Goal: Information Seeking & Learning: Learn about a topic

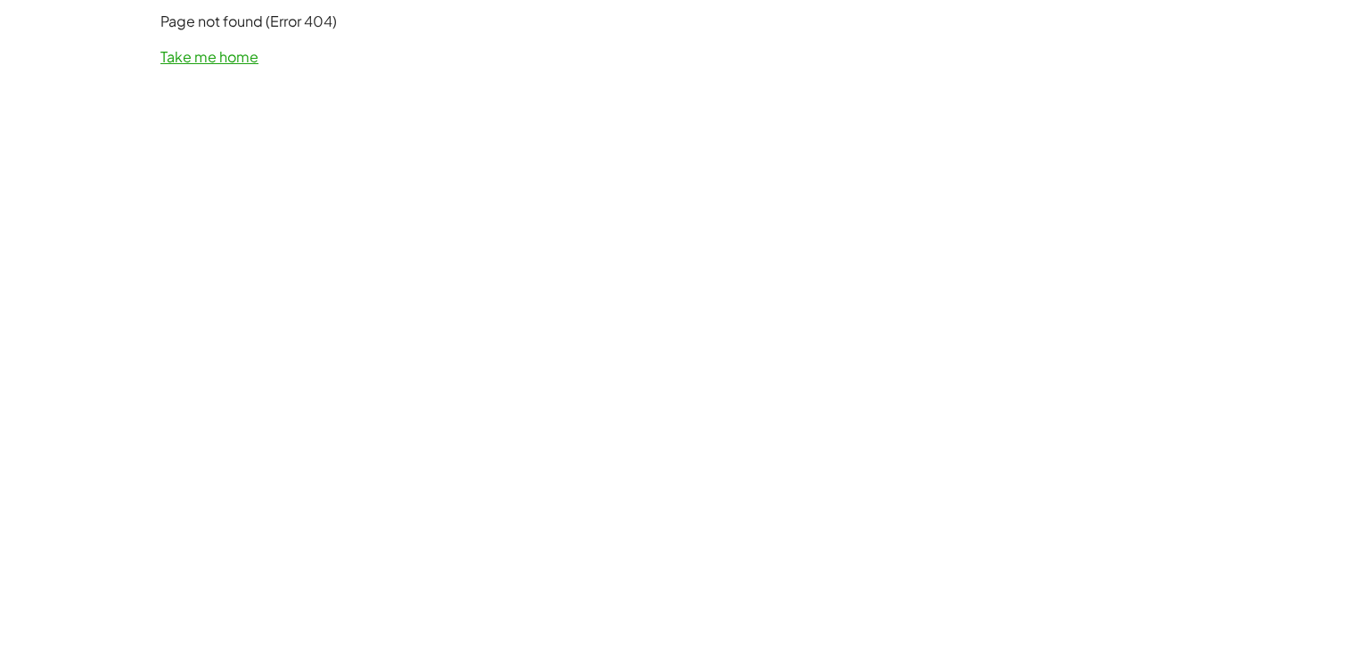
click at [217, 57] on link "Take me home" at bounding box center [209, 56] width 98 height 19
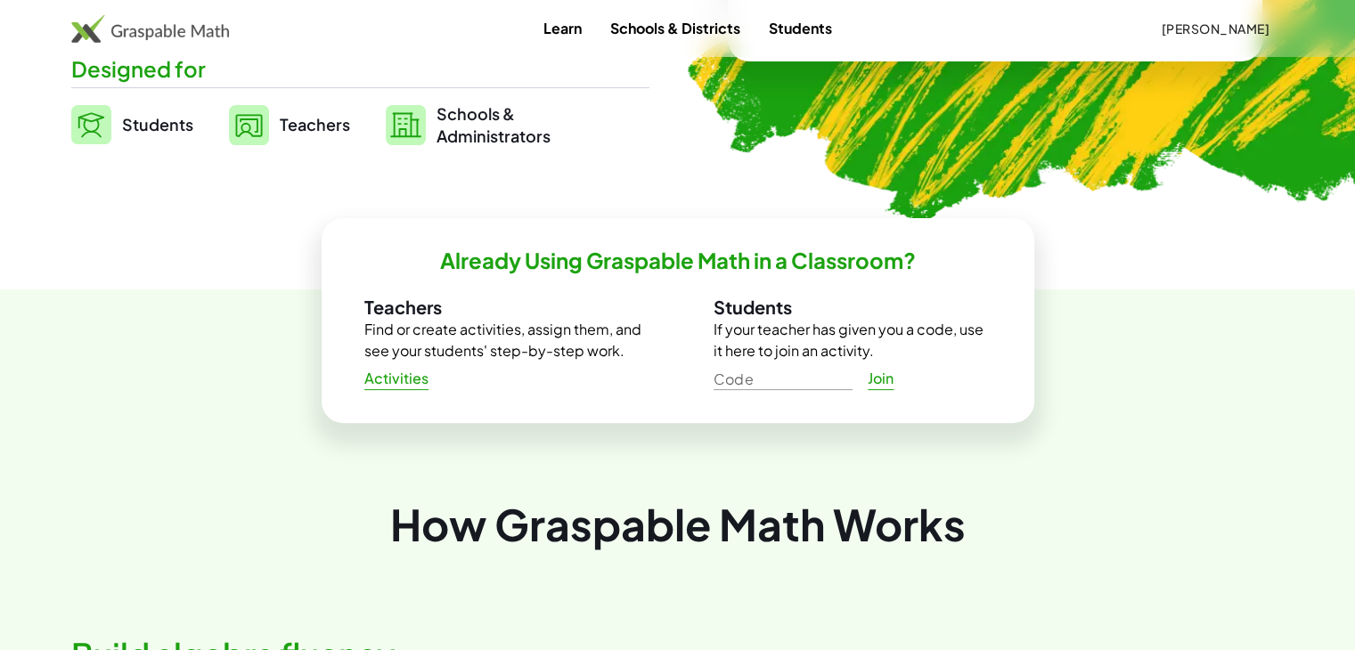
scroll to position [446, 0]
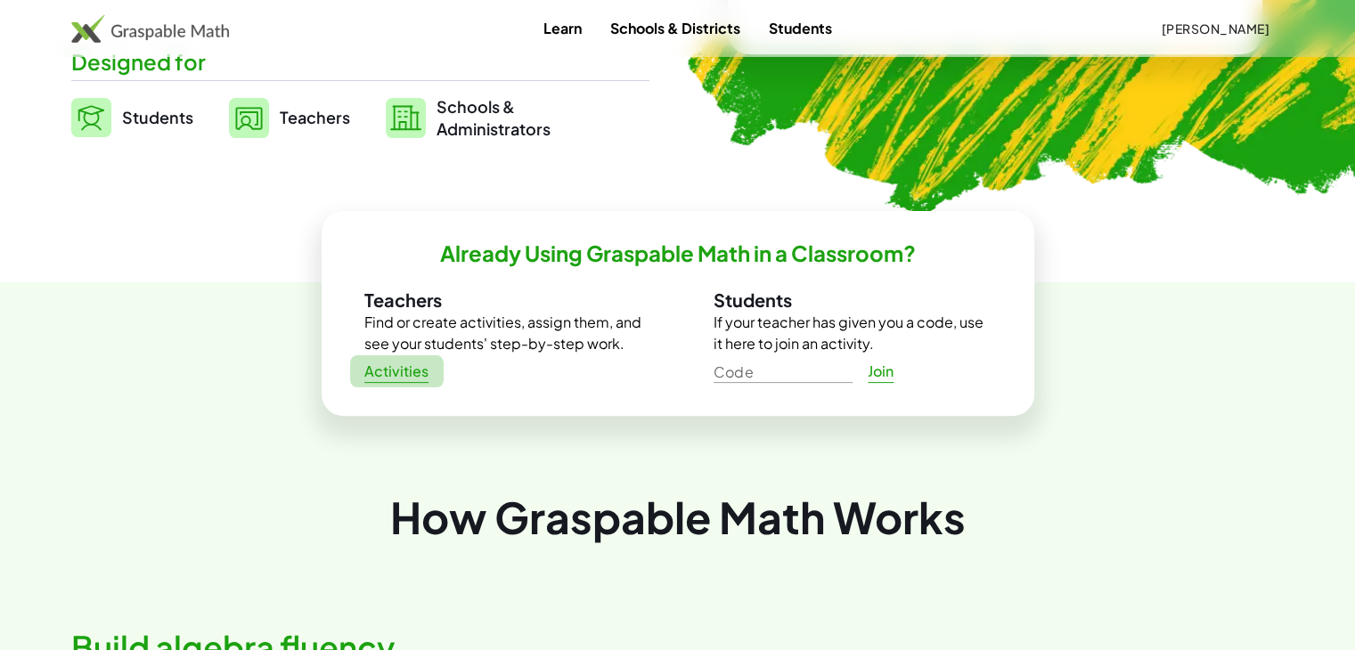
click at [388, 364] on span "Activities" at bounding box center [396, 372] width 65 height 19
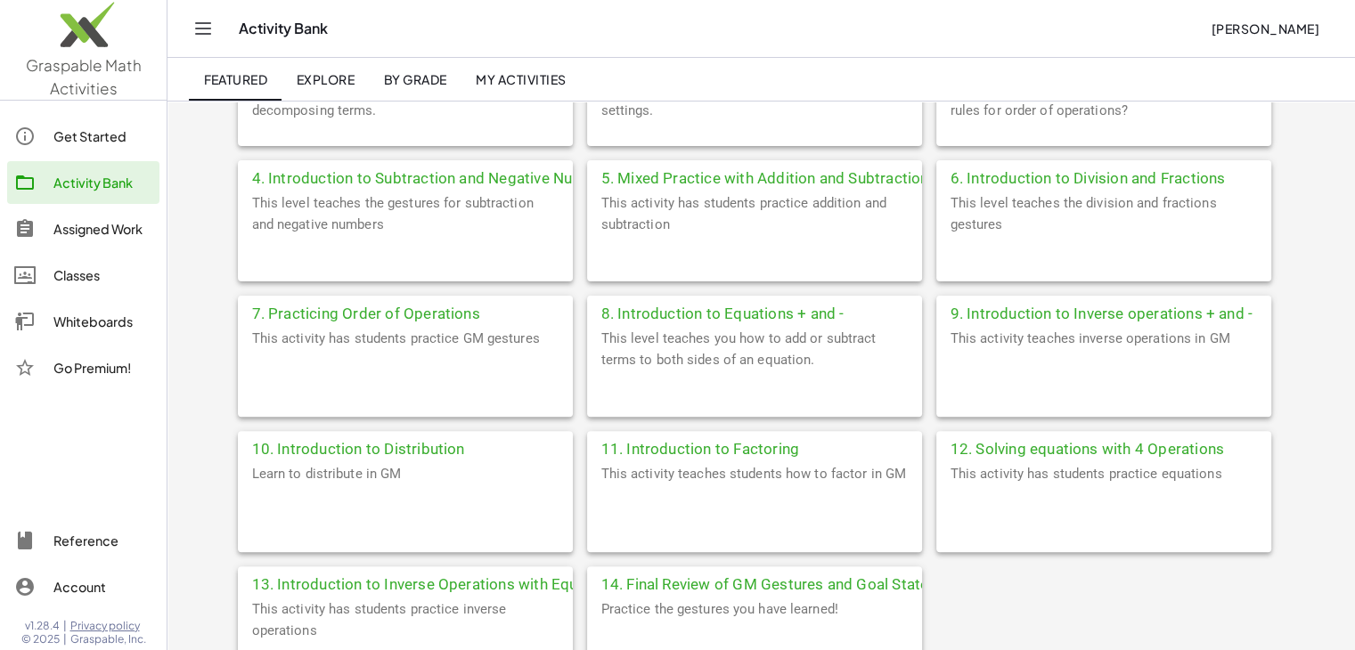
scroll to position [535, 0]
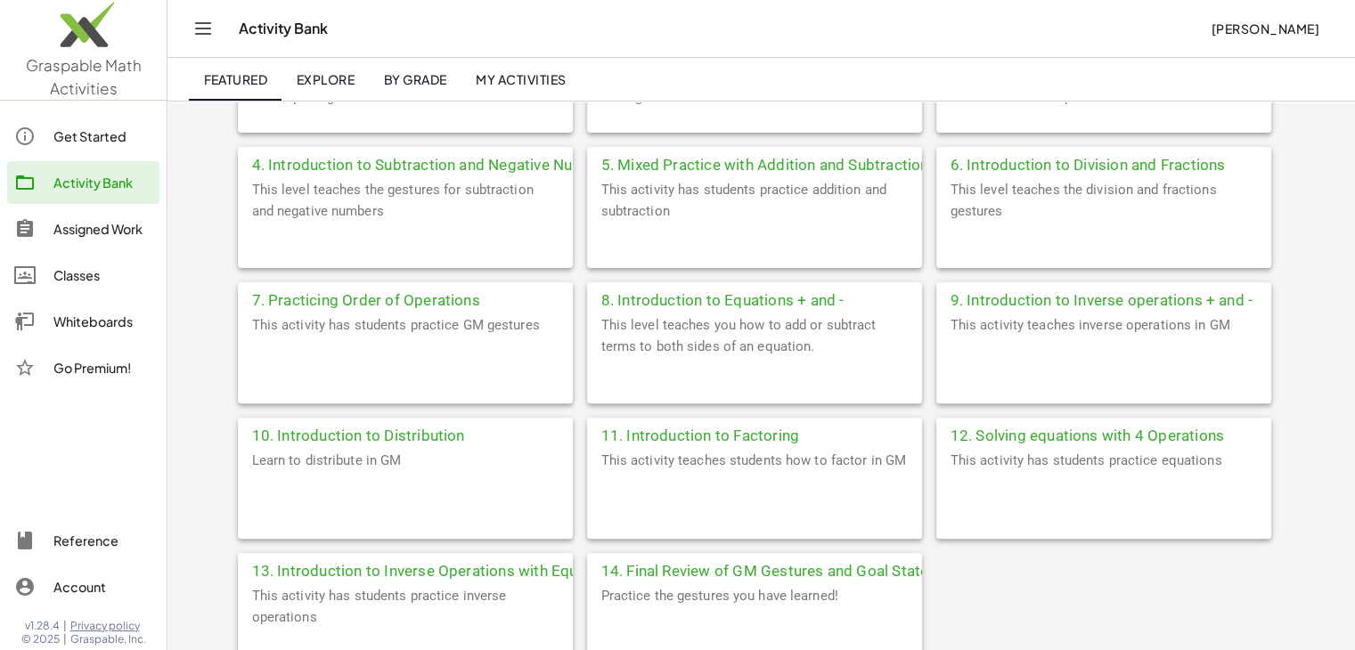
click at [651, 304] on div "8. Introduction to Equations + and -" at bounding box center [754, 298] width 335 height 32
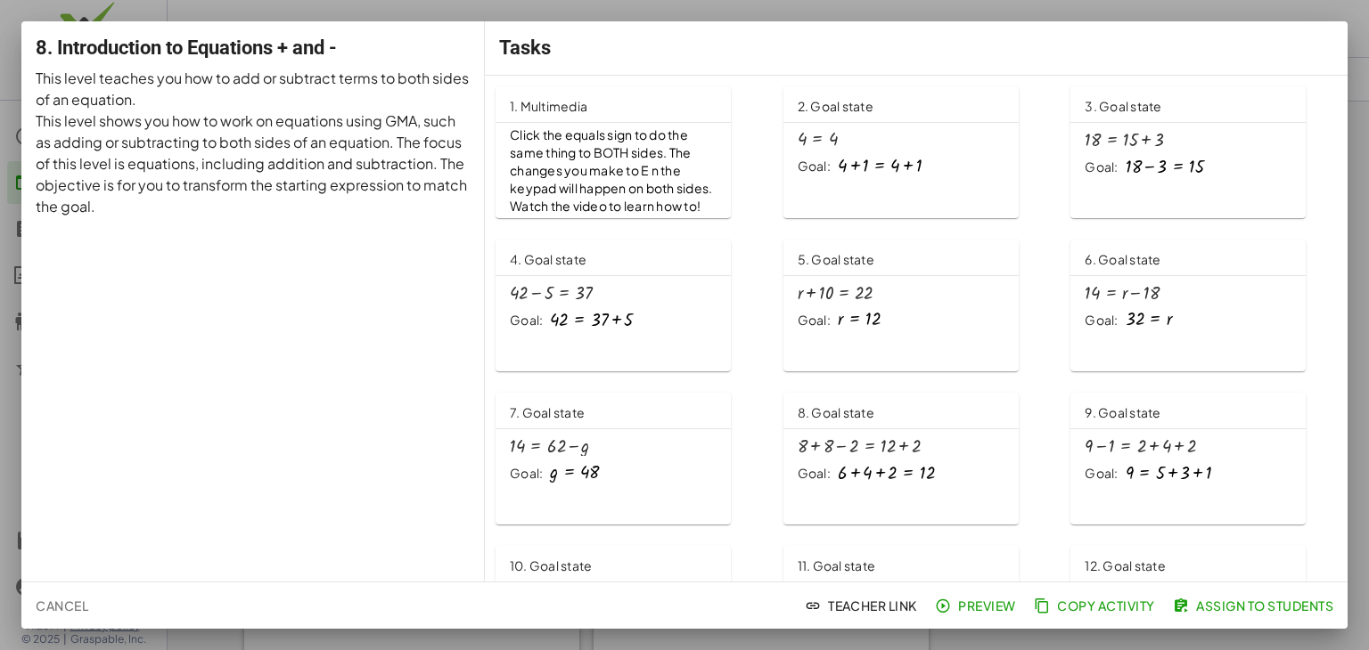
click at [856, 160] on div at bounding box center [880, 166] width 84 height 20
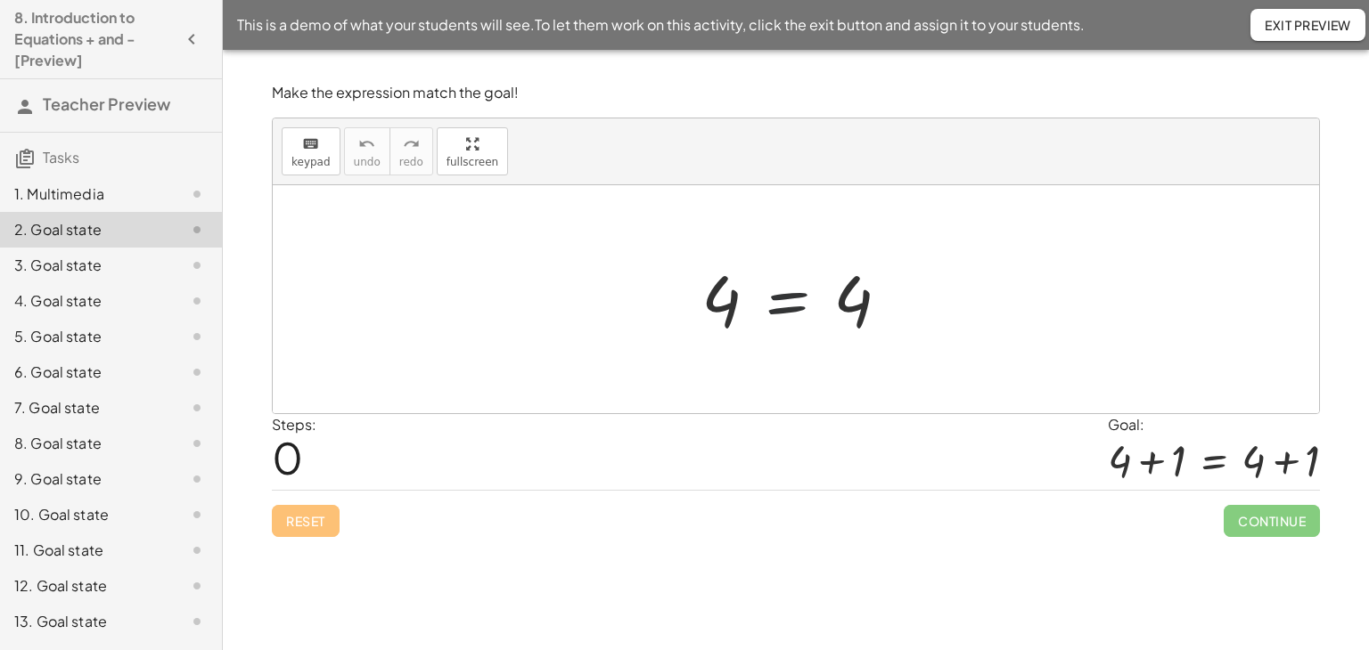
click at [781, 304] on div at bounding box center [802, 300] width 220 height 88
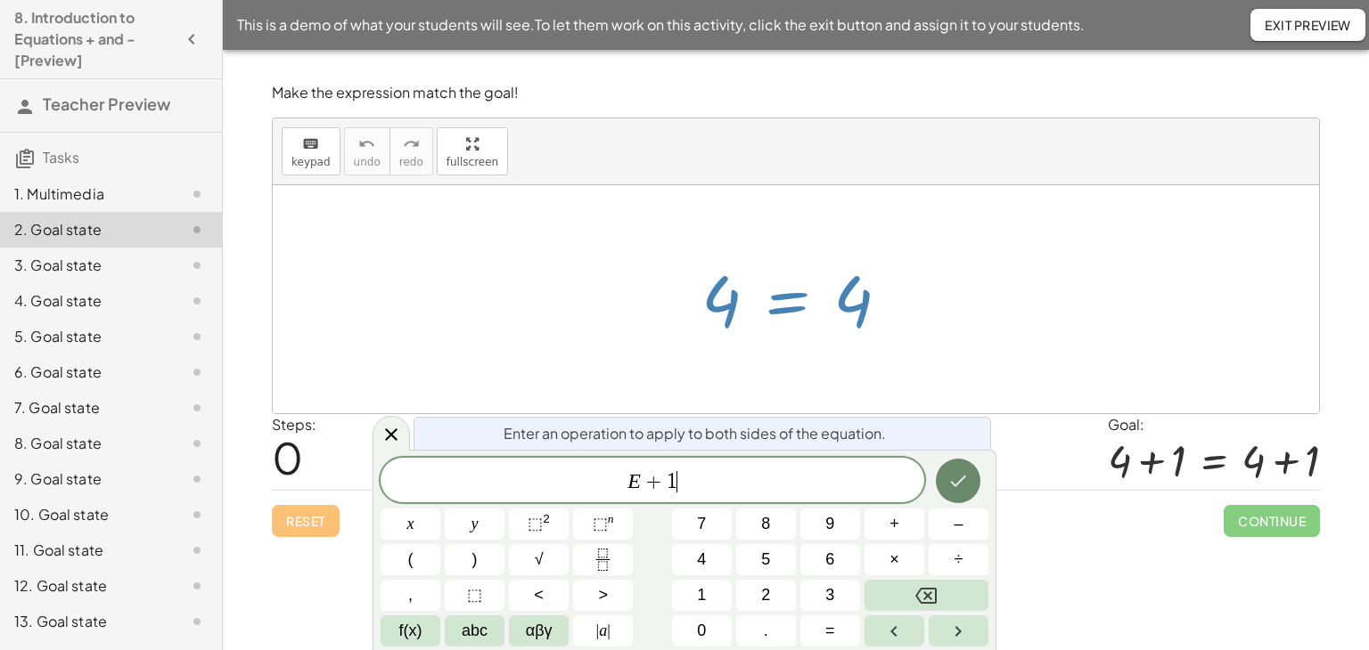
click at [953, 483] on icon "Done" at bounding box center [957, 480] width 21 height 21
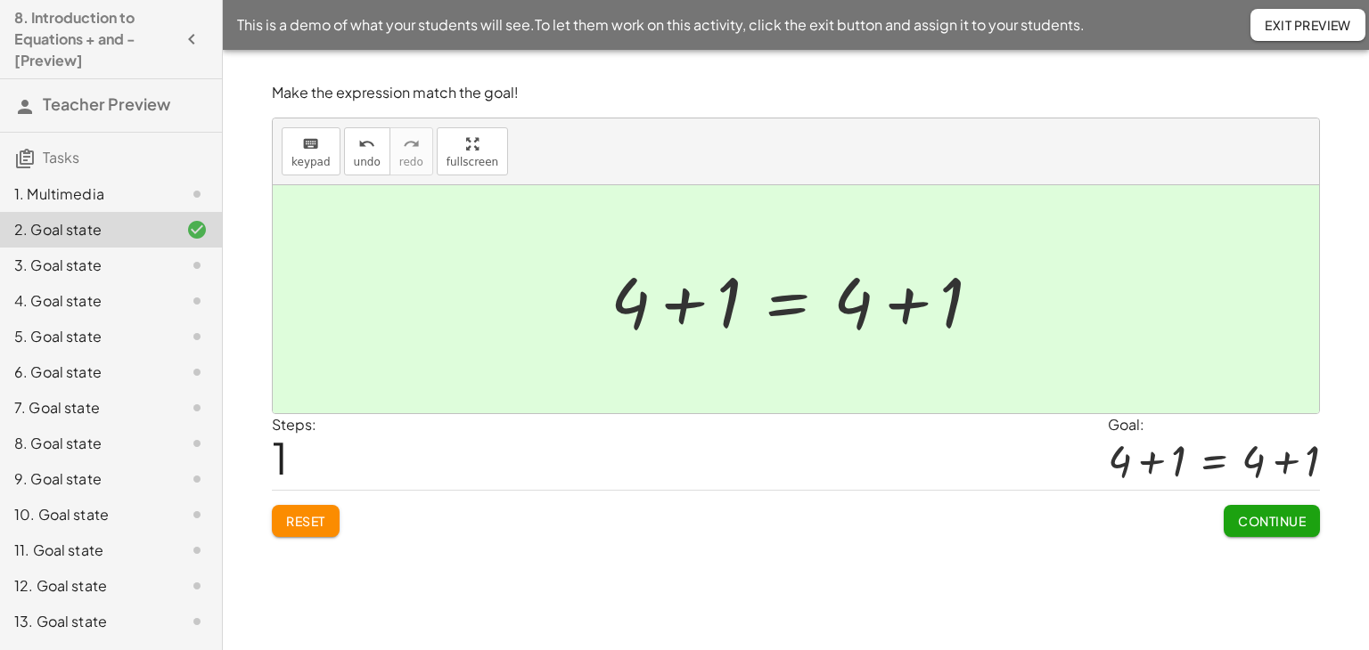
drag, startPoint x: 1258, startPoint y: 517, endPoint x: 1229, endPoint y: 528, distance: 31.6
click at [1258, 518] on span "Continue" at bounding box center [1272, 521] width 68 height 16
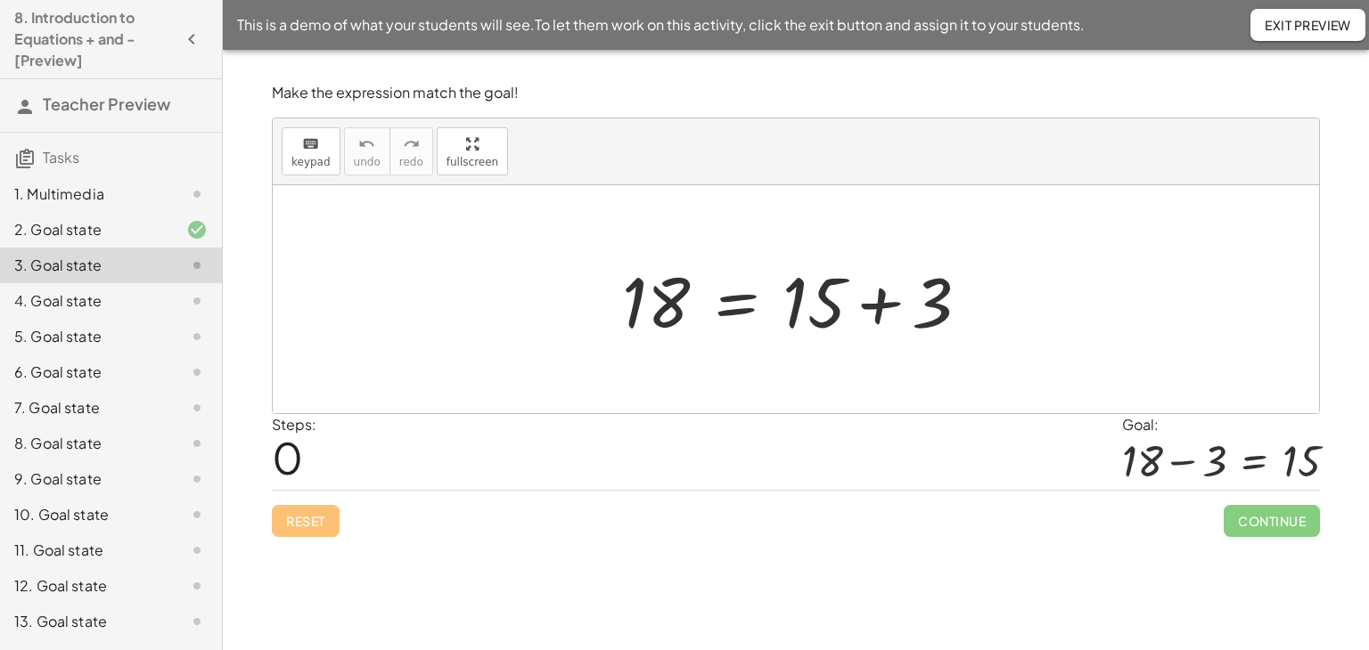
click at [731, 309] on div at bounding box center [803, 300] width 380 height 92
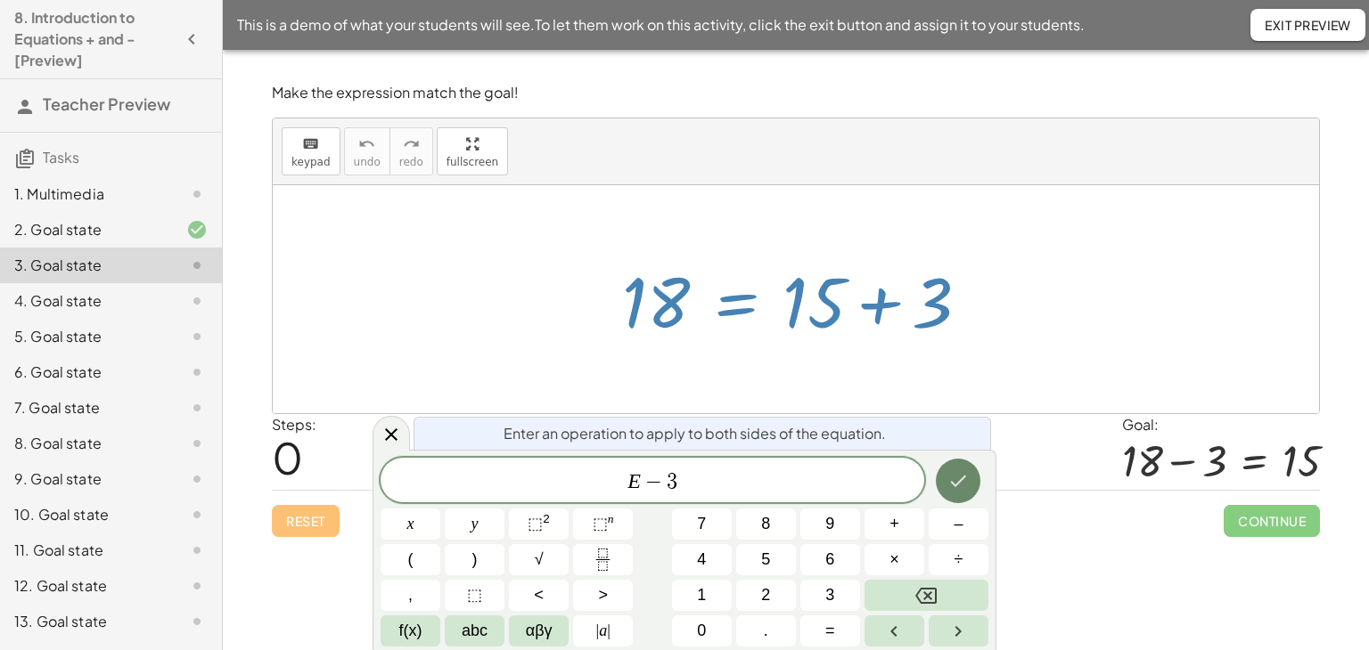
click at [961, 480] on icon "Done" at bounding box center [959, 482] width 16 height 12
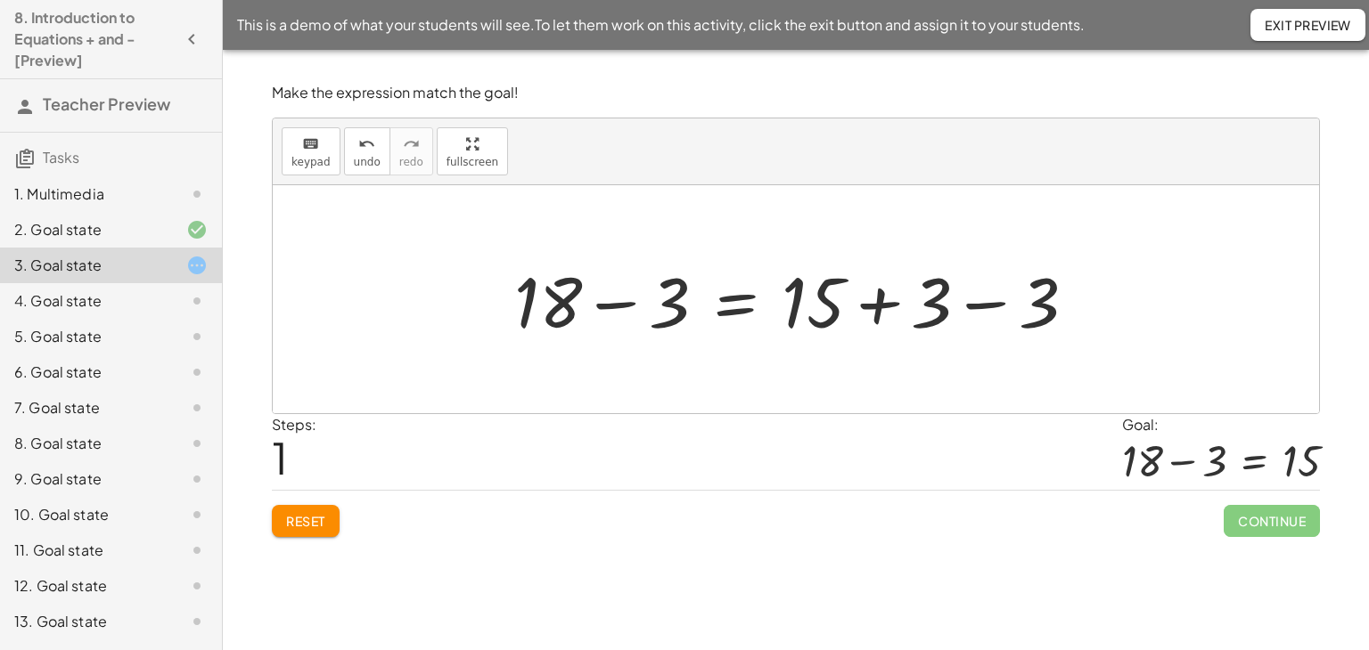
click at [977, 306] on div at bounding box center [801, 300] width 593 height 92
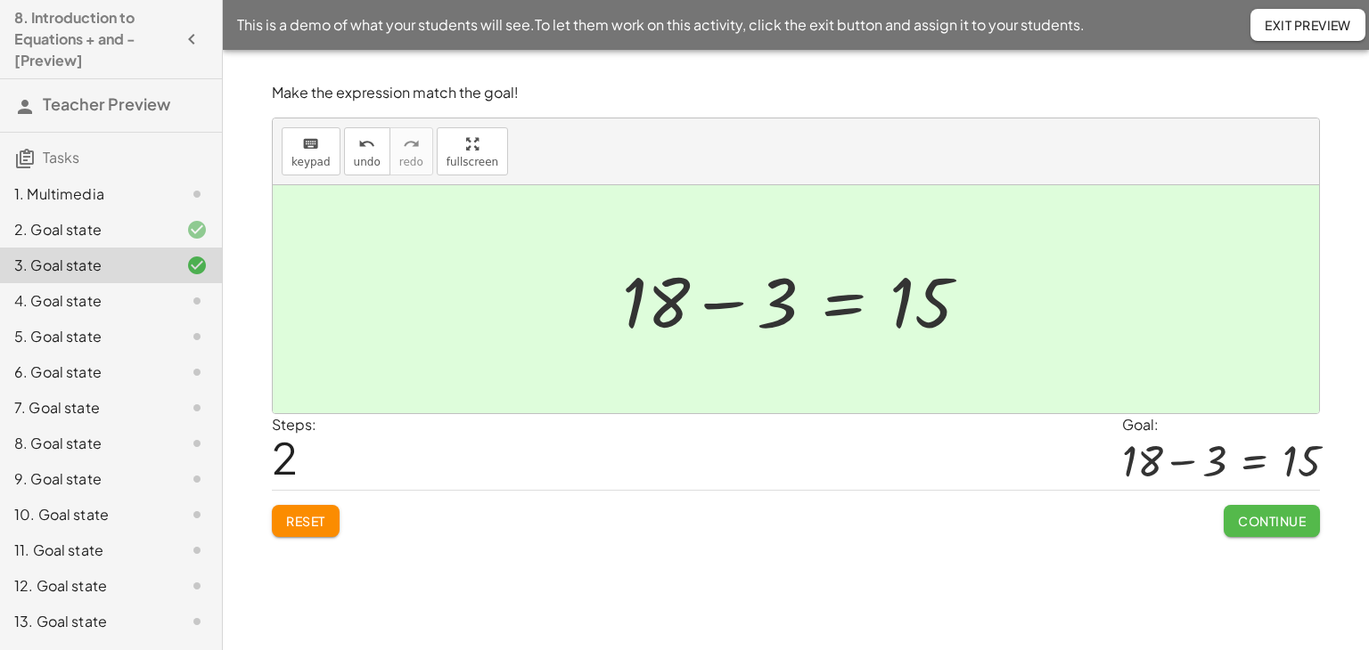
drag, startPoint x: 1276, startPoint y: 522, endPoint x: 1229, endPoint y: 538, distance: 49.9
click at [1274, 523] on span "Continue" at bounding box center [1272, 521] width 68 height 16
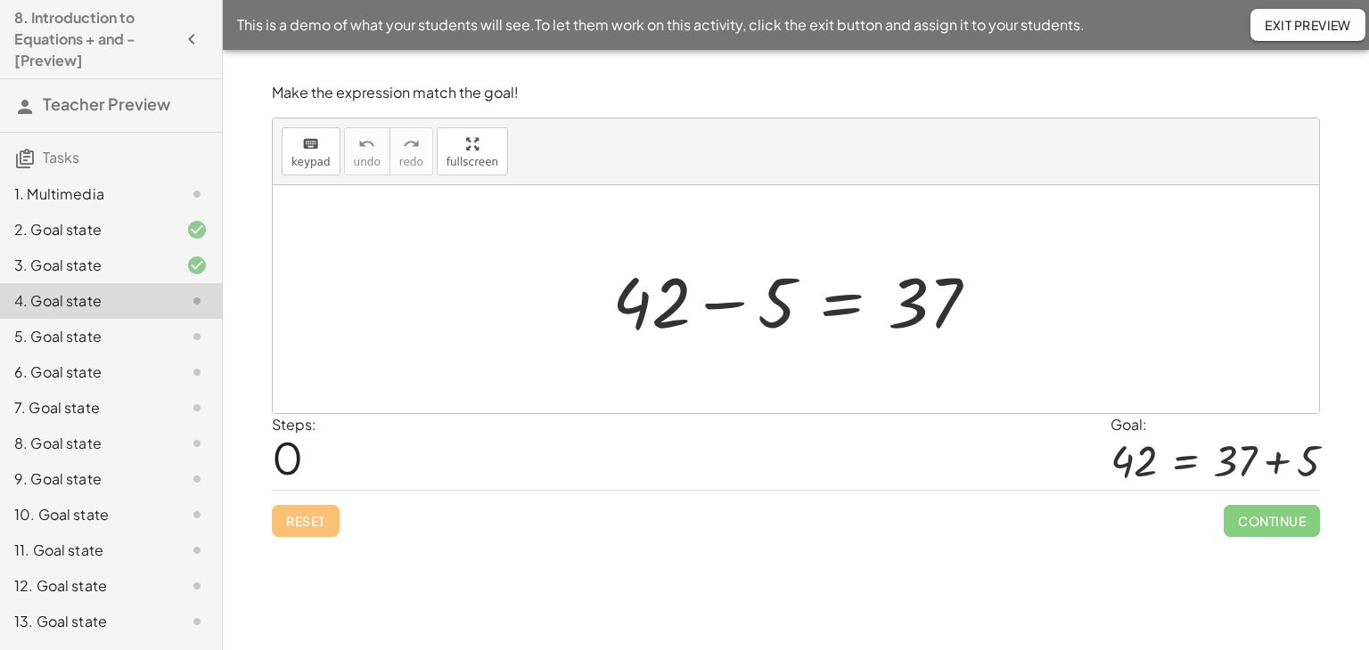
click at [841, 306] on div at bounding box center [802, 300] width 398 height 92
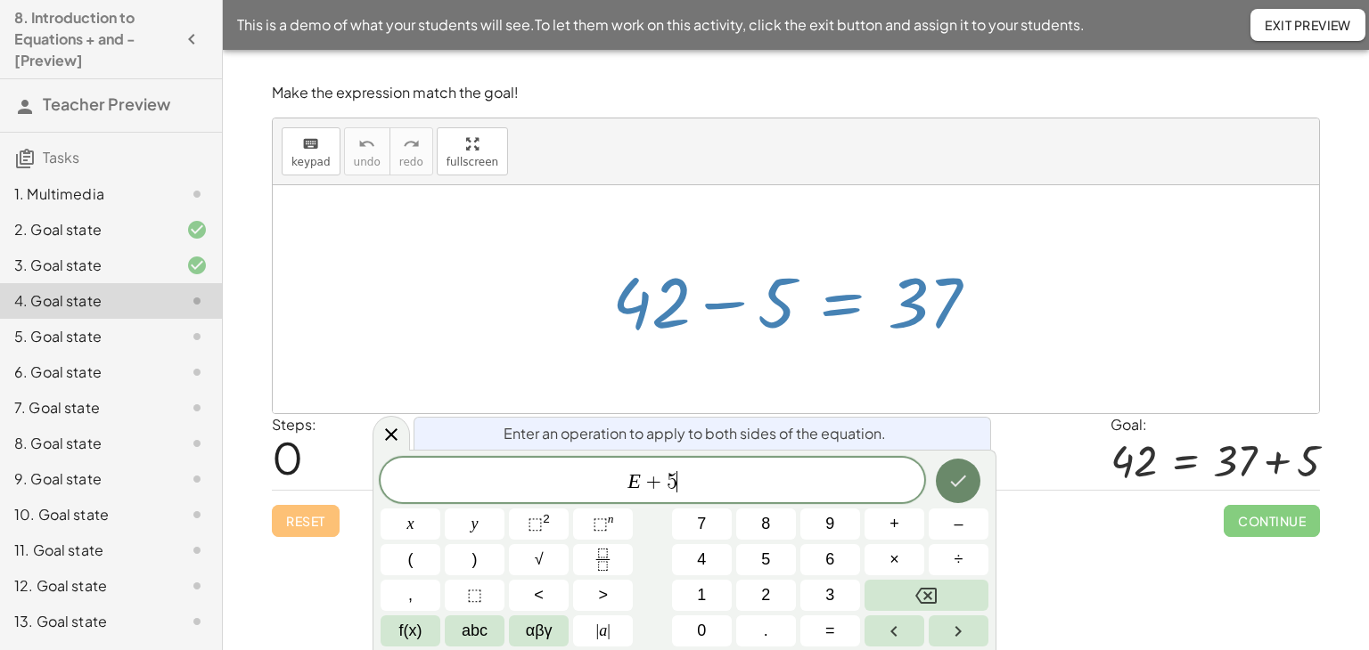
click at [955, 482] on icon "Done" at bounding box center [957, 480] width 21 height 21
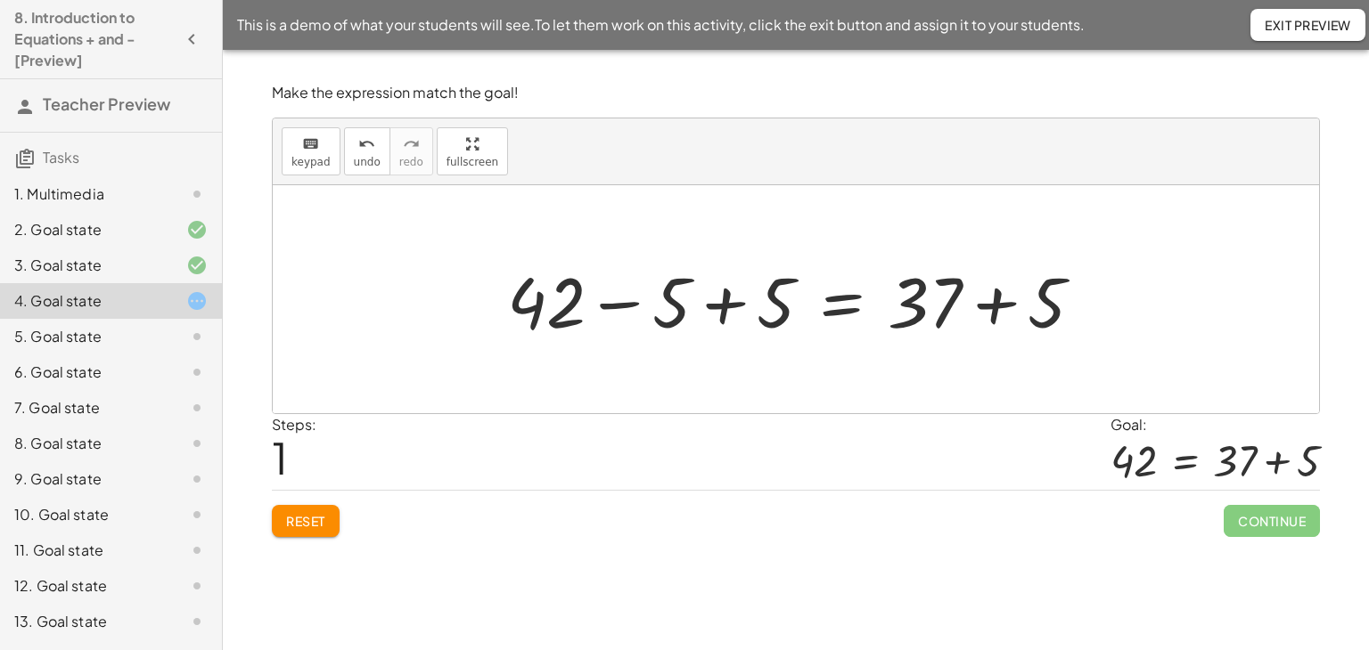
click at [723, 307] on div at bounding box center [802, 300] width 608 height 92
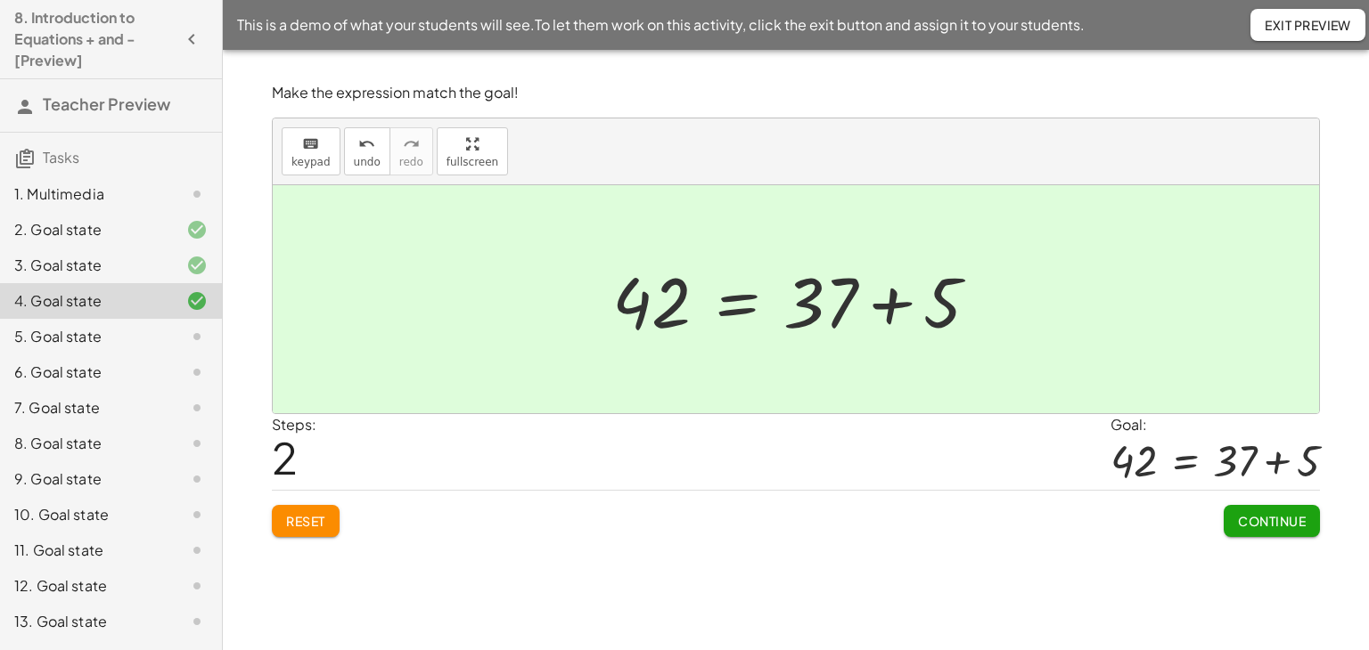
drag, startPoint x: 1272, startPoint y: 525, endPoint x: 1195, endPoint y: 525, distance: 77.5
click at [1272, 522] on span "Continue" at bounding box center [1272, 521] width 68 height 16
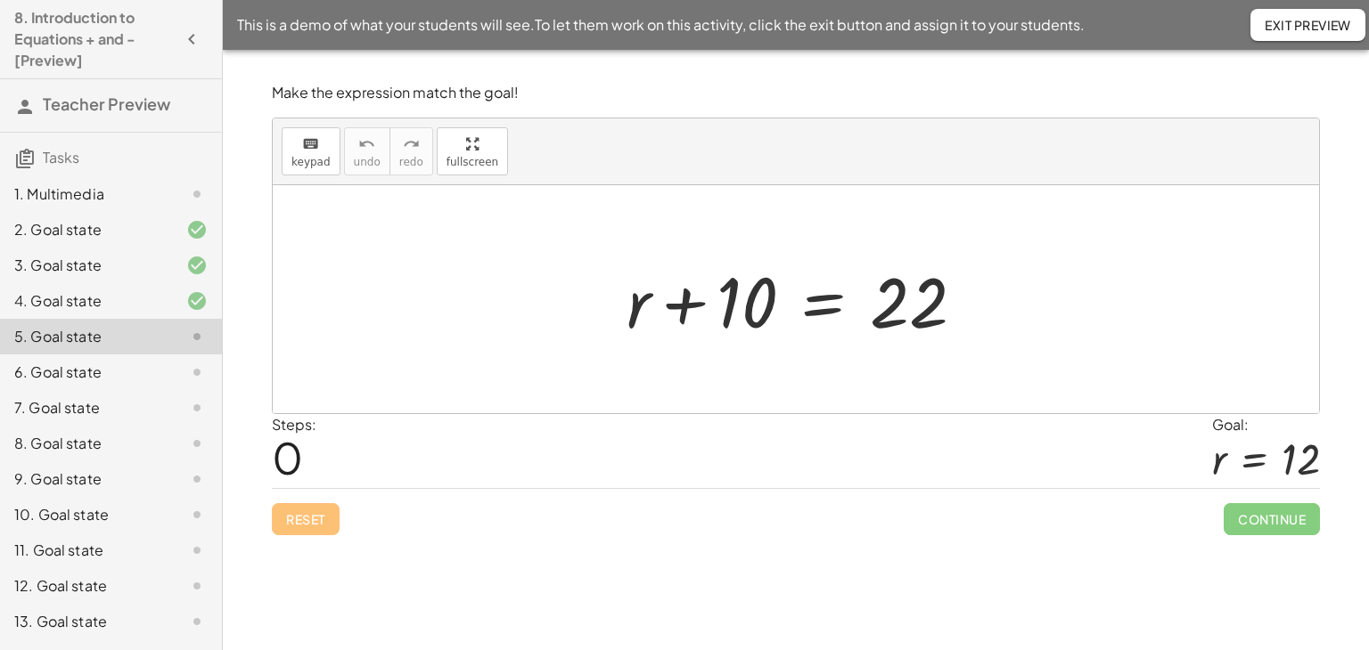
click at [826, 299] on div at bounding box center [802, 300] width 370 height 92
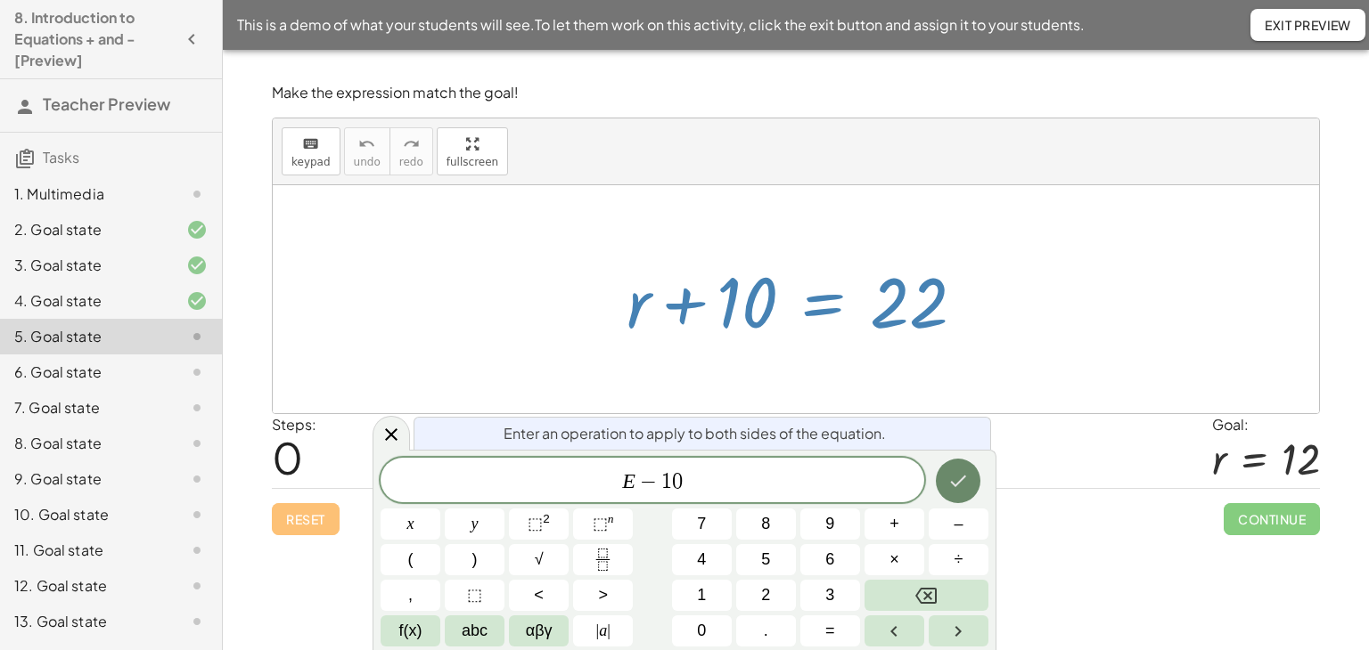
click at [954, 483] on icon "Done" at bounding box center [959, 482] width 16 height 12
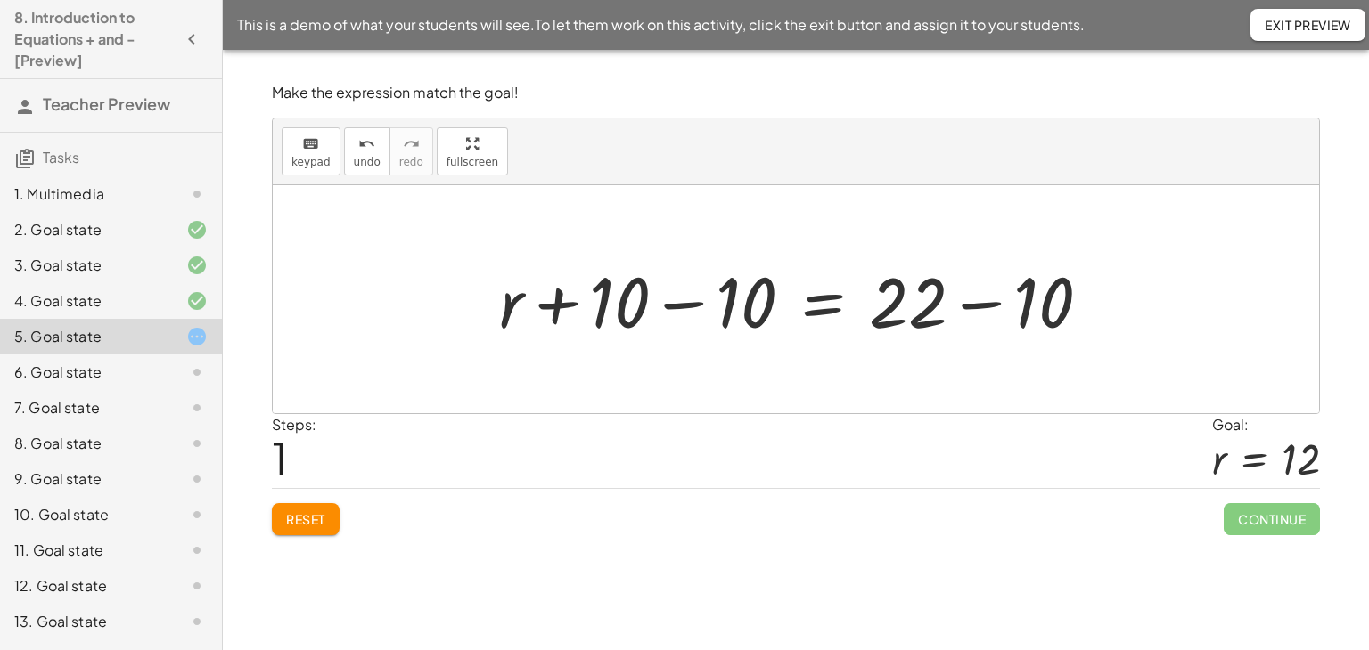
click at [674, 304] on div at bounding box center [802, 300] width 624 height 92
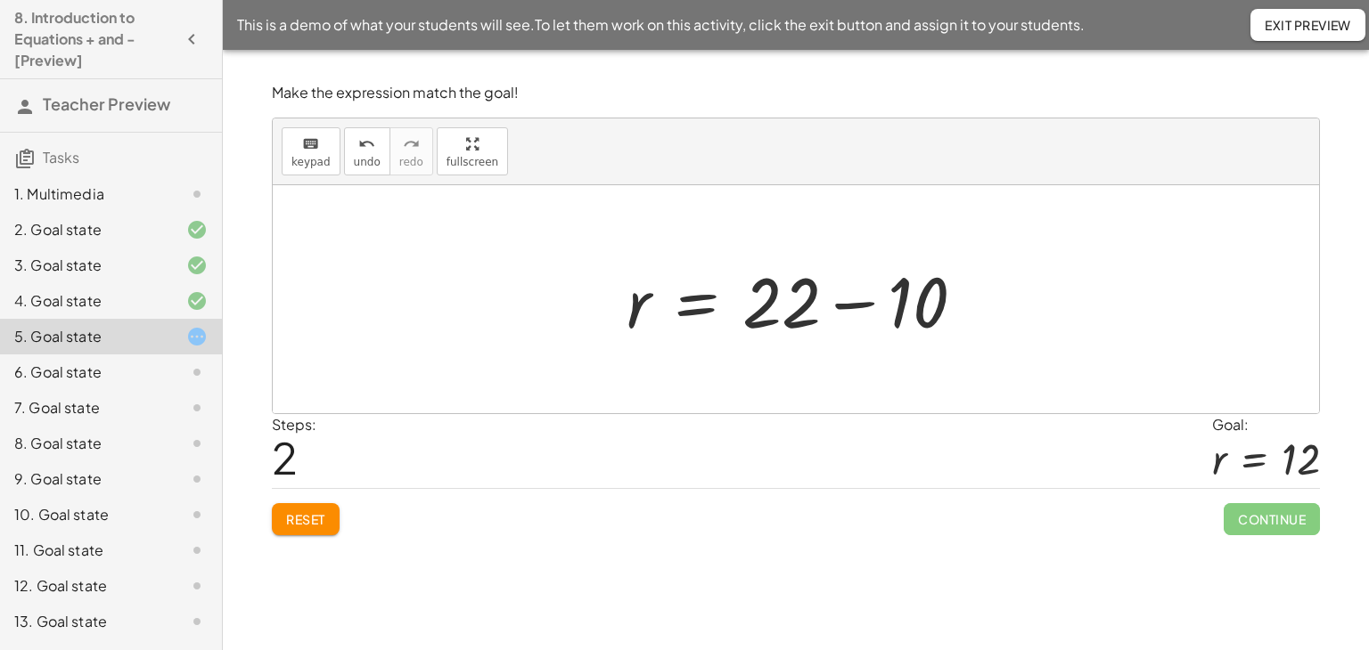
drag, startPoint x: 850, startPoint y: 302, endPoint x: 848, endPoint y: 312, distance: 10.0
click at [850, 303] on div at bounding box center [802, 300] width 370 height 92
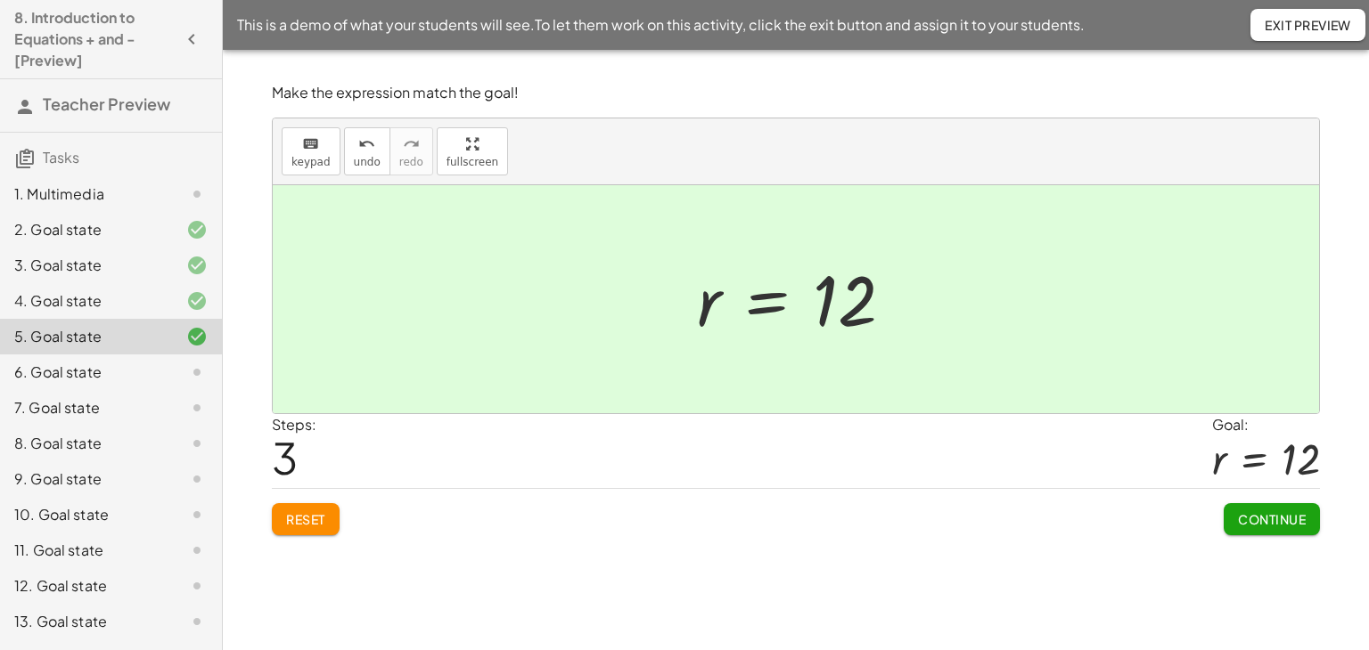
click at [1233, 525] on button "Continue" at bounding box center [1271, 519] width 96 height 32
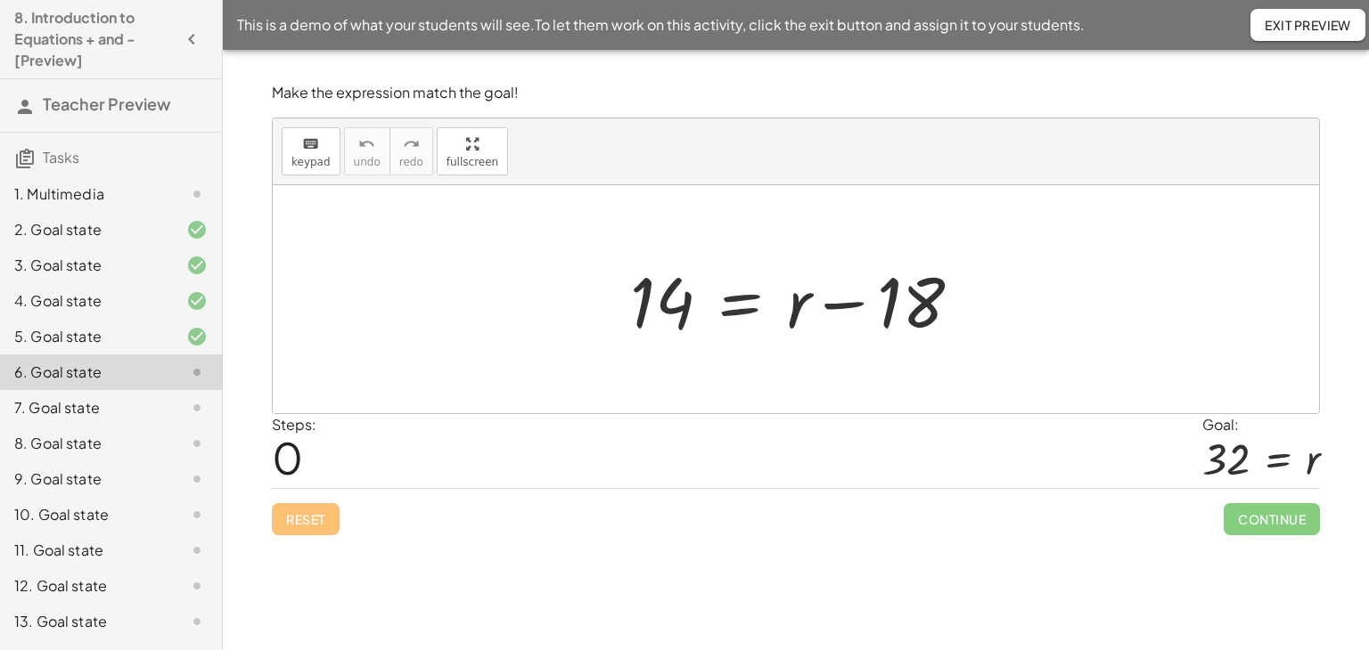
click at [743, 305] on div at bounding box center [803, 300] width 364 height 92
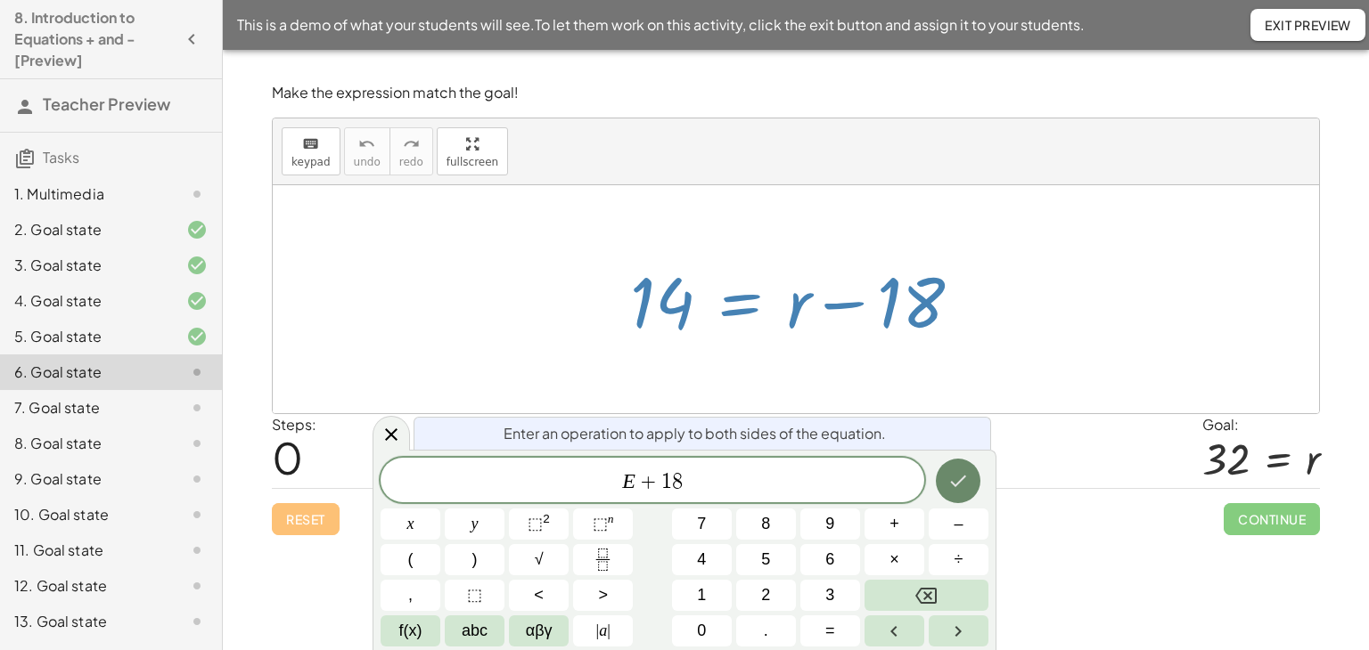
click at [948, 466] on button "Done" at bounding box center [958, 481] width 45 height 45
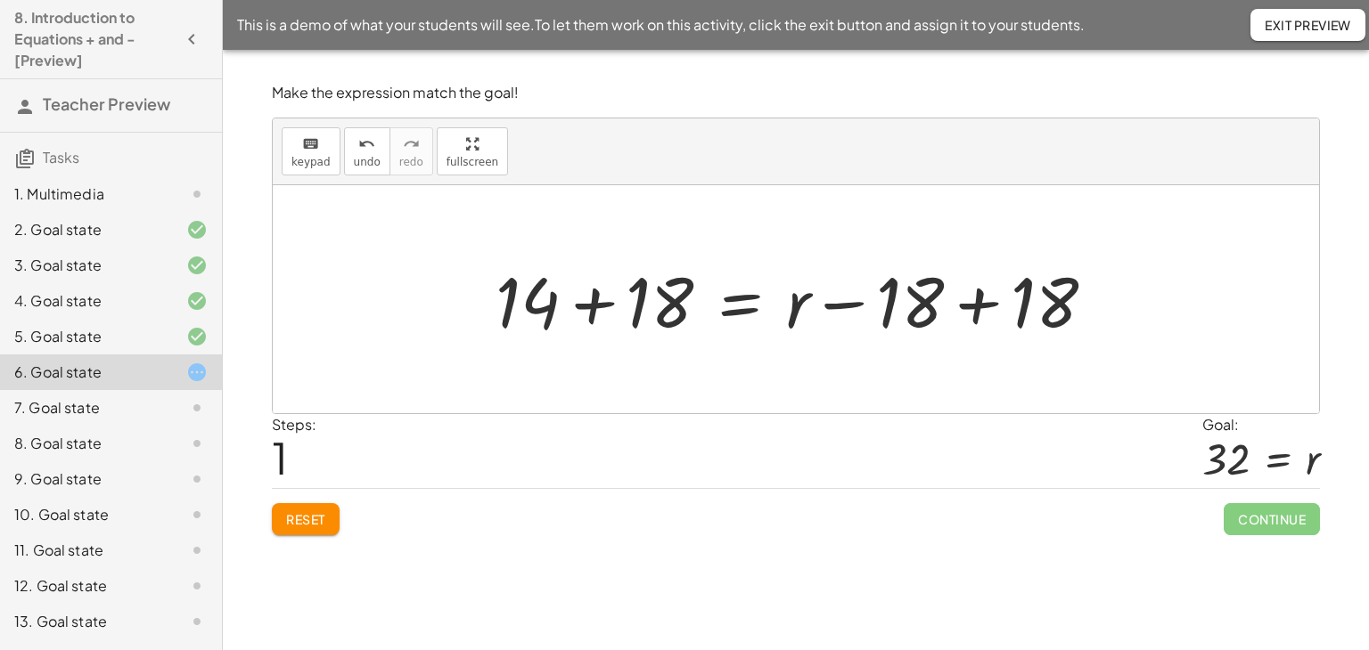
click at [979, 299] on div at bounding box center [803, 300] width 632 height 92
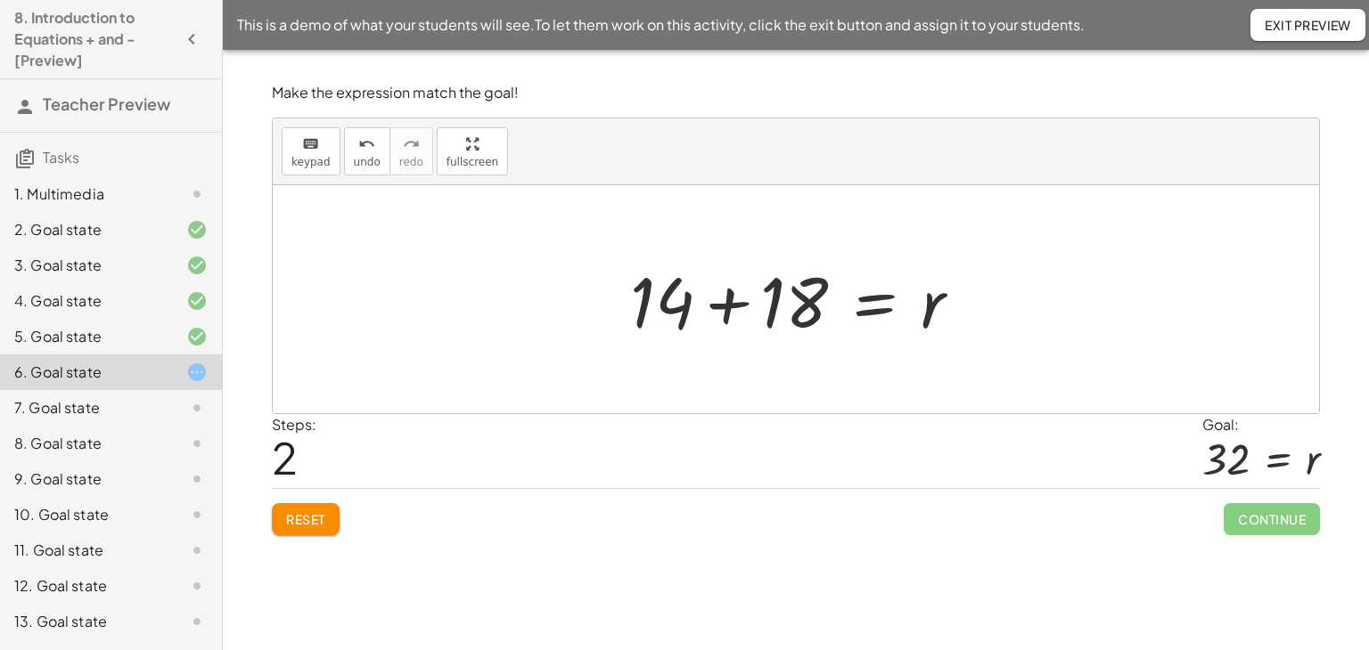
drag, startPoint x: 727, startPoint y: 305, endPoint x: 733, endPoint y: 315, distance: 11.6
click at [727, 306] on div at bounding box center [803, 300] width 364 height 92
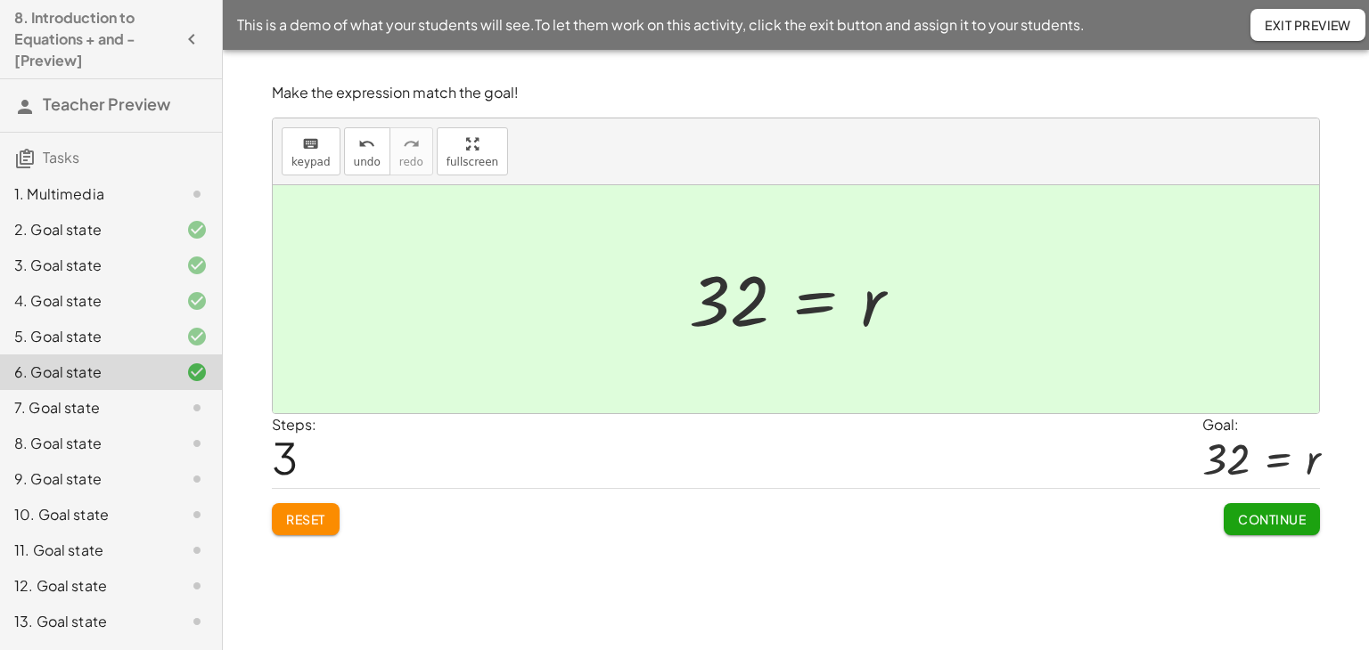
click at [1239, 519] on span "Continue" at bounding box center [1272, 519] width 68 height 16
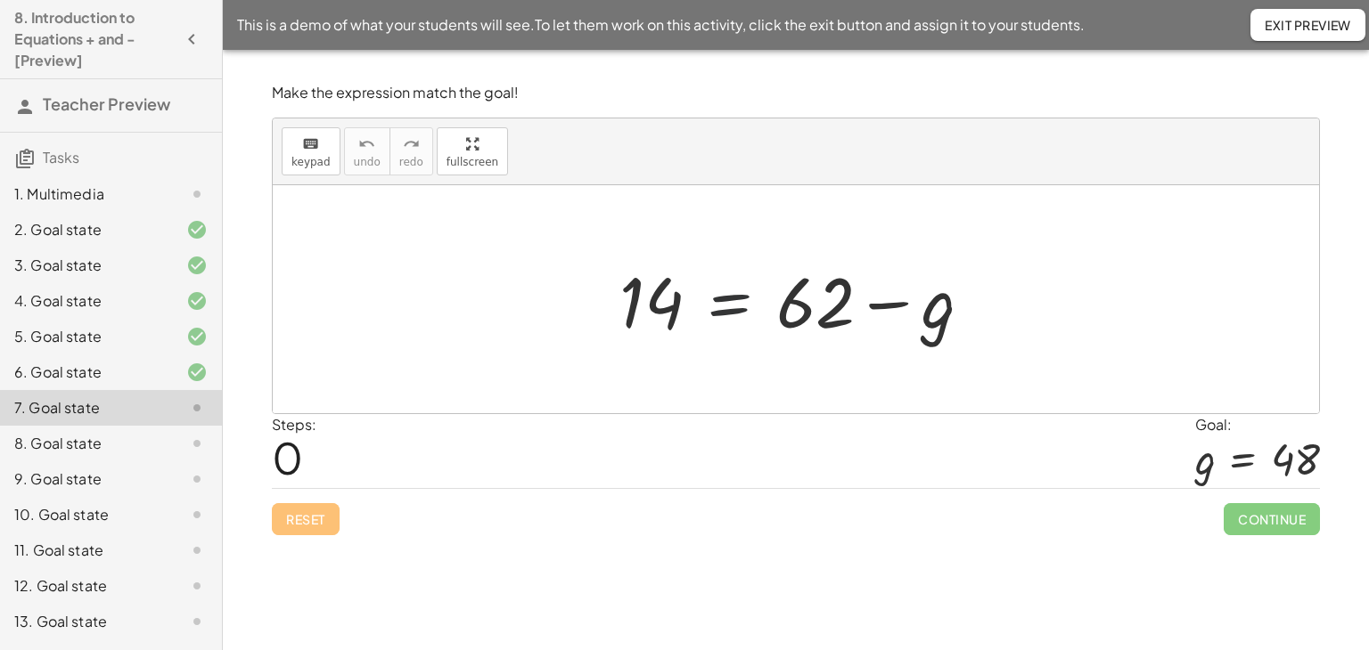
click at [727, 304] on div at bounding box center [802, 300] width 385 height 92
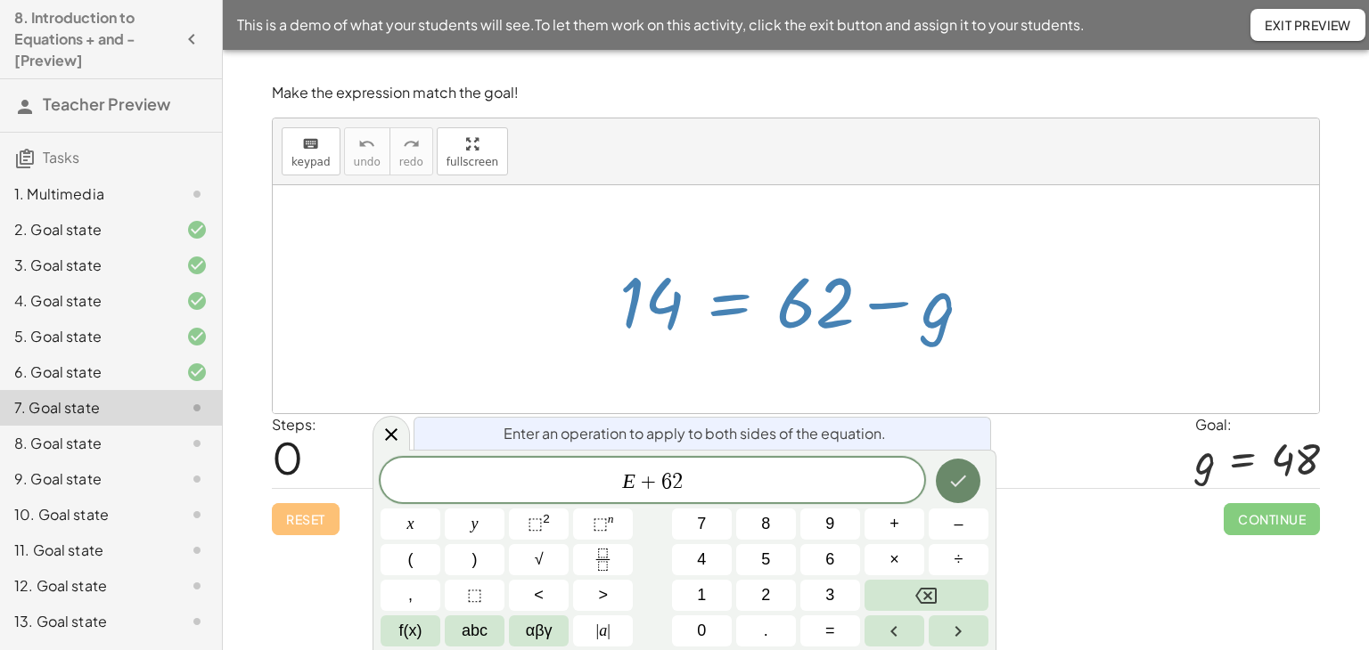
click at [976, 483] on button "Done" at bounding box center [958, 481] width 45 height 45
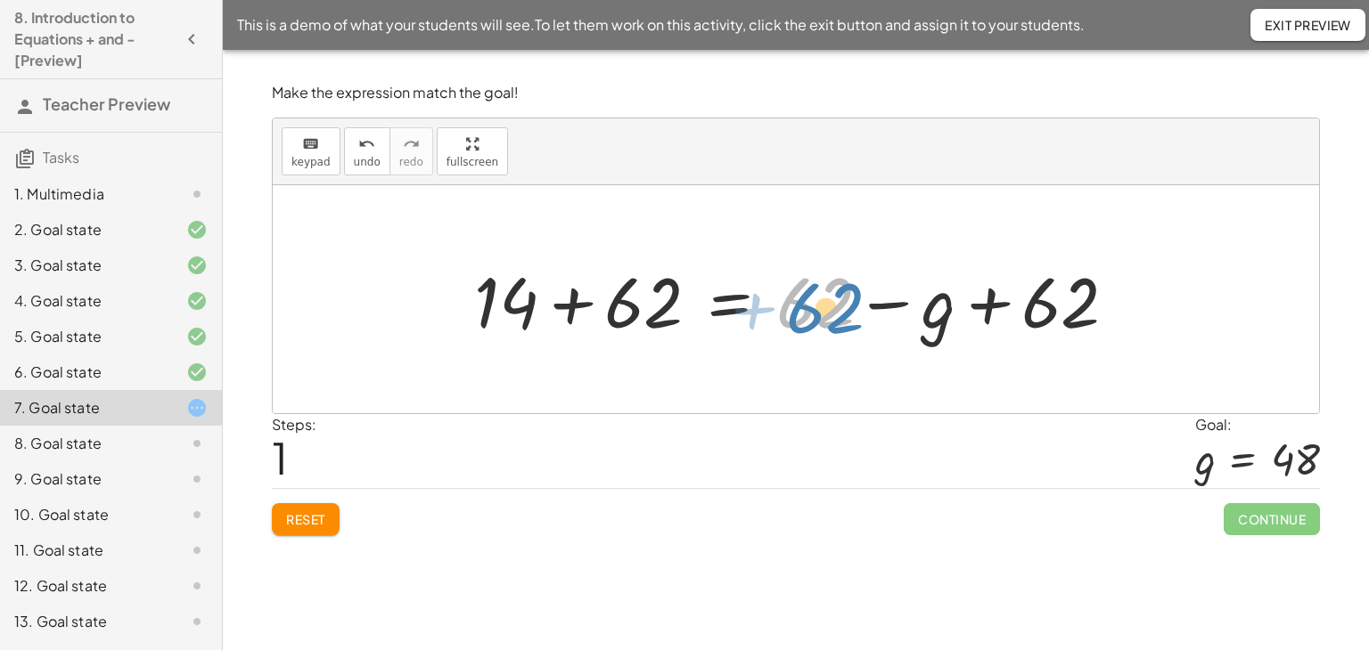
drag, startPoint x: 830, startPoint y: 299, endPoint x: 841, endPoint y: 304, distance: 12.0
click at [841, 304] on div at bounding box center [802, 300] width 675 height 92
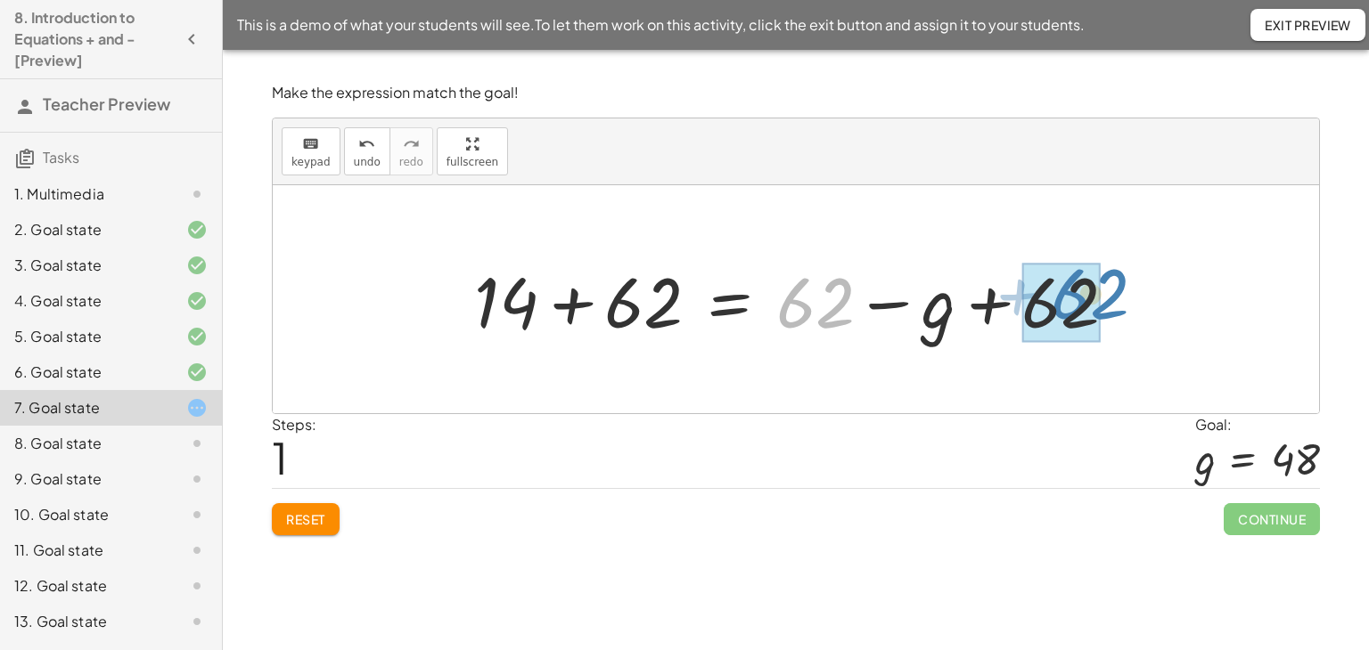
drag, startPoint x: 806, startPoint y: 292, endPoint x: 1080, endPoint y: 285, distance: 273.6
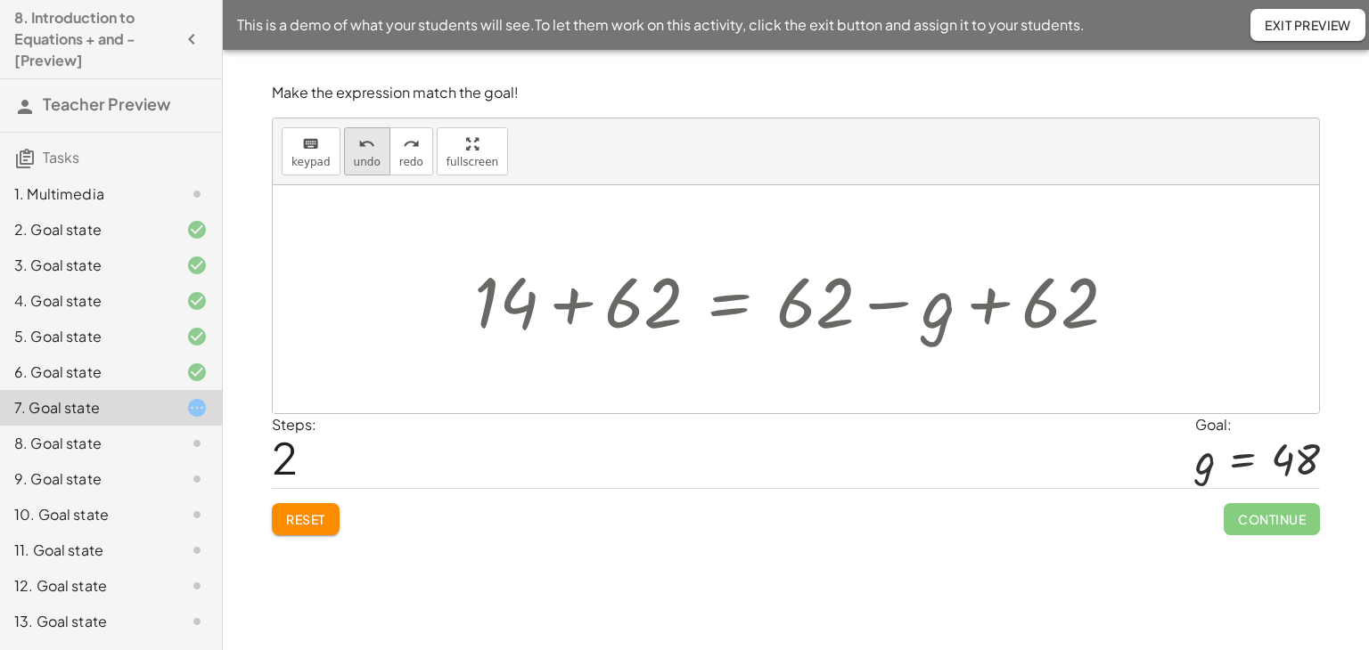
drag, startPoint x: 364, startPoint y: 155, endPoint x: 374, endPoint y: 172, distance: 20.0
click at [364, 156] on span "undo" at bounding box center [367, 162] width 27 height 12
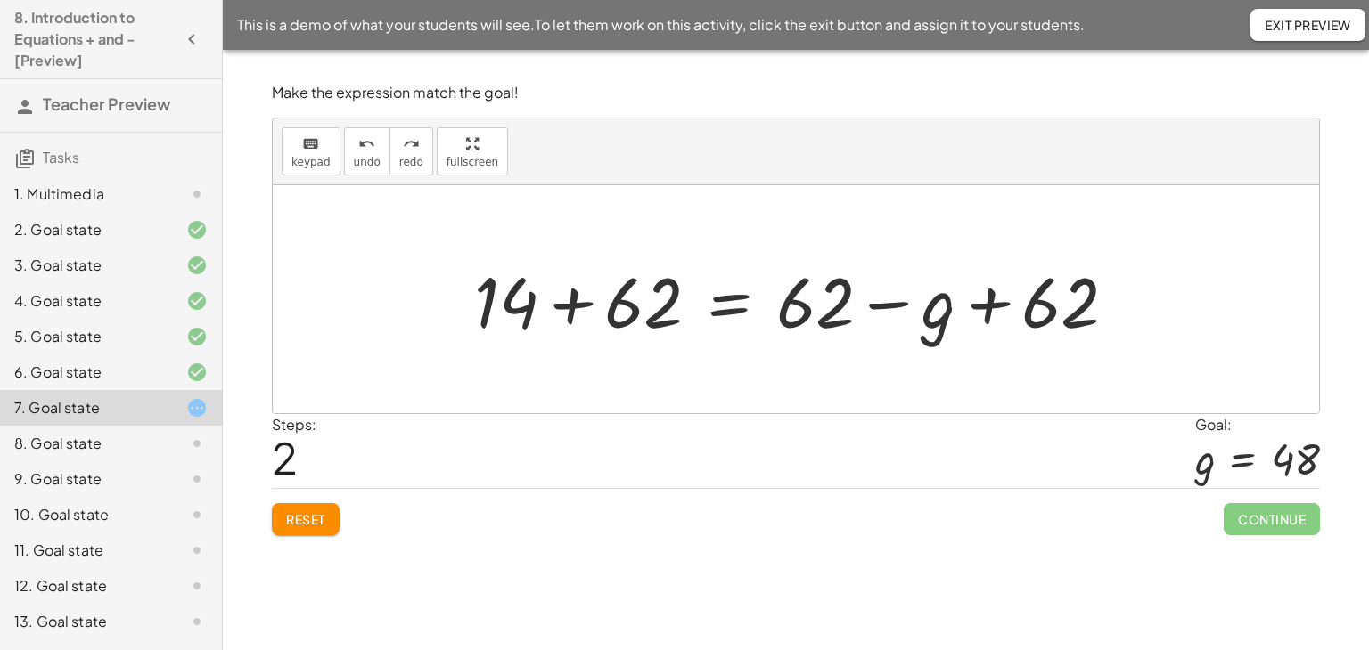
click at [316, 506] on button "Reset" at bounding box center [306, 519] width 68 height 32
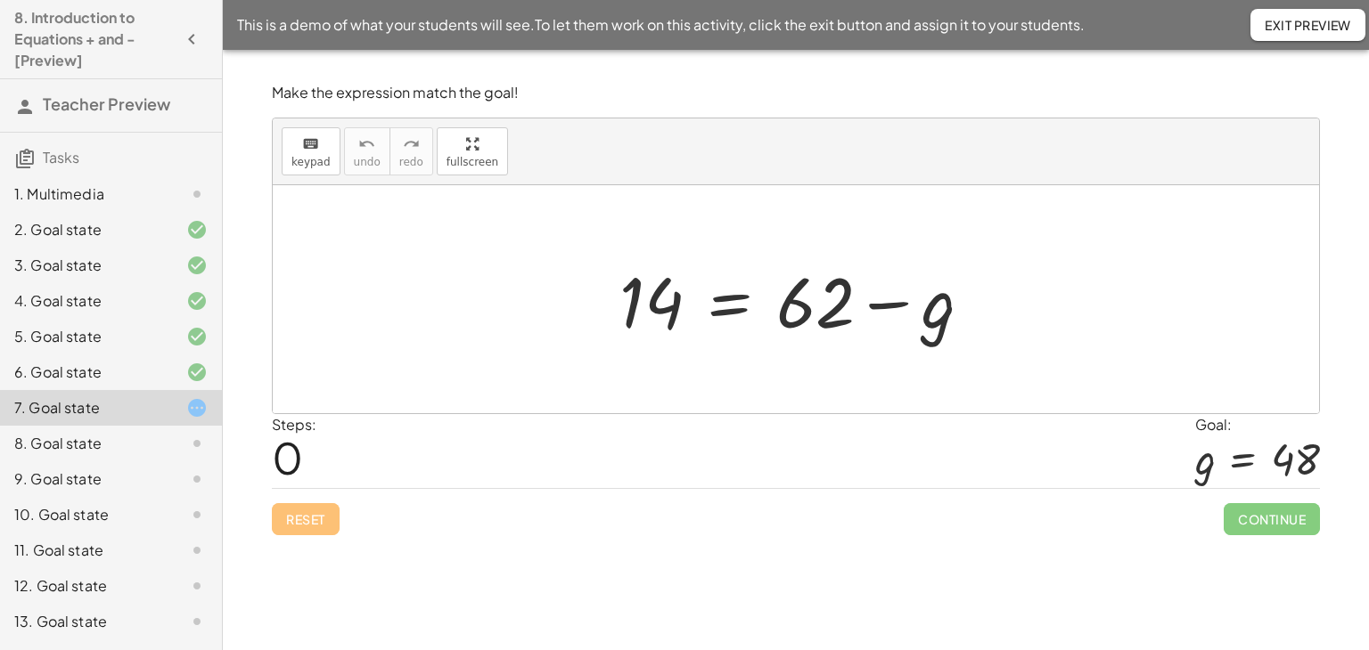
click at [729, 304] on div at bounding box center [802, 300] width 385 height 92
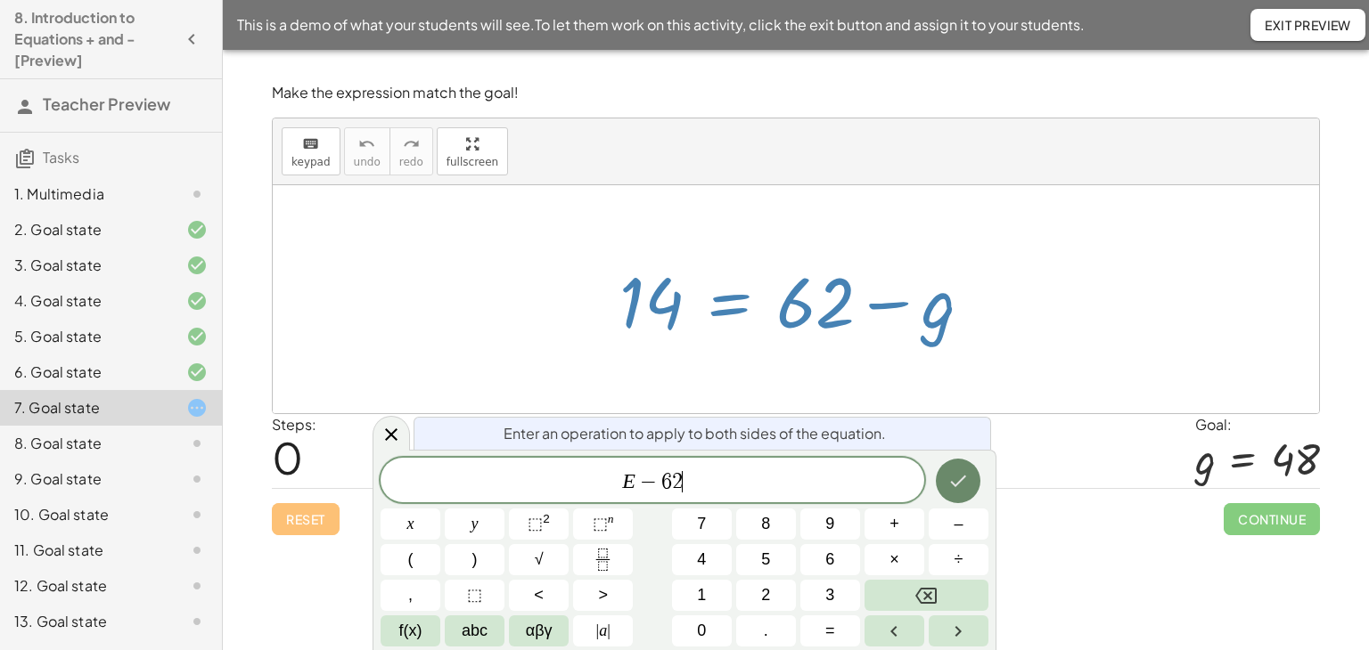
click at [944, 478] on button "Done" at bounding box center [958, 481] width 45 height 45
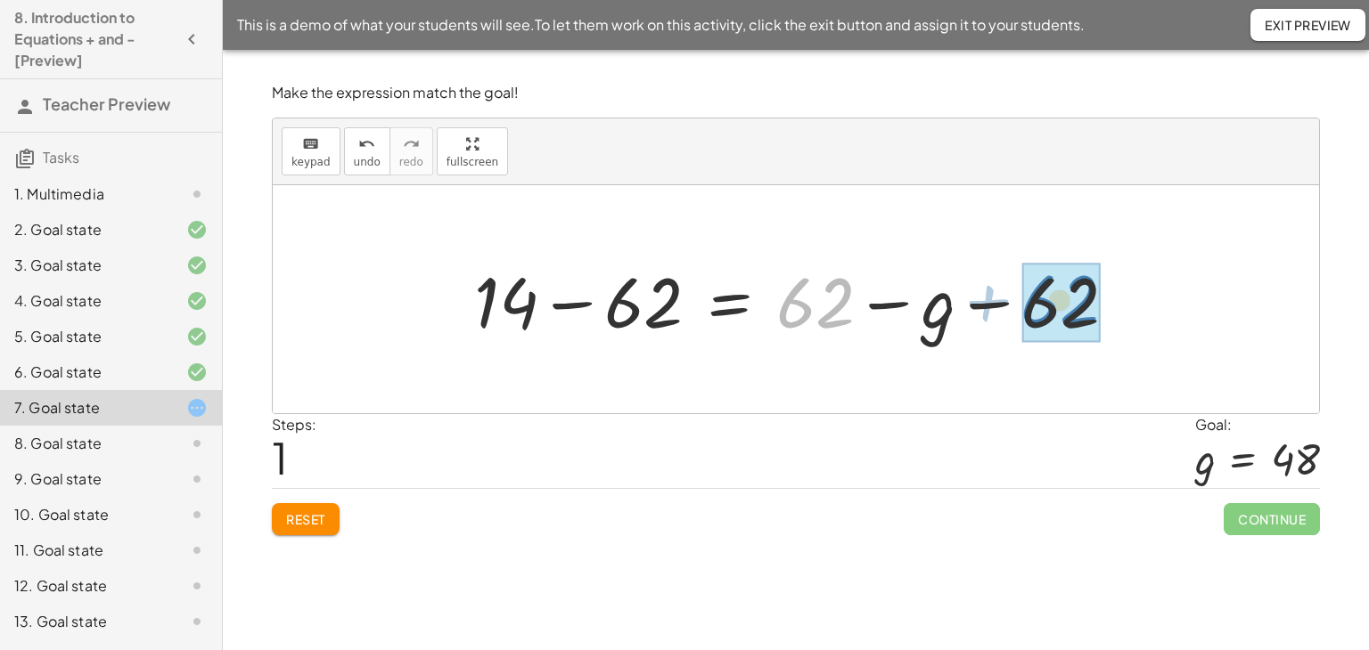
drag, startPoint x: 801, startPoint y: 307, endPoint x: 1045, endPoint y: 305, distance: 244.2
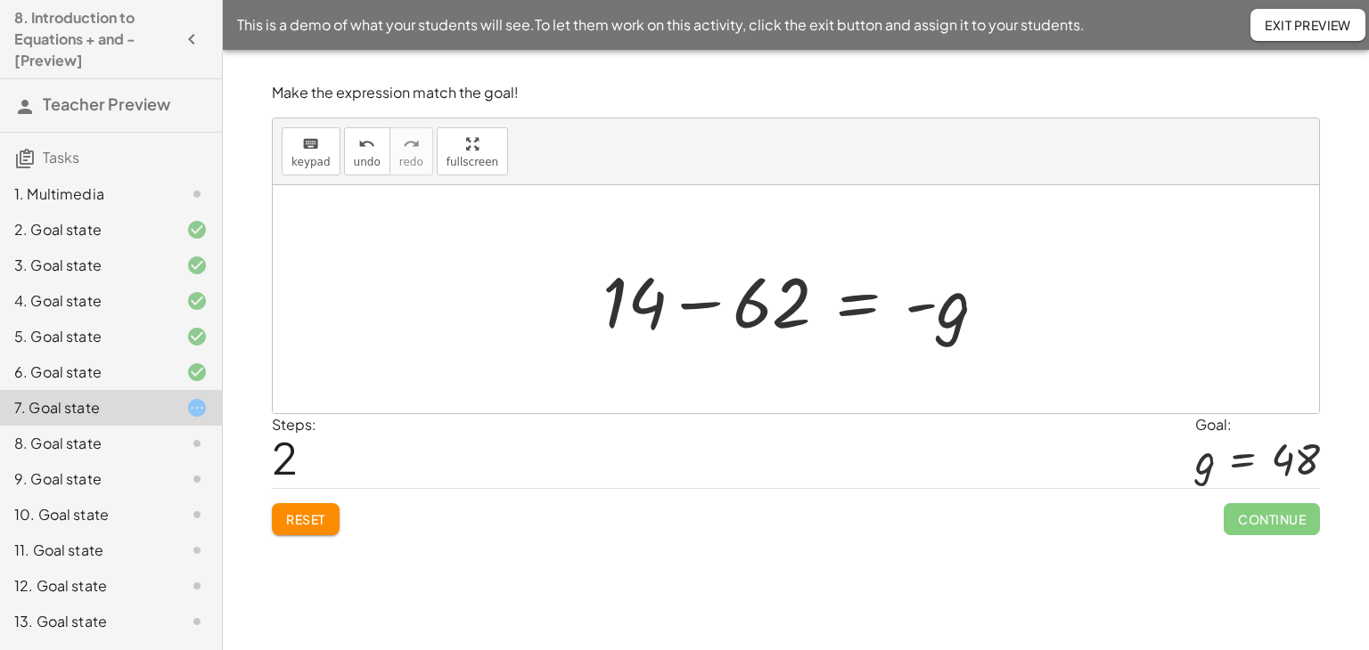
click at [695, 304] on div at bounding box center [801, 300] width 417 height 92
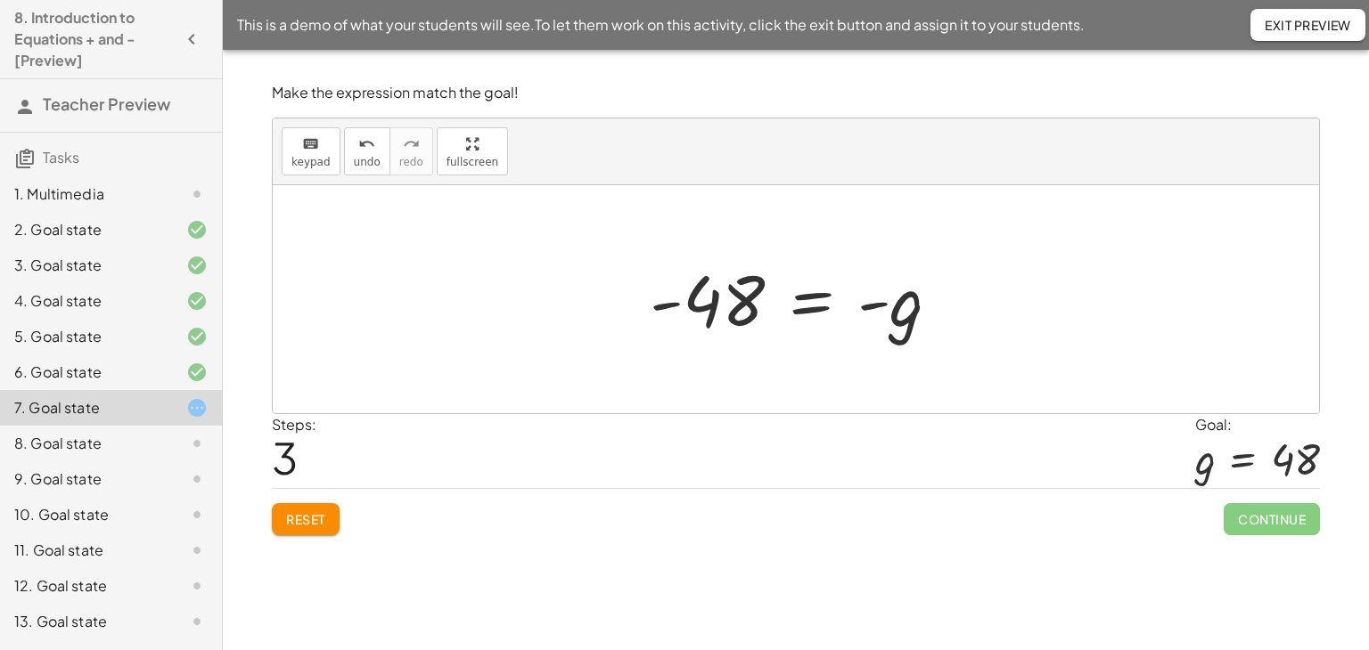
click at [812, 288] on div at bounding box center [802, 300] width 323 height 88
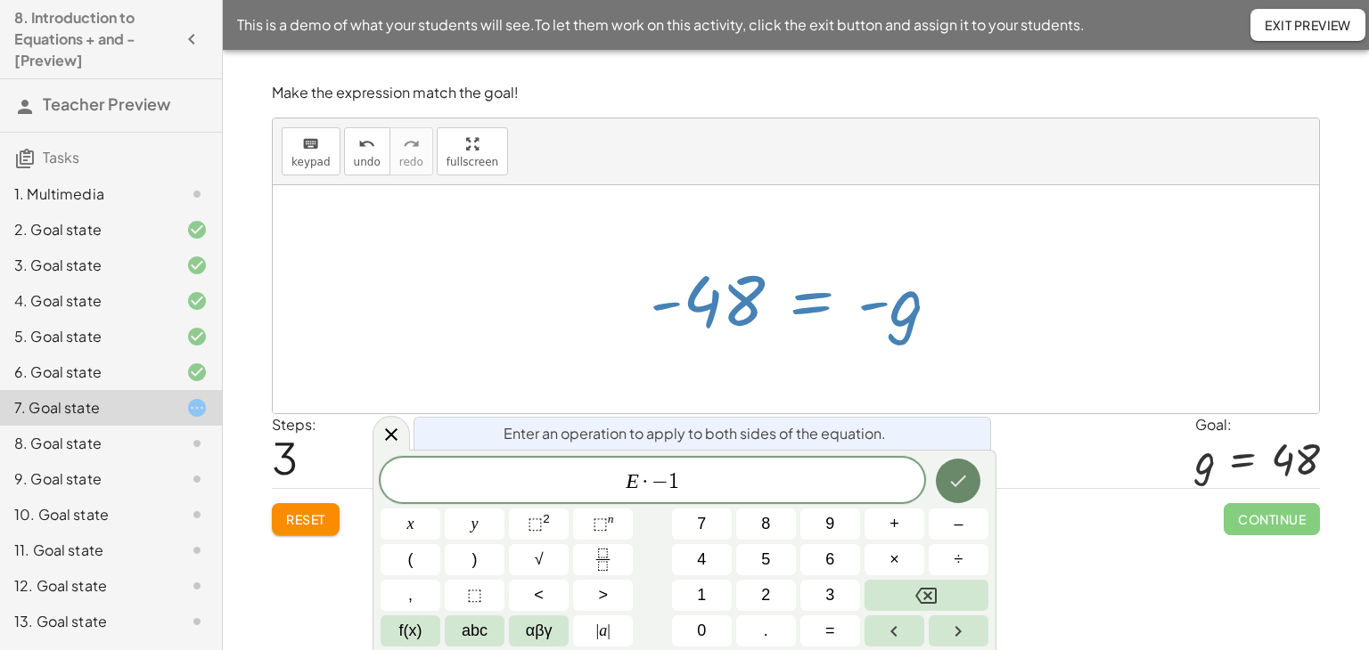
click at [959, 478] on icon "Done" at bounding box center [957, 480] width 21 height 21
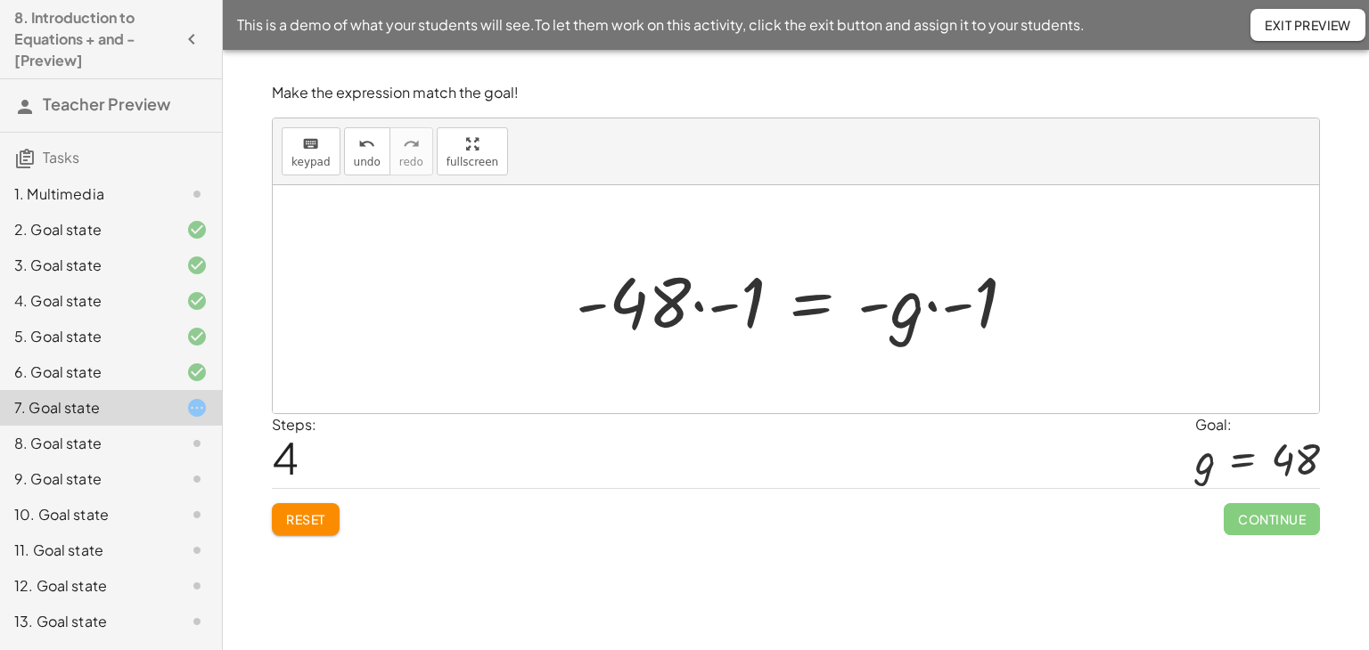
click at [931, 311] on div at bounding box center [802, 300] width 471 height 92
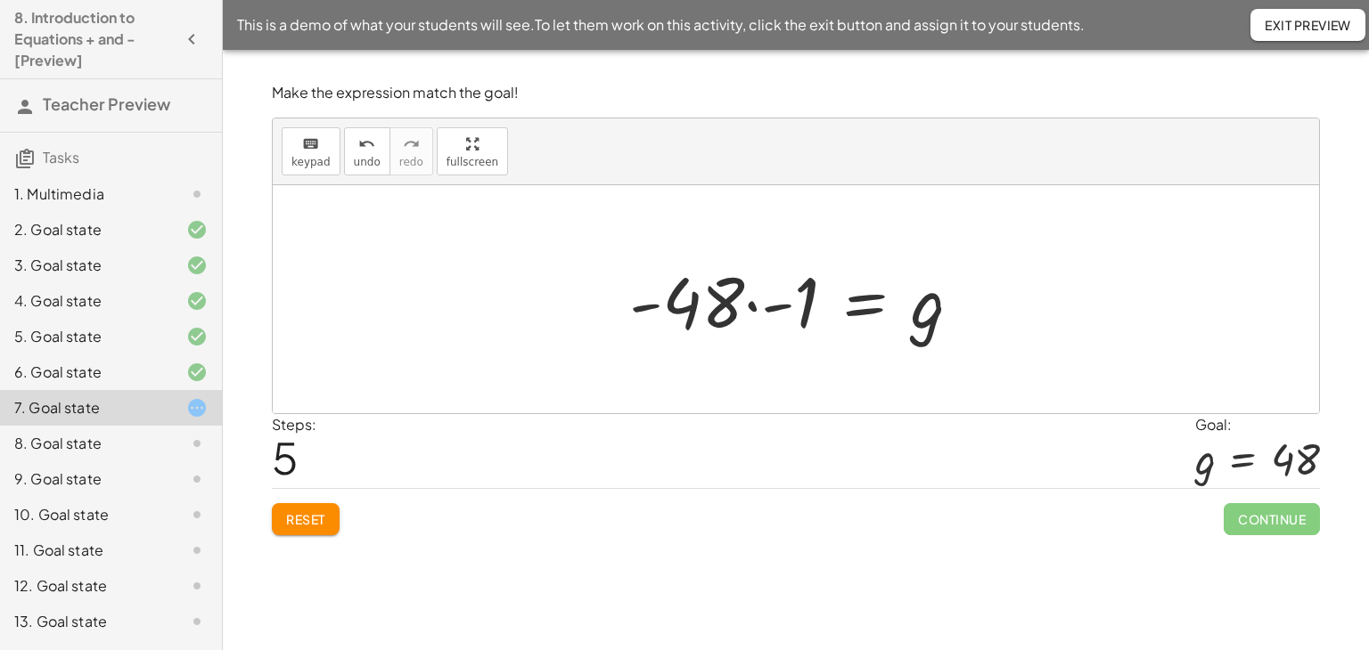
click at [748, 308] on div at bounding box center [802, 300] width 364 height 92
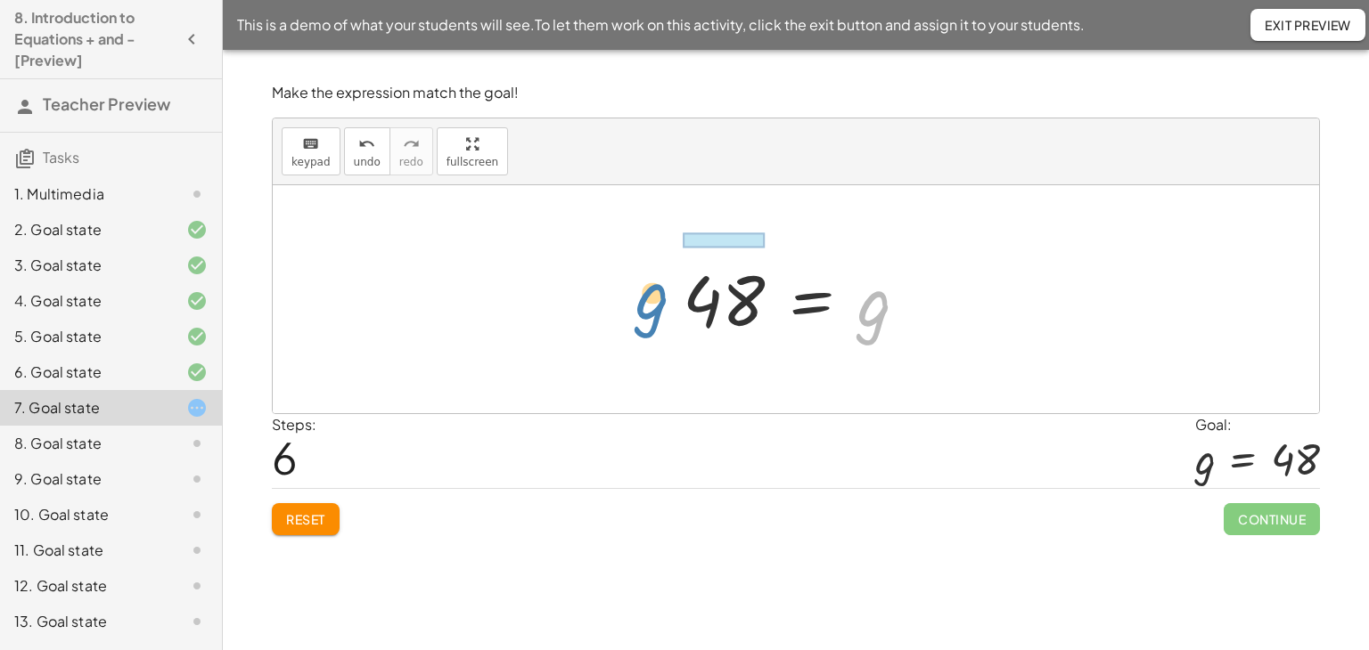
drag, startPoint x: 877, startPoint y: 308, endPoint x: 655, endPoint y: 302, distance: 222.0
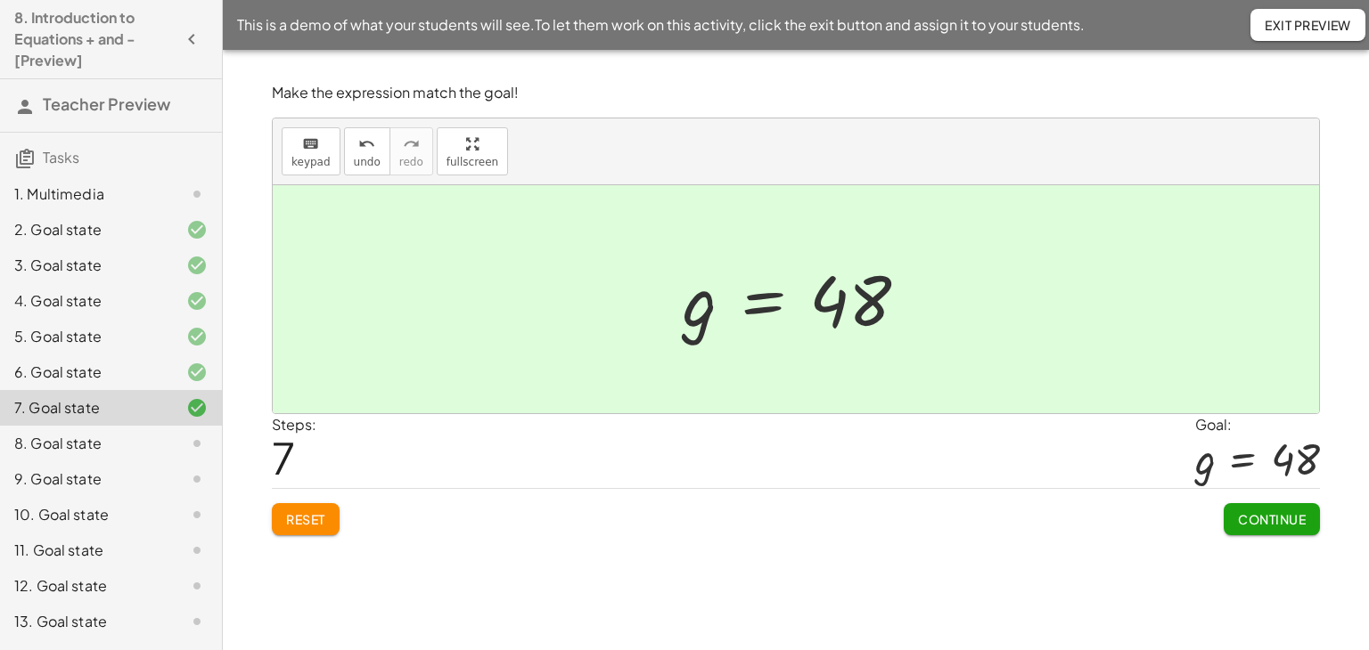
click at [1290, 517] on span "Continue" at bounding box center [1272, 519] width 68 height 16
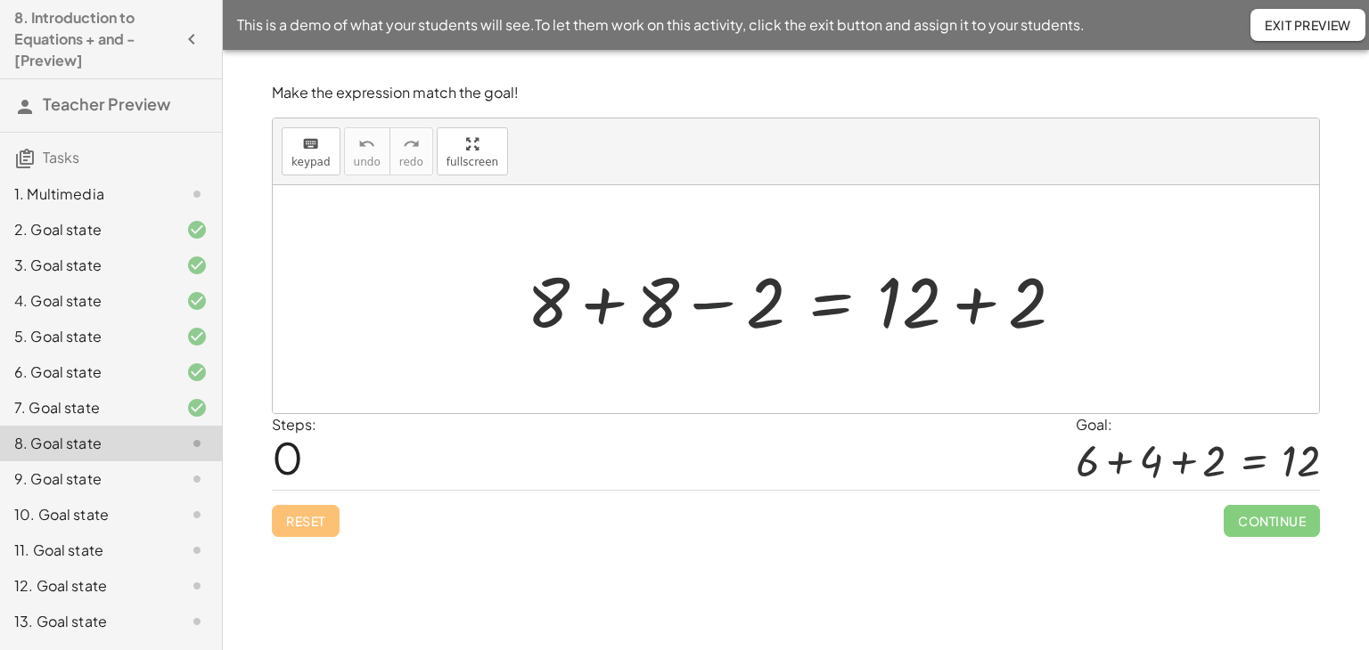
click at [711, 301] on div at bounding box center [802, 300] width 569 height 92
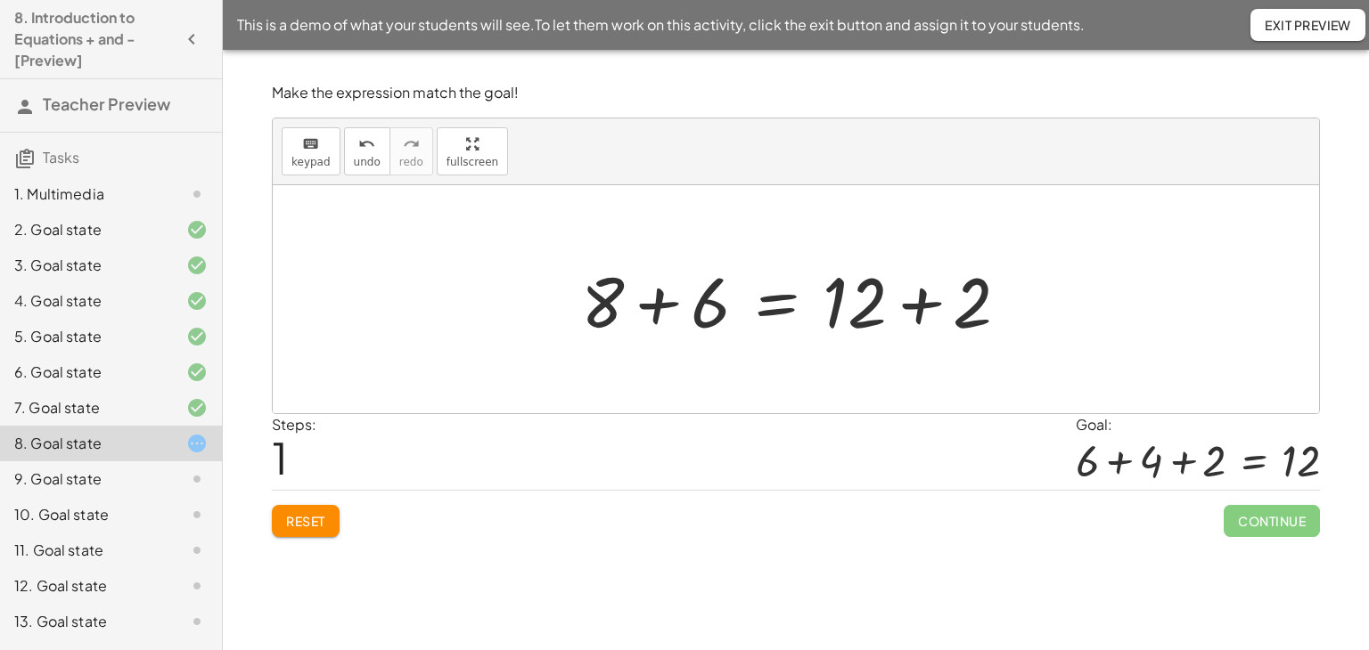
click at [303, 529] on button "Reset" at bounding box center [306, 521] width 68 height 32
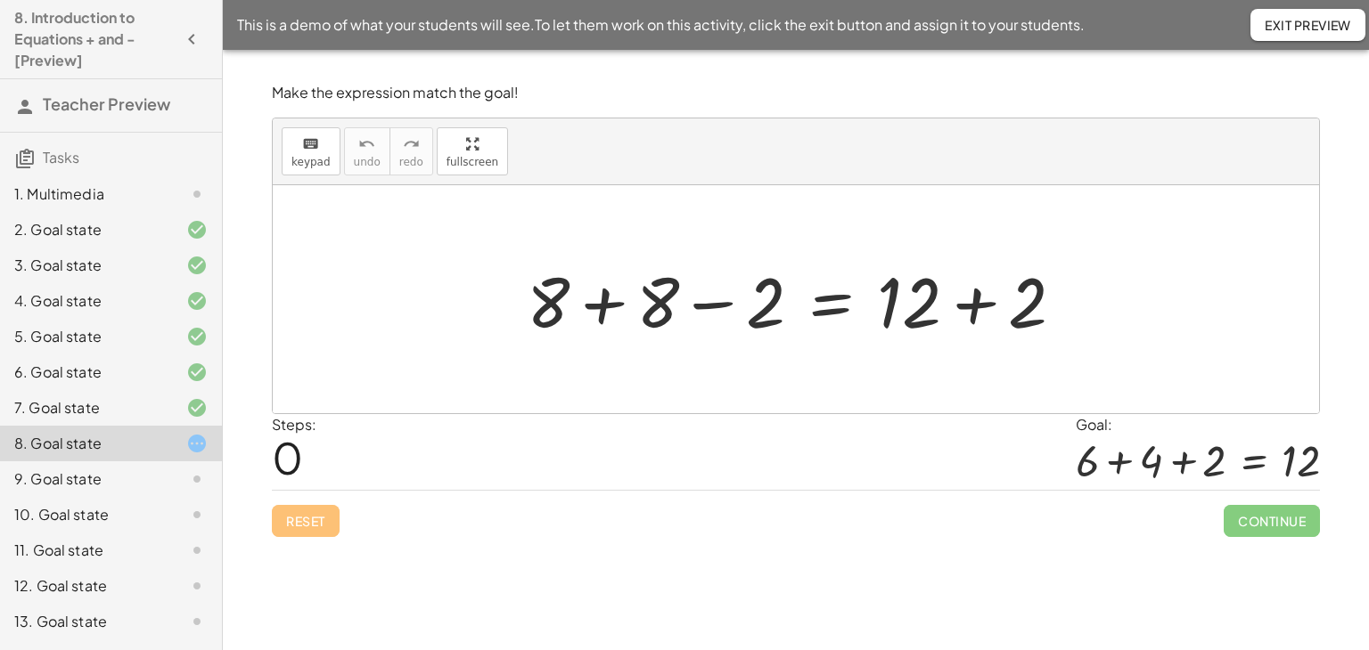
click at [702, 308] on div at bounding box center [802, 300] width 569 height 92
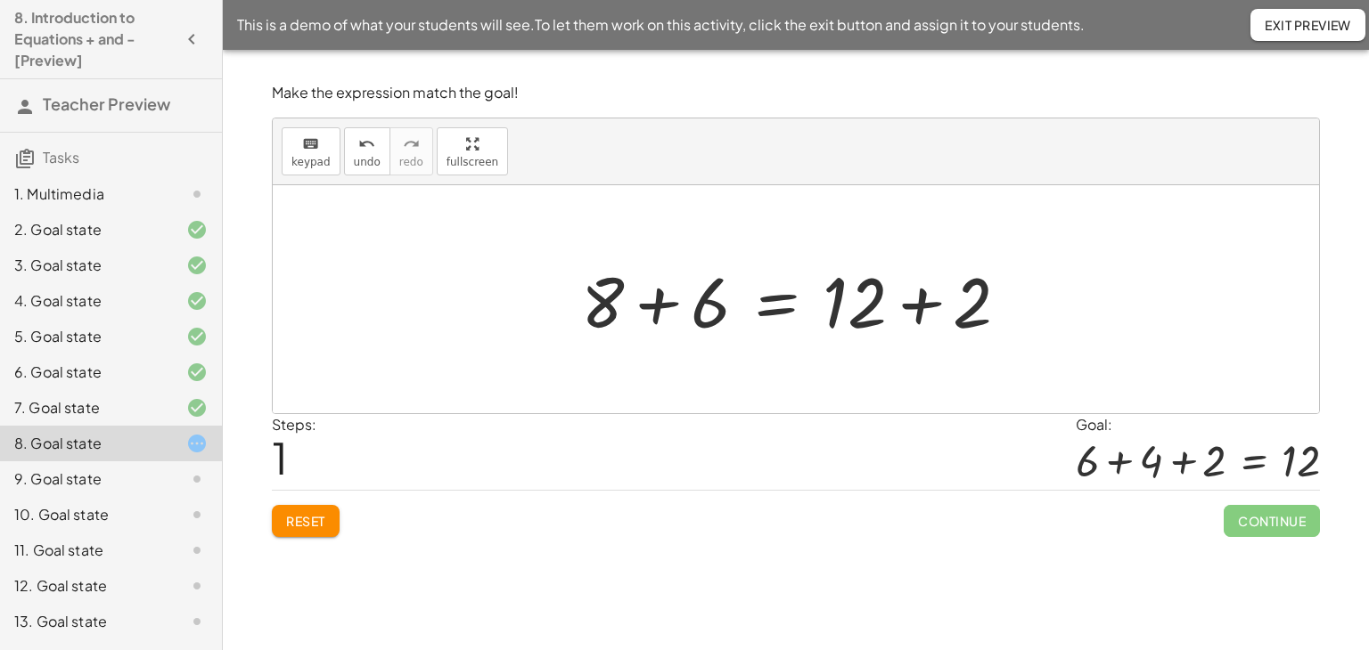
click at [828, 304] on div at bounding box center [802, 300] width 460 height 92
click at [767, 311] on div at bounding box center [802, 300] width 460 height 92
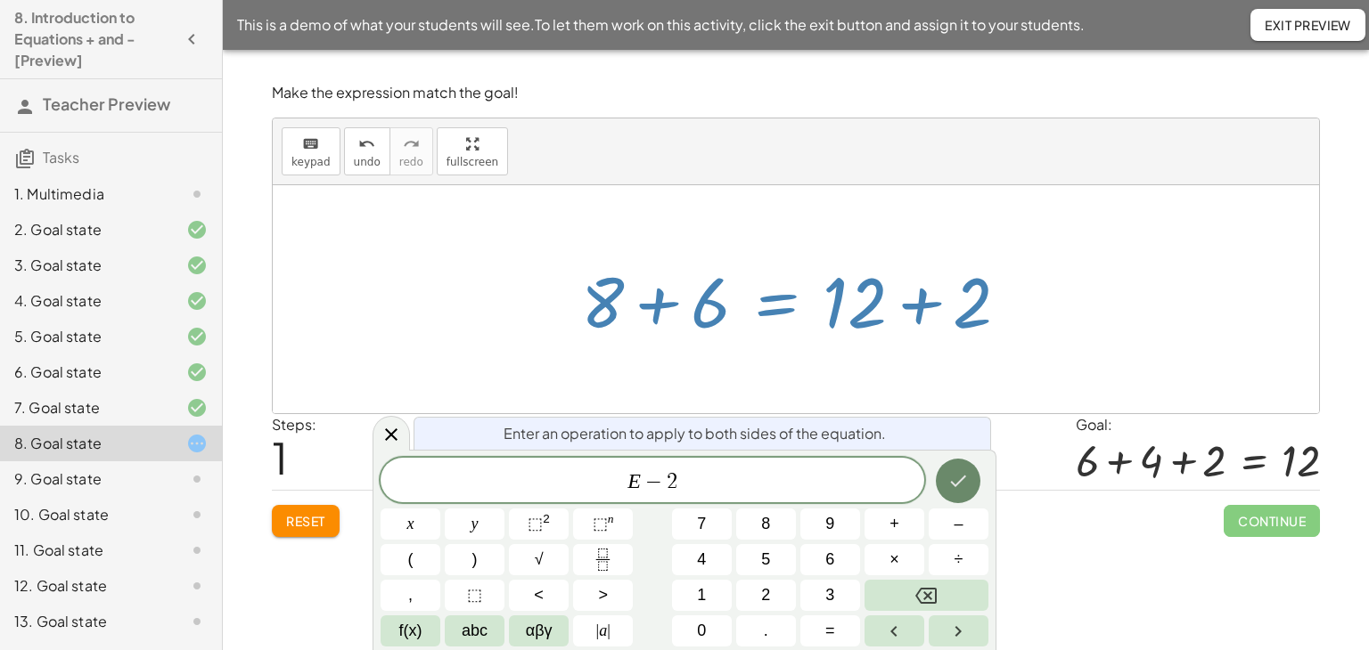
click at [969, 475] on button "Done" at bounding box center [958, 481] width 45 height 45
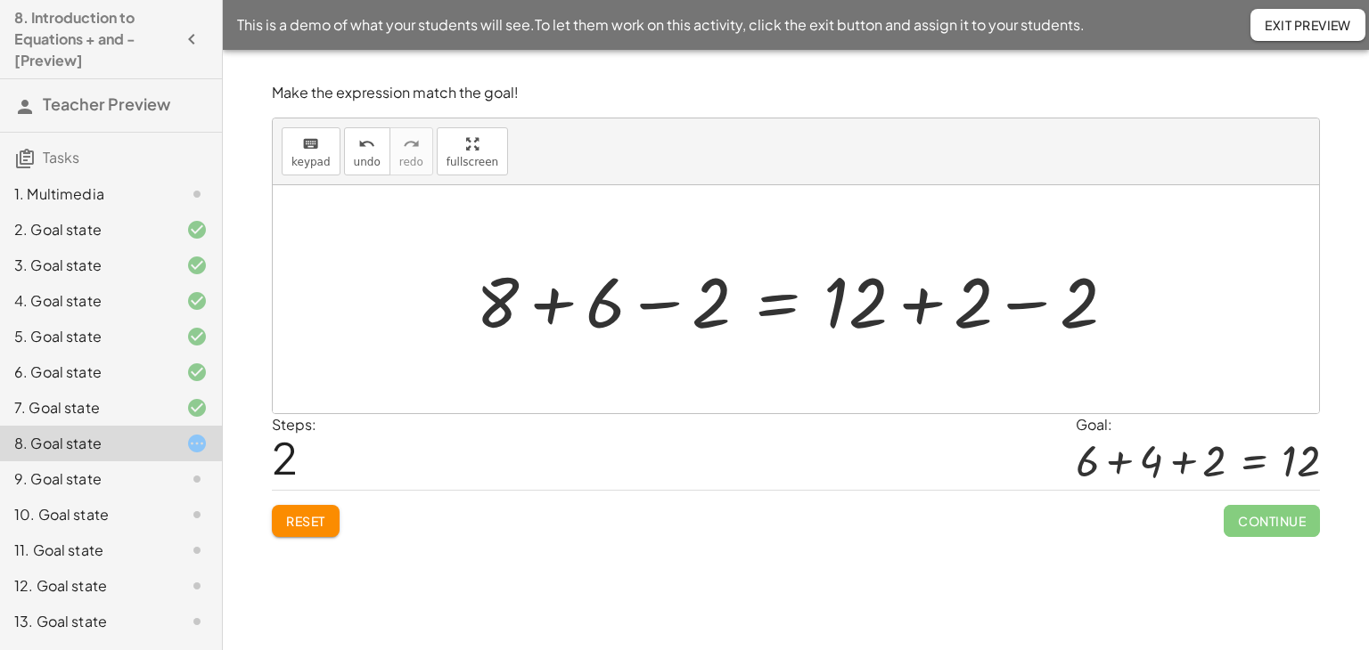
click at [1022, 307] on div at bounding box center [802, 300] width 671 height 92
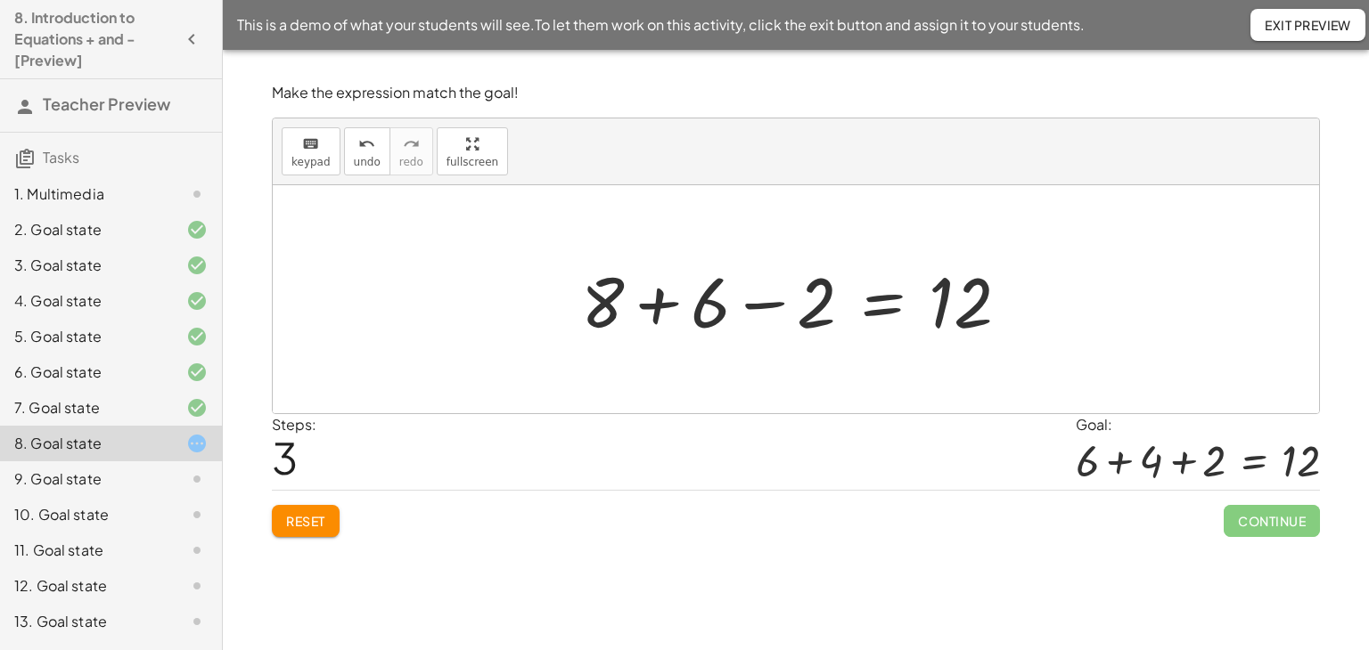
click at [770, 303] on div at bounding box center [802, 300] width 460 height 92
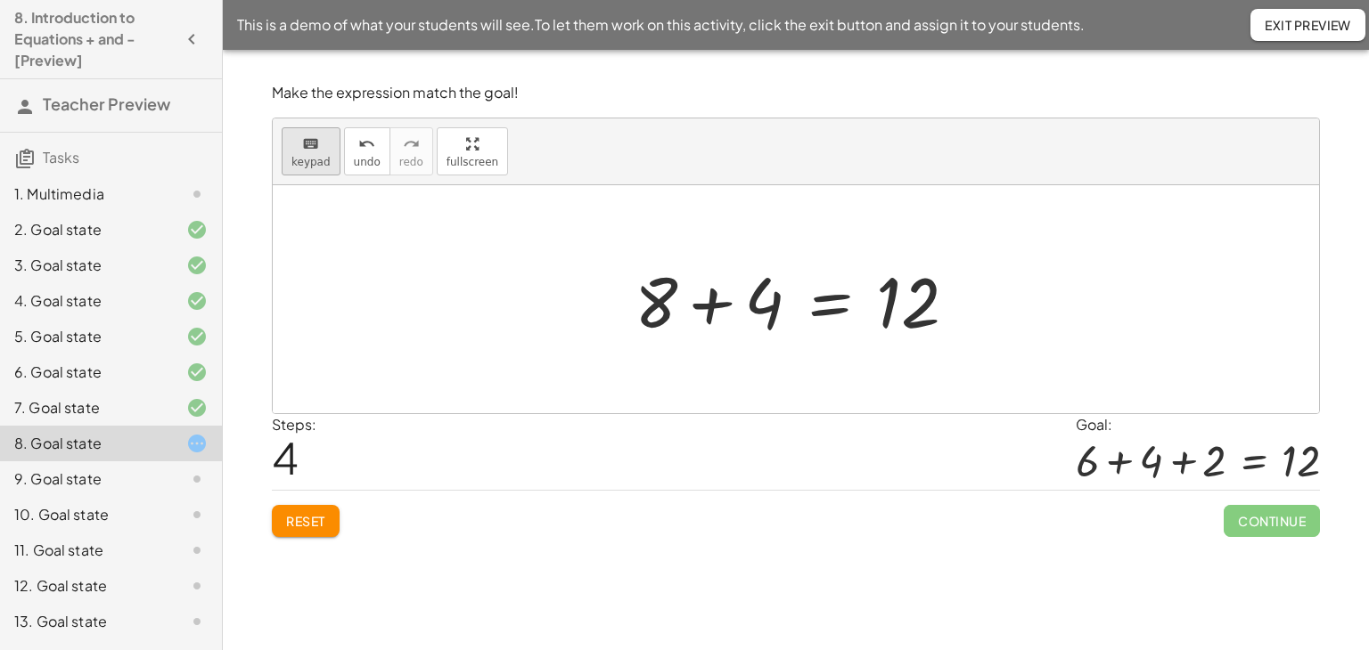
click at [301, 159] on span "keypad" at bounding box center [310, 162] width 39 height 12
click at [658, 300] on div at bounding box center [655, 301] width 43 height 83
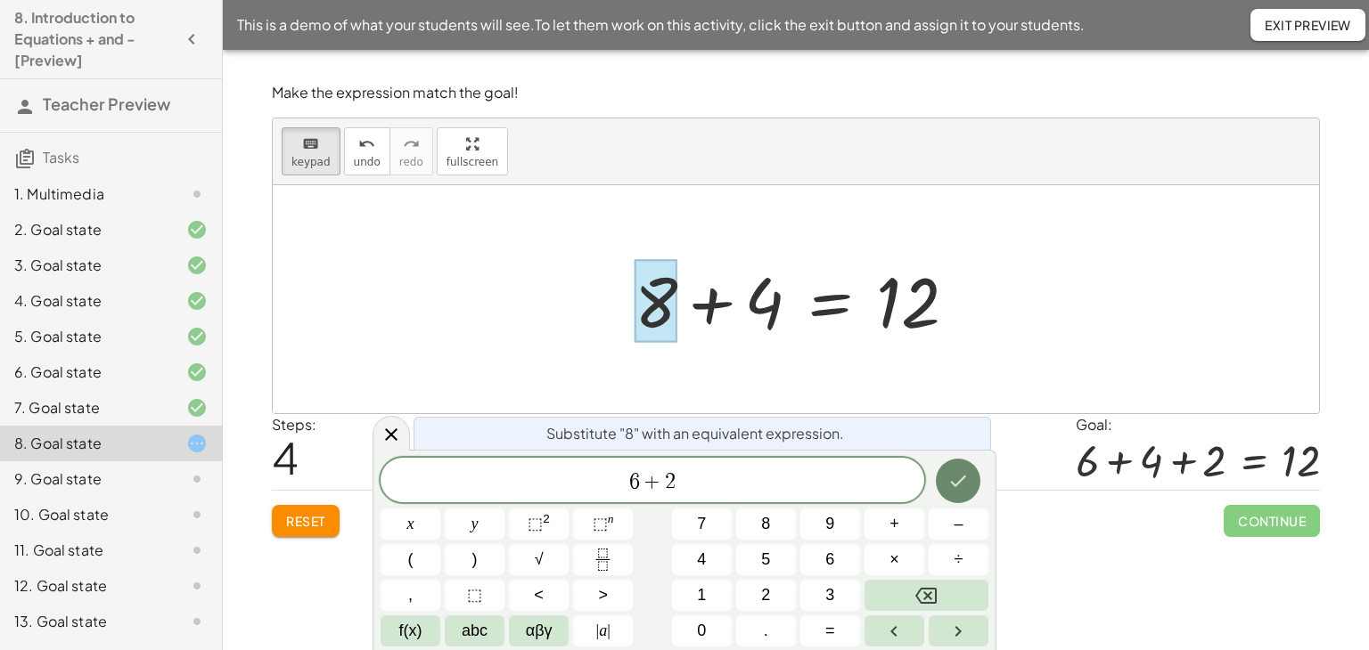
click at [957, 482] on icon "Done" at bounding box center [957, 480] width 21 height 21
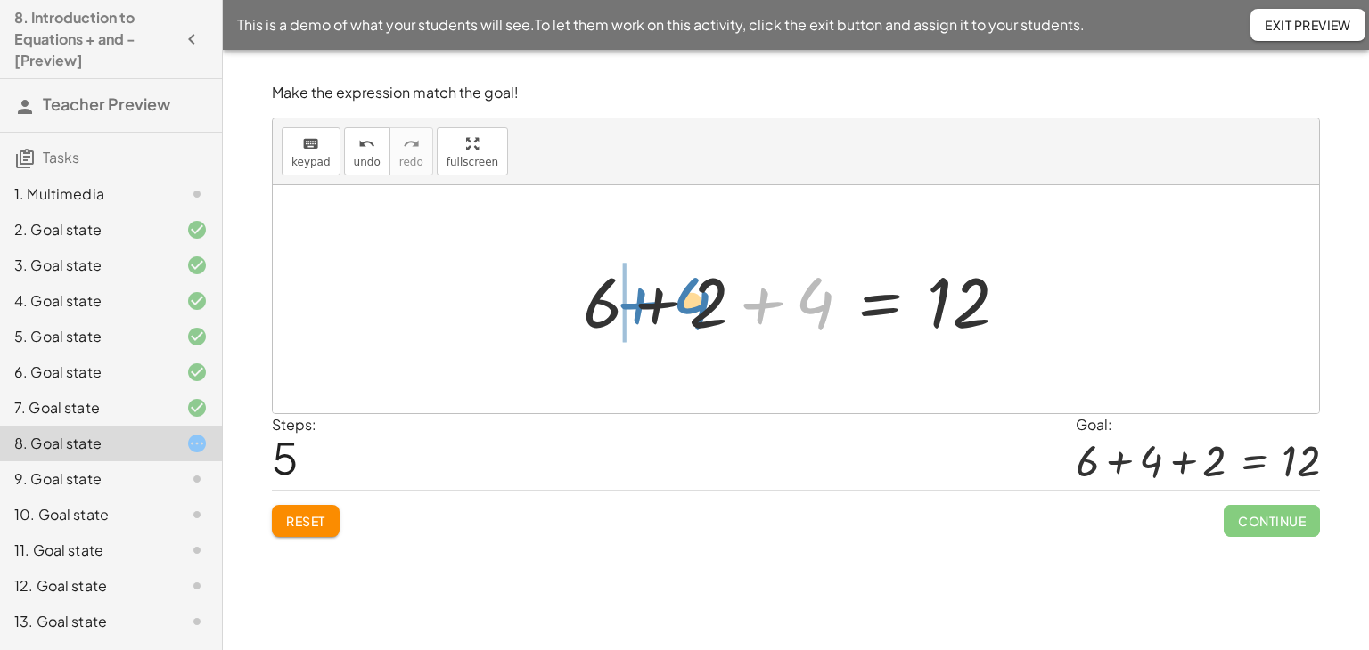
drag, startPoint x: 769, startPoint y: 291, endPoint x: 646, endPoint y: 291, distance: 123.0
click at [646, 291] on div at bounding box center [802, 300] width 456 height 92
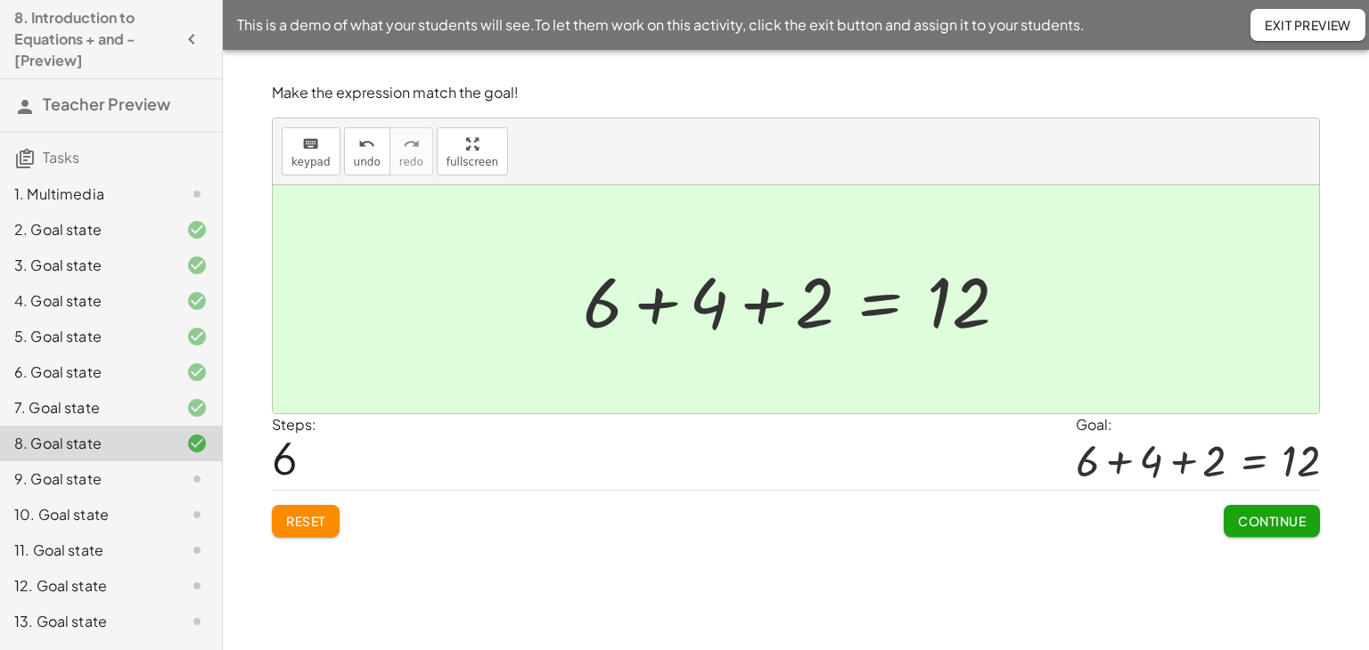
click at [1255, 513] on span "Continue" at bounding box center [1272, 521] width 68 height 16
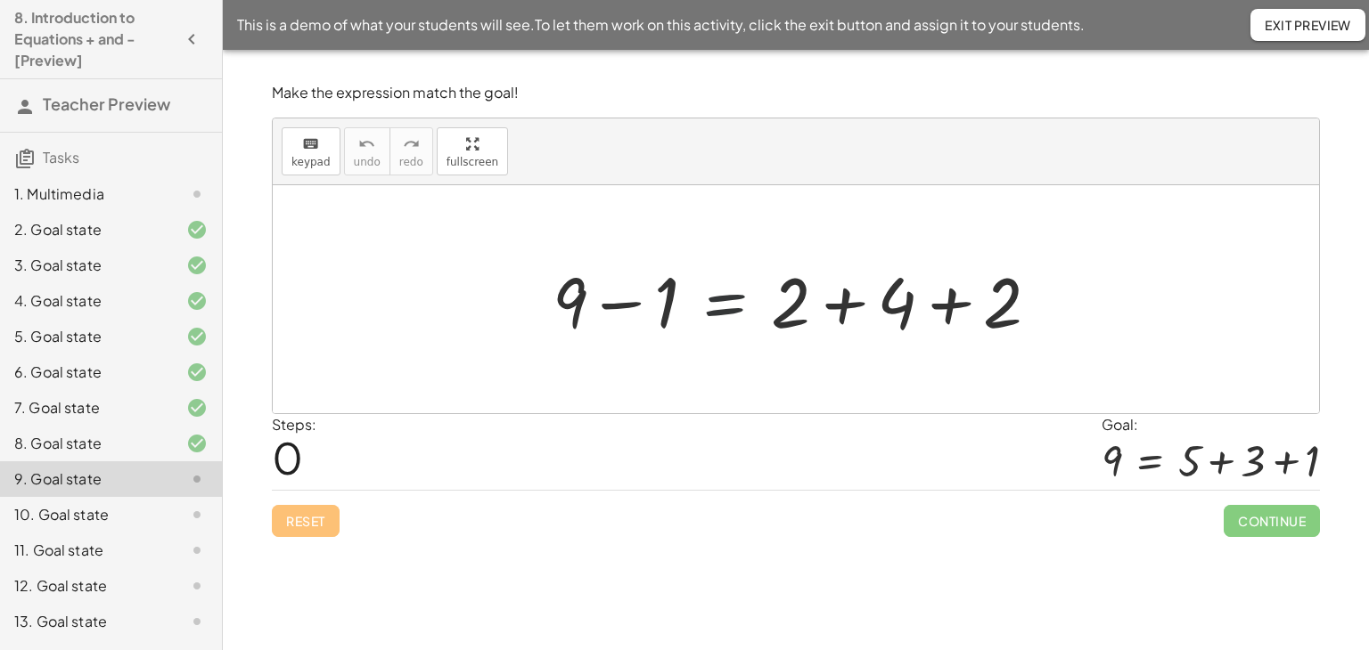
click at [730, 301] on div at bounding box center [803, 300] width 518 height 92
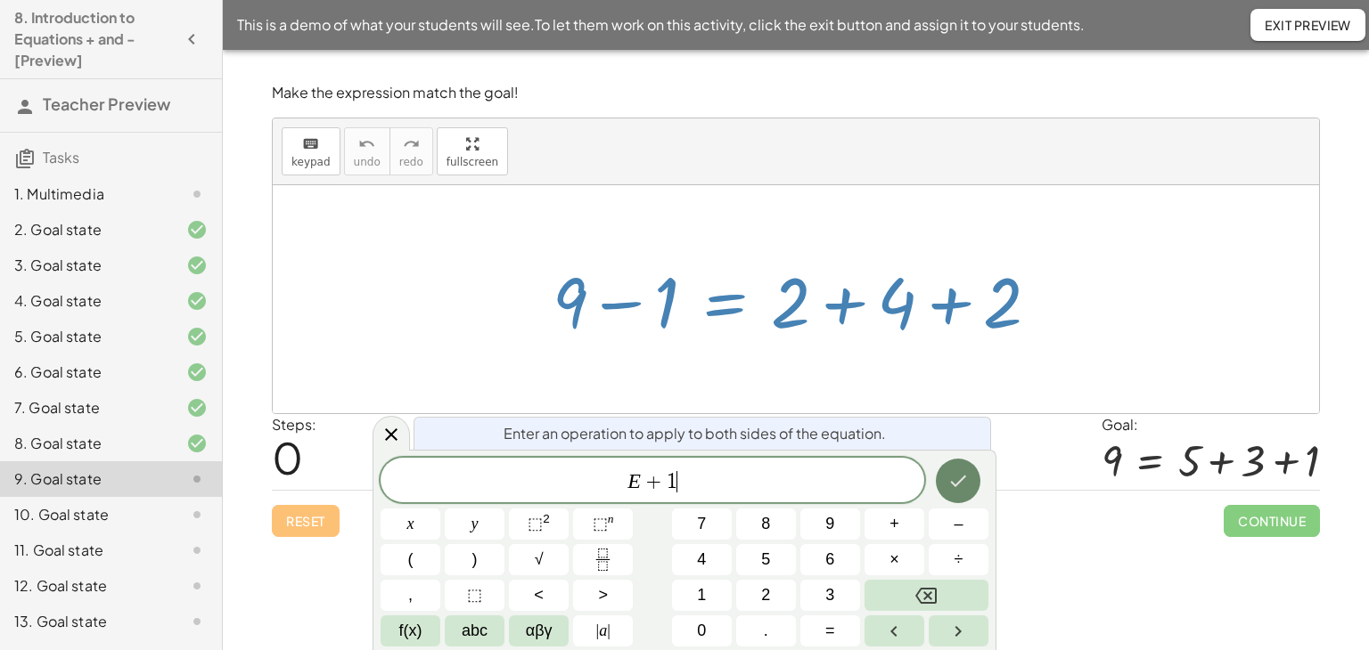
click at [966, 470] on icon "Done" at bounding box center [957, 480] width 21 height 21
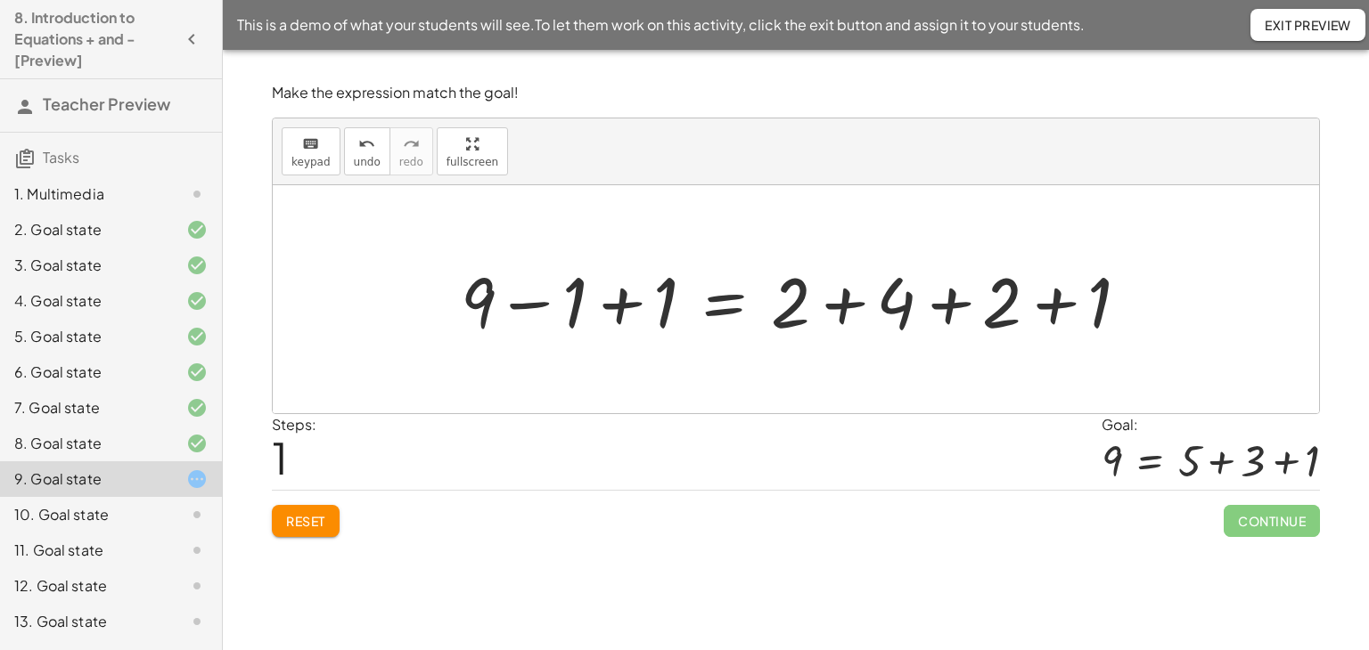
drag, startPoint x: 617, startPoint y: 303, endPoint x: 650, endPoint y: 297, distance: 34.4
click at [617, 304] on div at bounding box center [802, 300] width 700 height 92
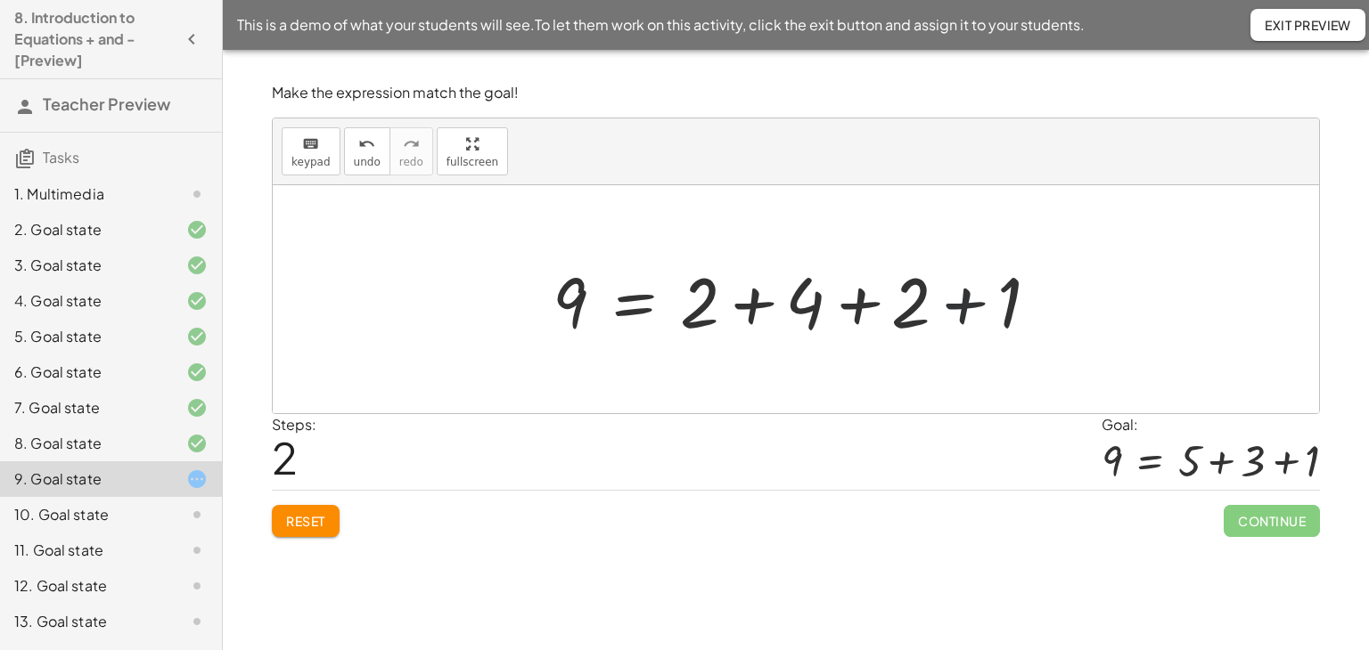
click at [962, 300] on div at bounding box center [803, 300] width 518 height 92
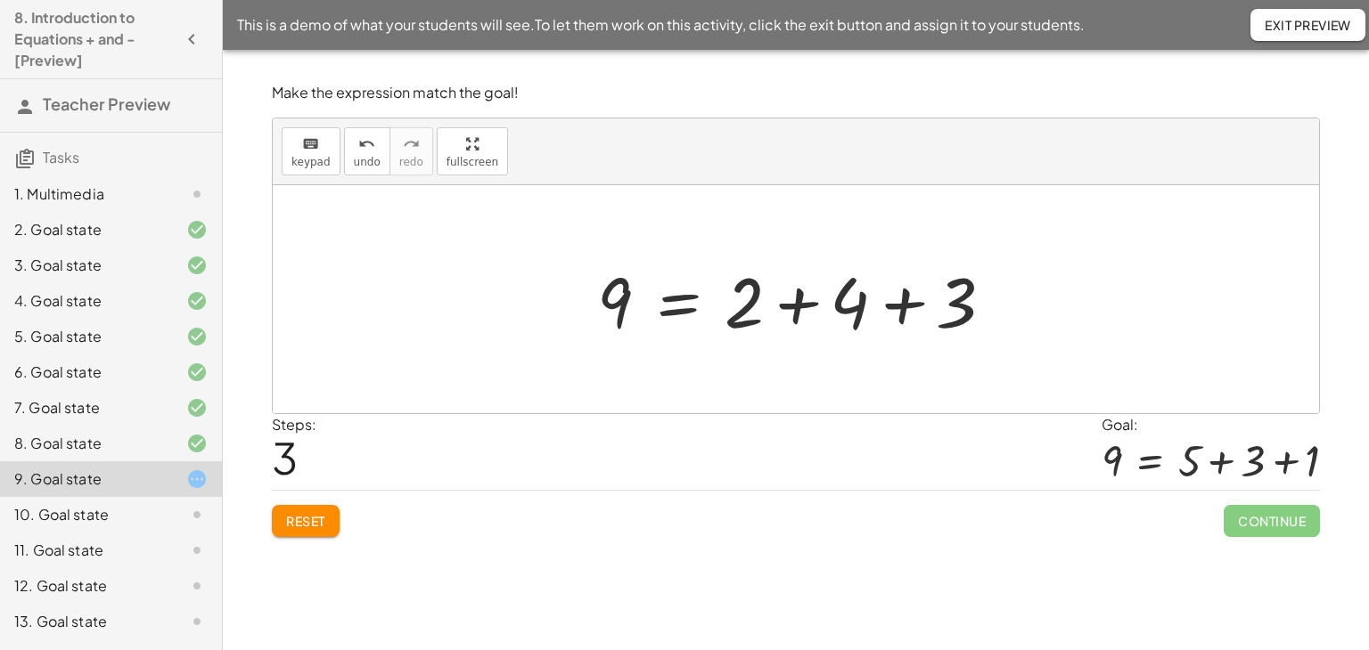
click at [307, 520] on span "Reset" at bounding box center [305, 521] width 39 height 16
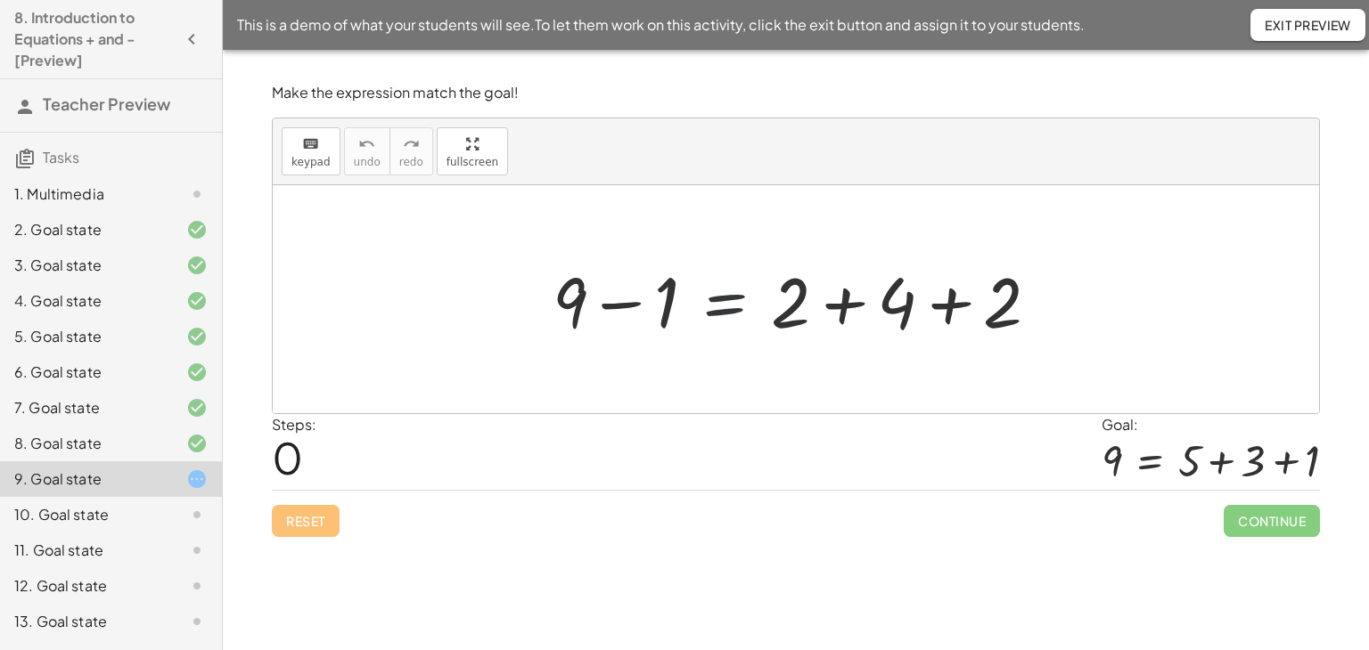
click at [726, 298] on div at bounding box center [803, 300] width 518 height 92
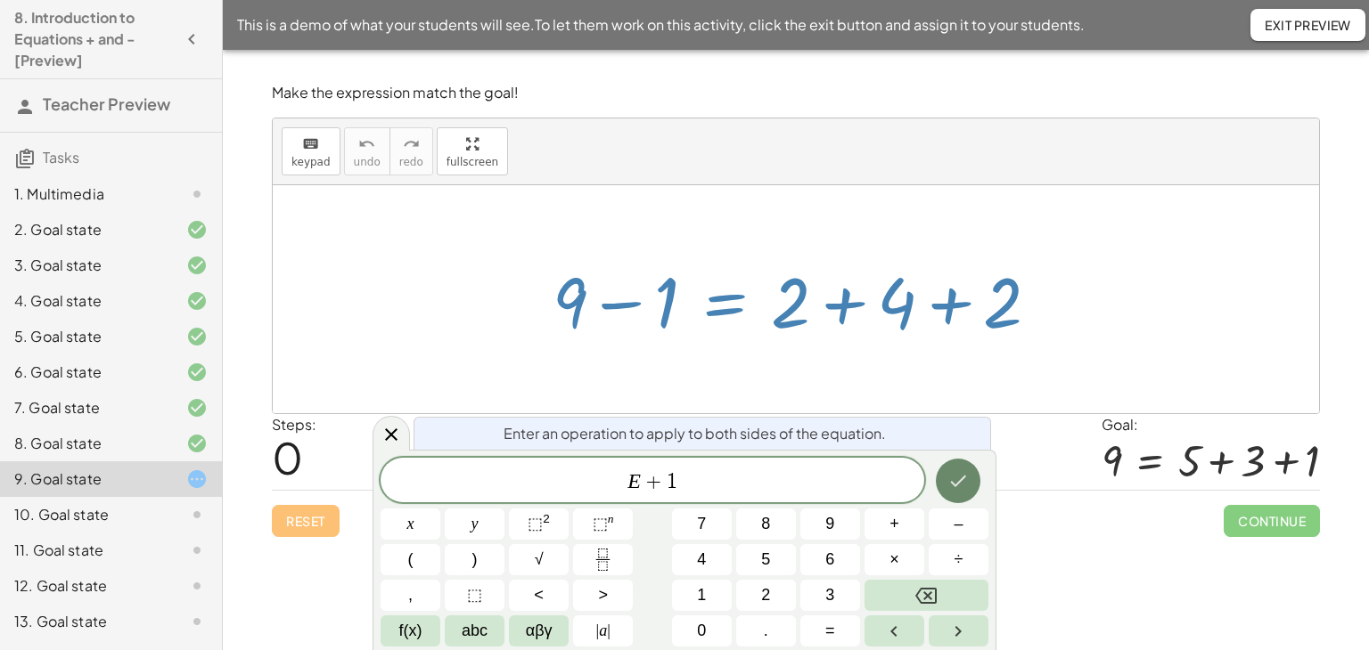
click at [955, 489] on icon "Done" at bounding box center [957, 480] width 21 height 21
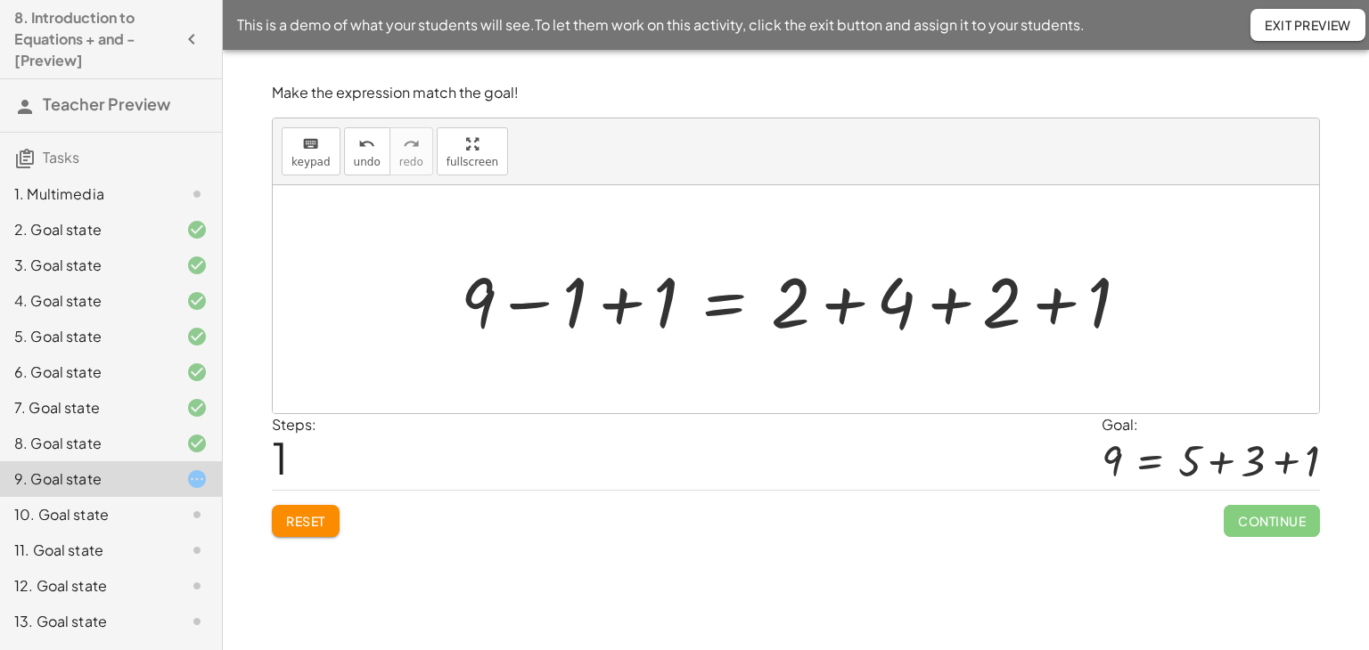
drag, startPoint x: 618, startPoint y: 300, endPoint x: 633, endPoint y: 309, distance: 16.8
click at [618, 301] on div at bounding box center [802, 300] width 700 height 92
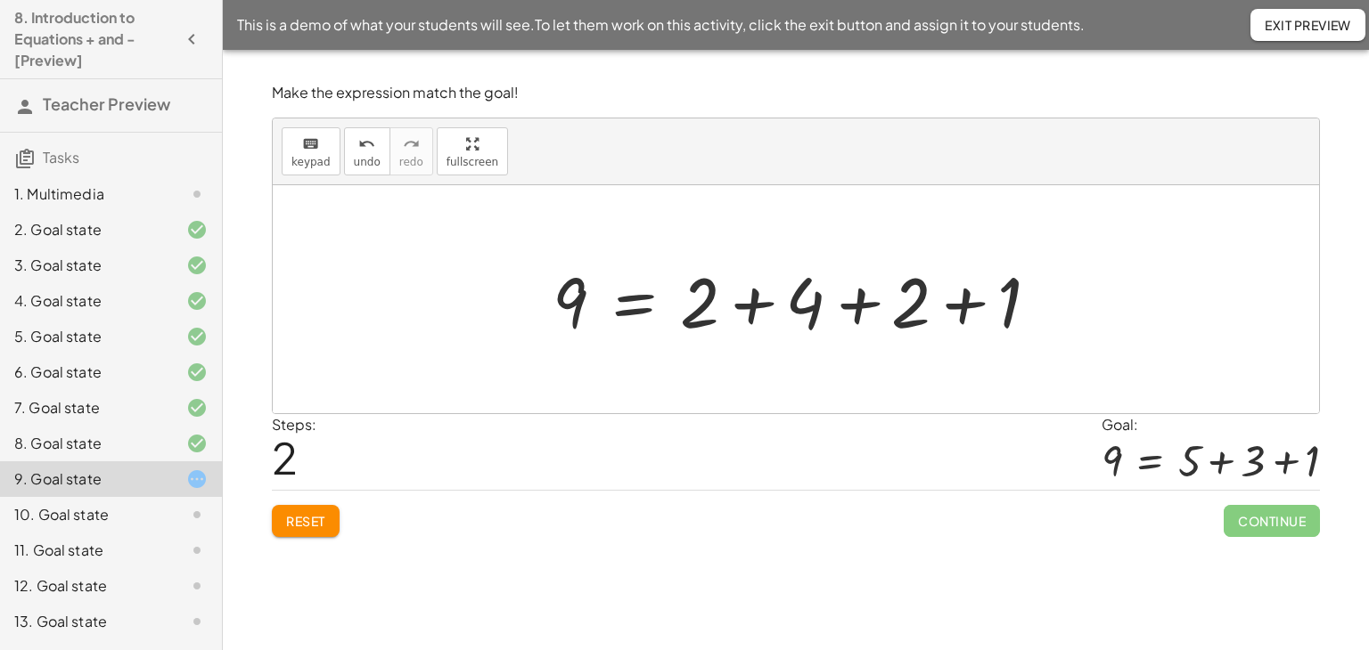
click at [969, 304] on div at bounding box center [803, 300] width 518 height 92
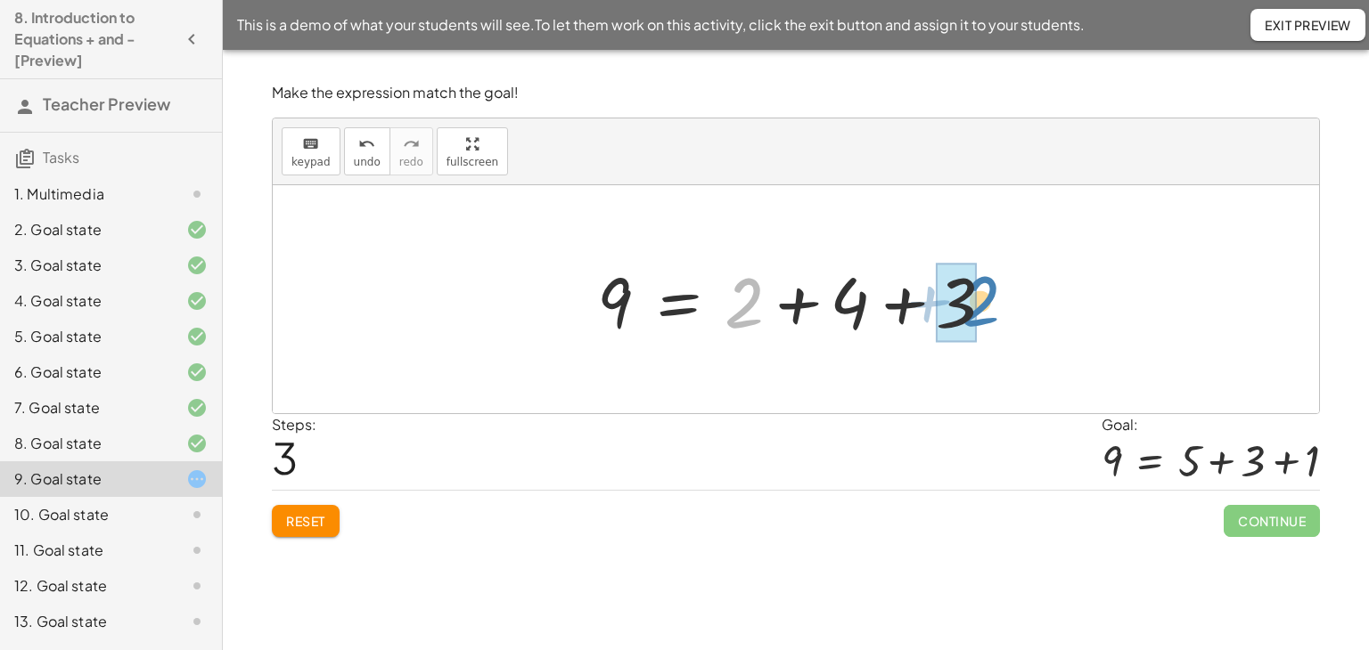
drag, startPoint x: 748, startPoint y: 308, endPoint x: 984, endPoint y: 307, distance: 236.1
click at [984, 307] on div at bounding box center [802, 300] width 429 height 92
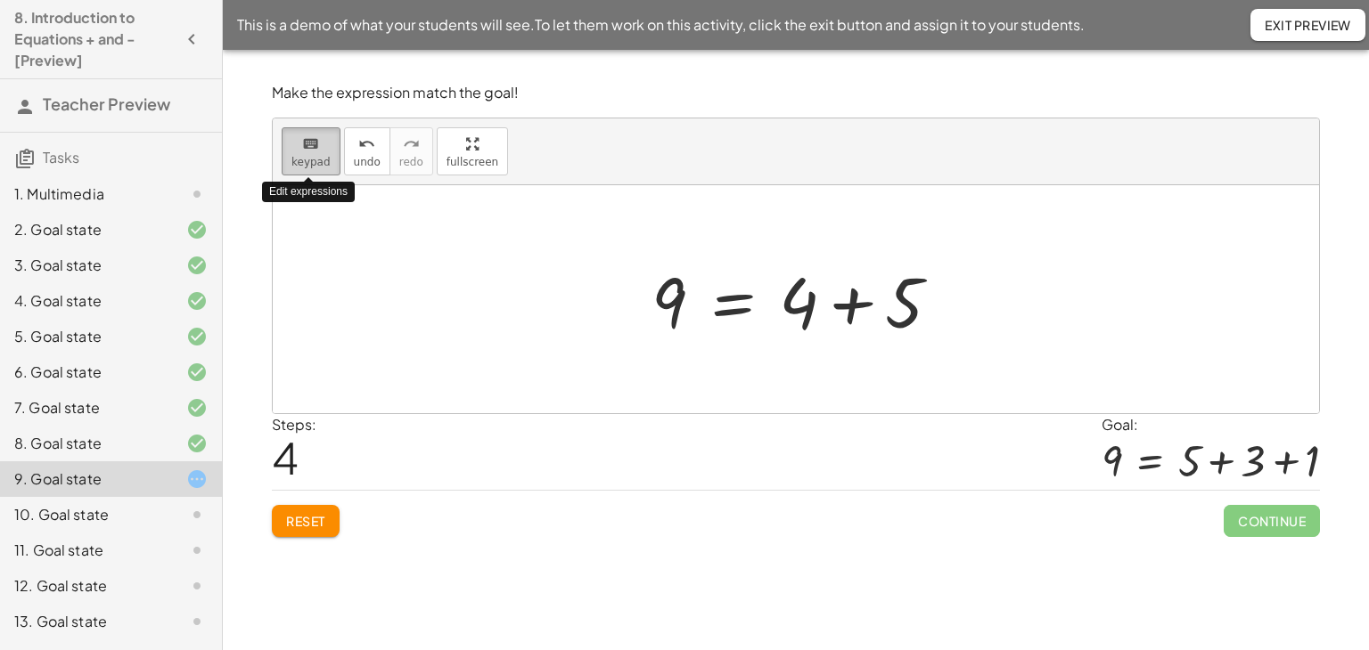
click at [312, 156] on span "keypad" at bounding box center [310, 162] width 39 height 12
click at [815, 311] on div at bounding box center [798, 301] width 39 height 83
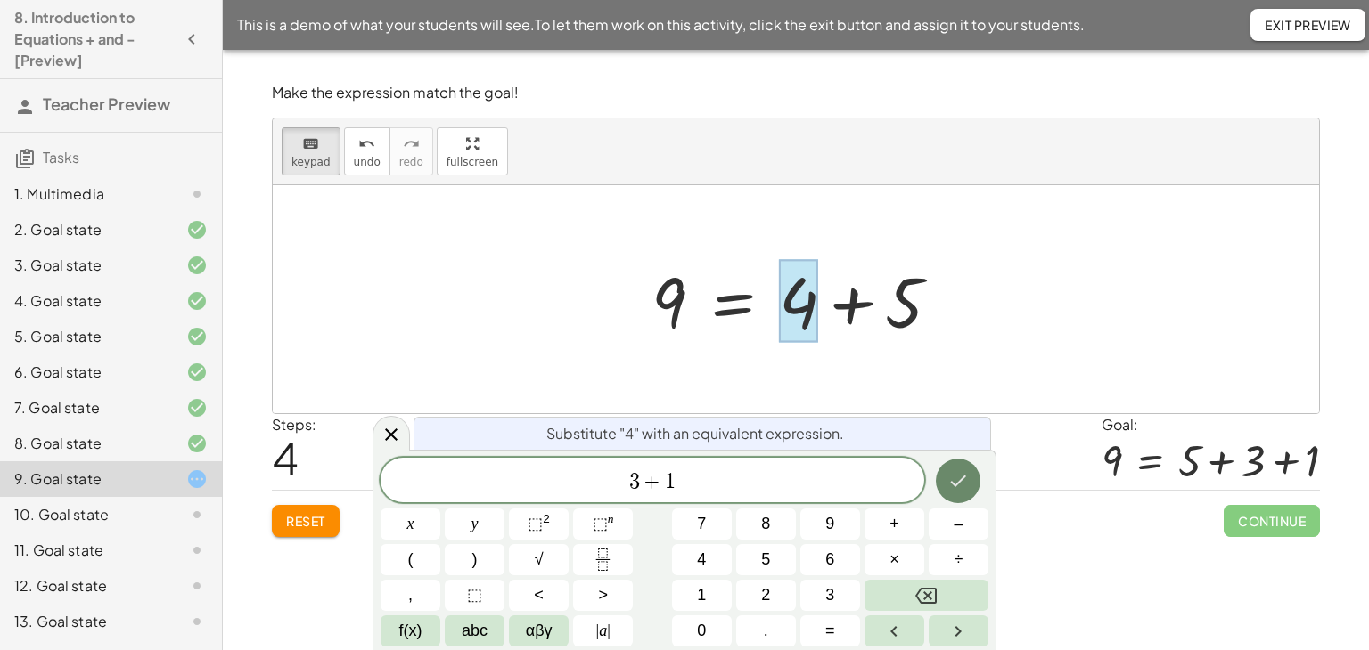
click at [960, 479] on icon "Done" at bounding box center [957, 480] width 21 height 21
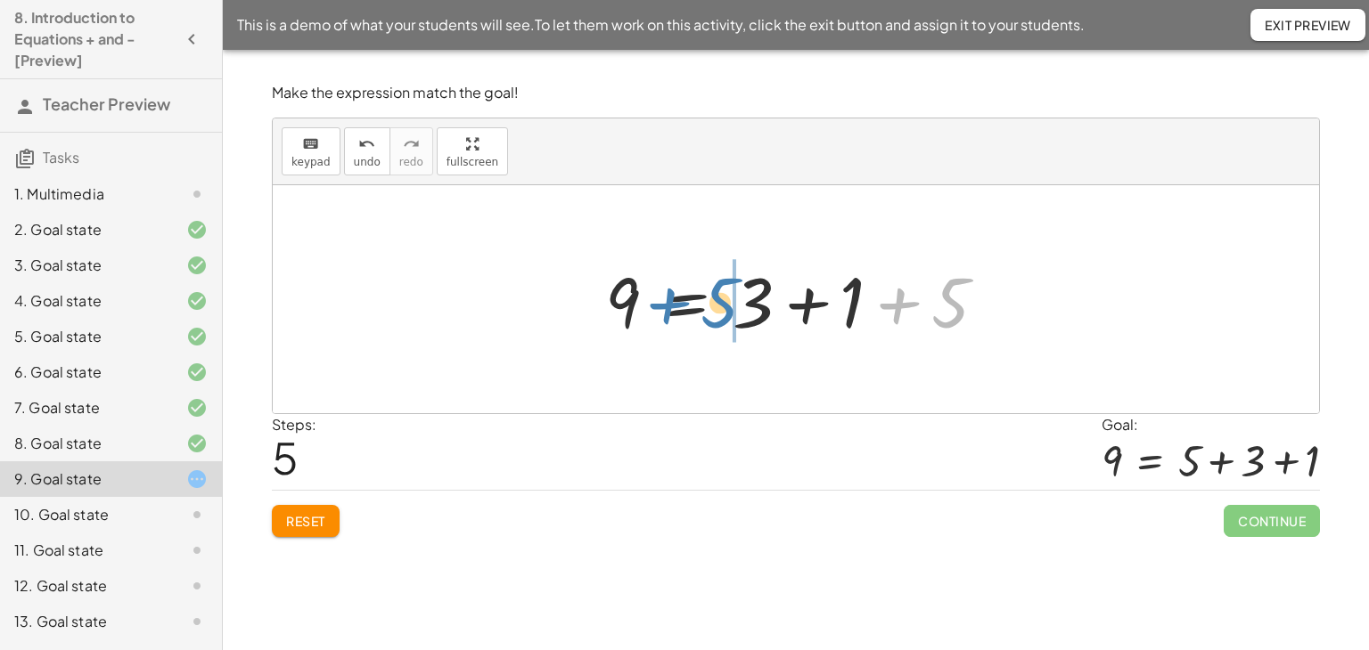
drag, startPoint x: 958, startPoint y: 297, endPoint x: 728, endPoint y: 300, distance: 229.9
click at [728, 299] on div at bounding box center [802, 300] width 413 height 92
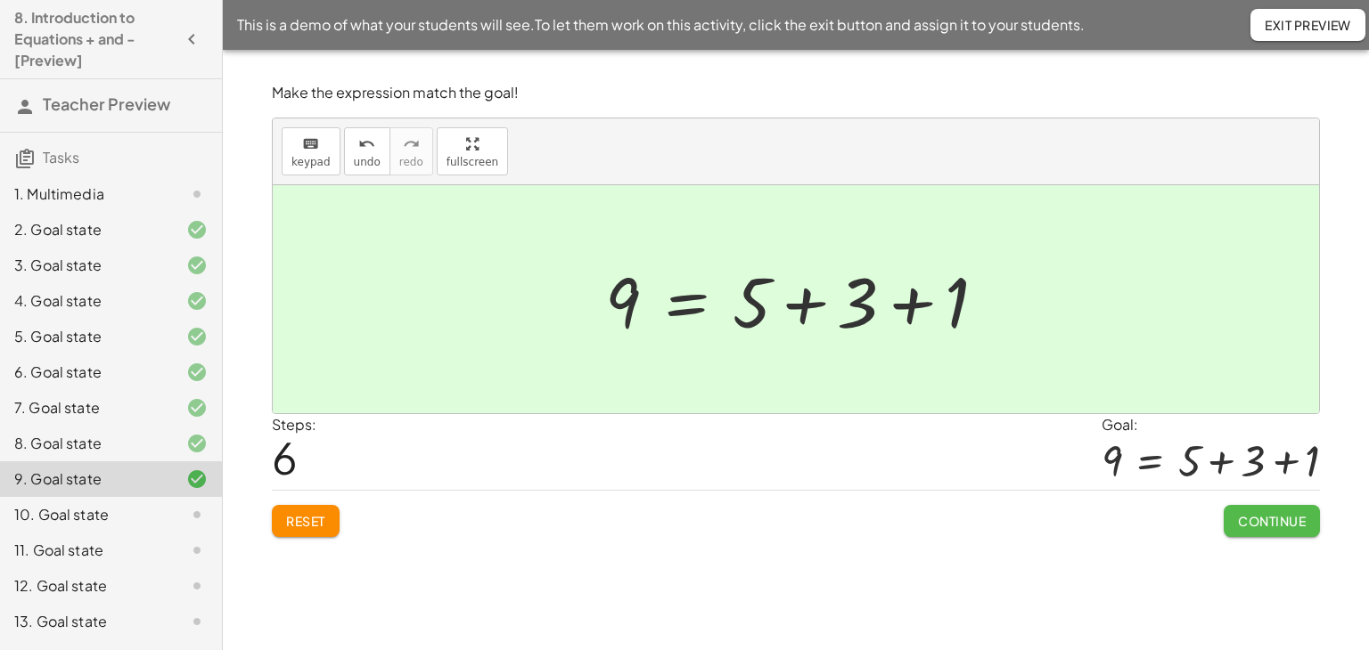
click at [1247, 511] on button "Continue" at bounding box center [1271, 521] width 96 height 32
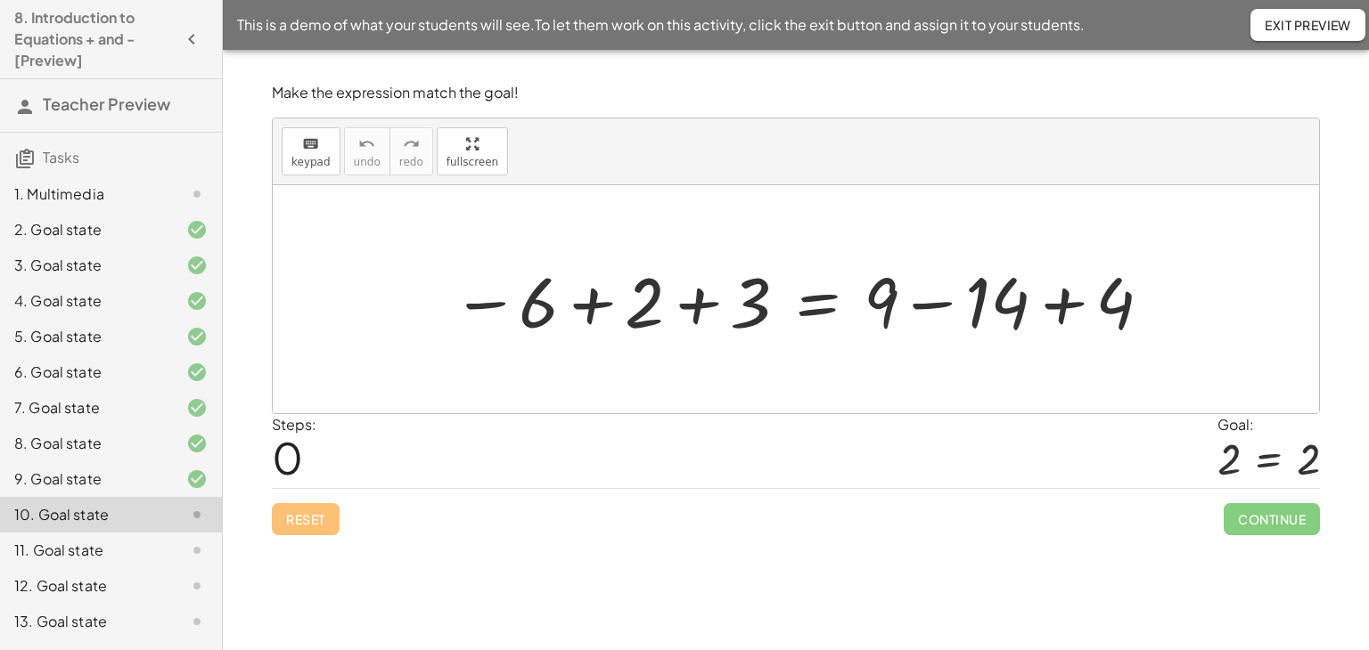
click at [702, 299] on div at bounding box center [803, 300] width 720 height 92
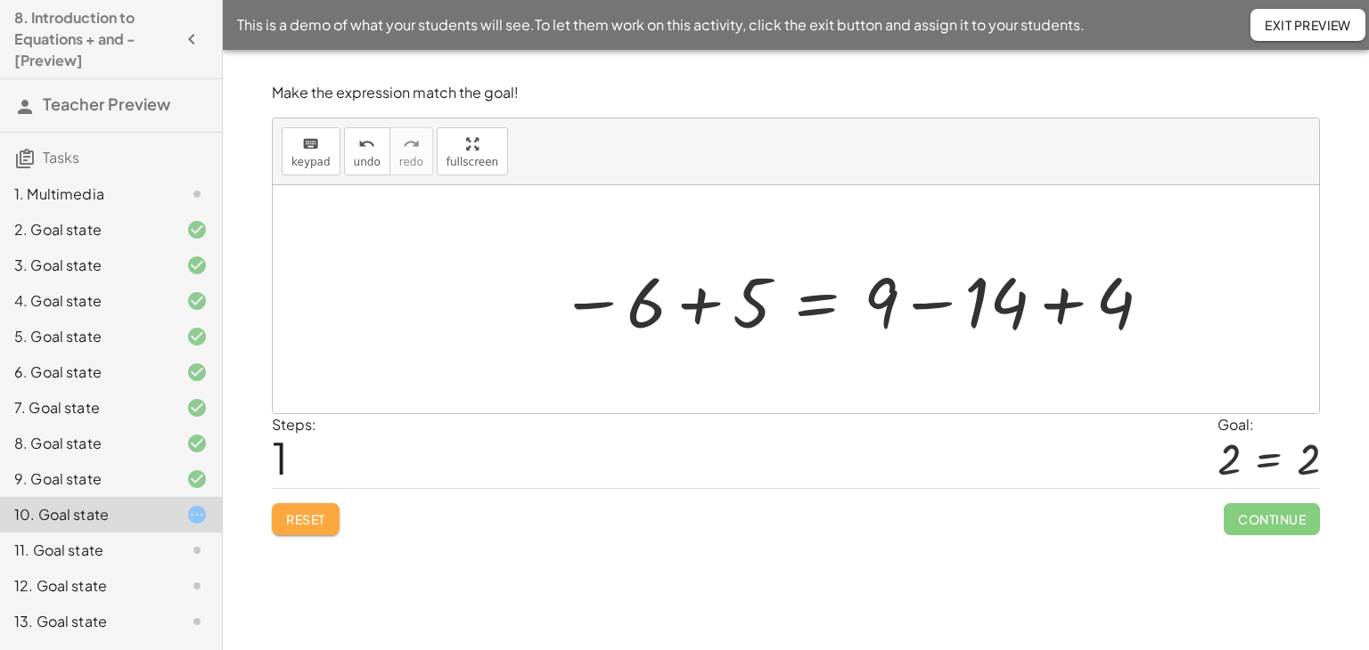
click at [296, 524] on span "Reset" at bounding box center [305, 519] width 39 height 16
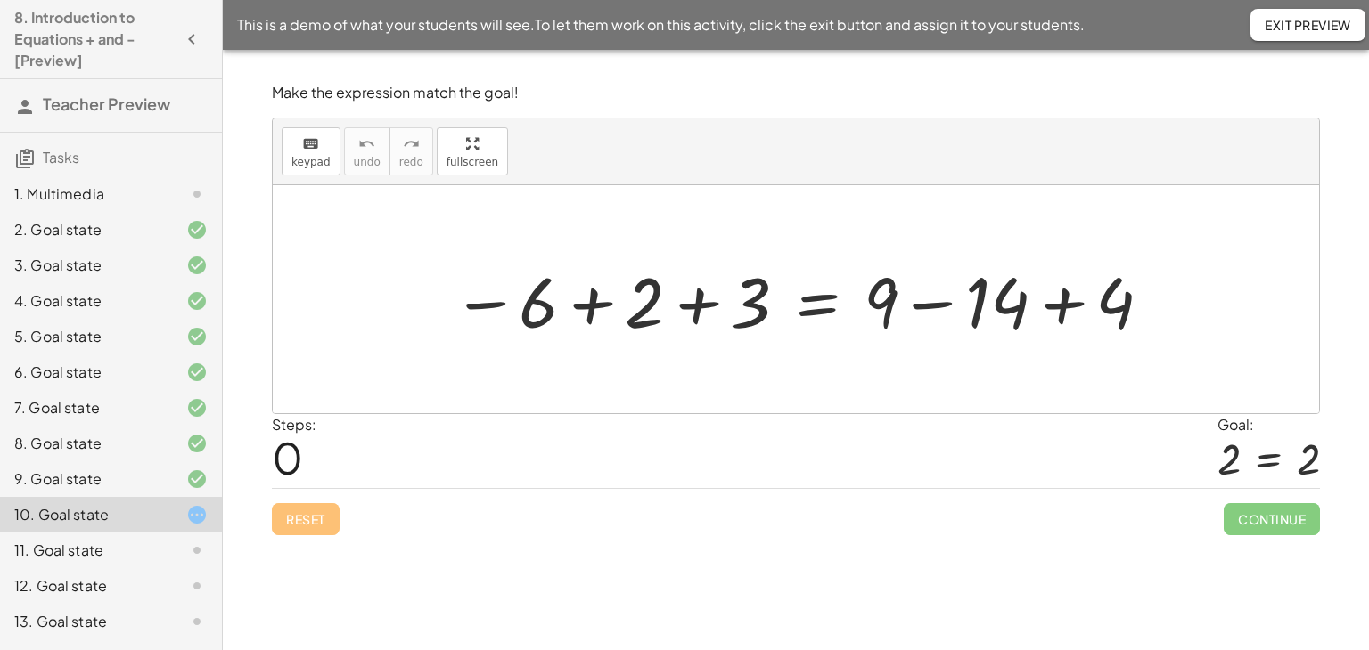
click at [930, 307] on div at bounding box center [803, 300] width 720 height 92
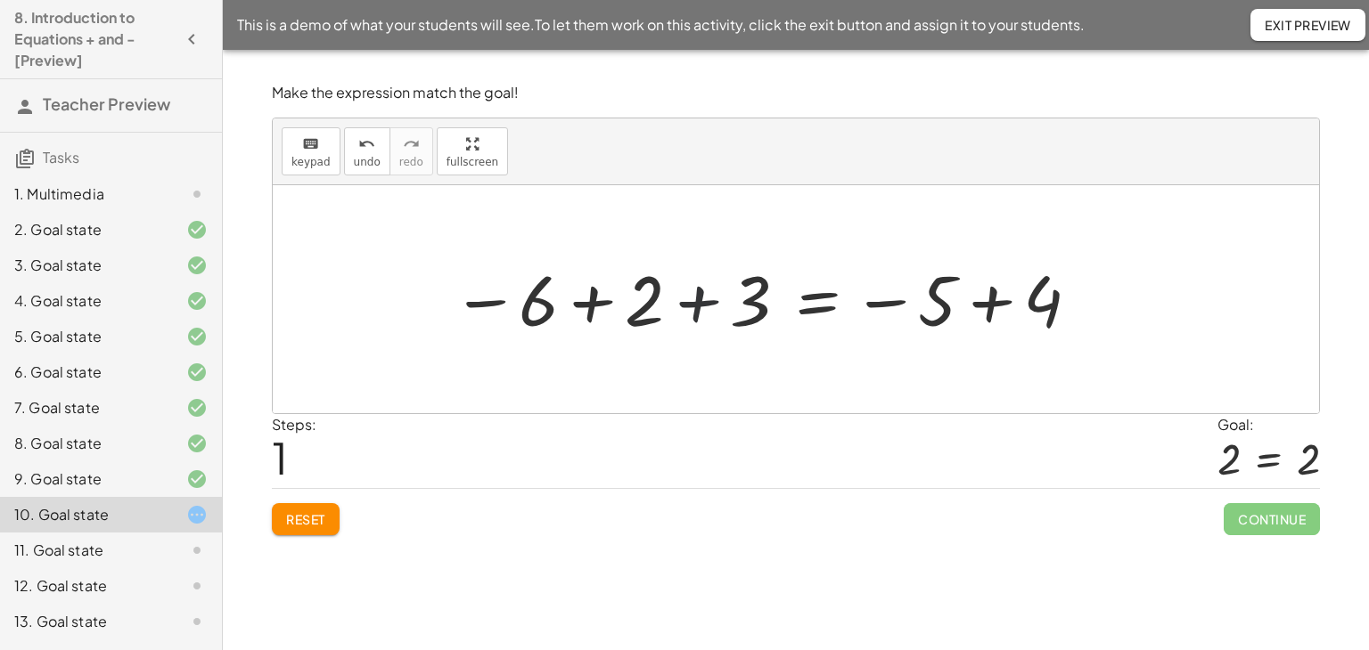
click at [702, 300] on div at bounding box center [767, 300] width 648 height 88
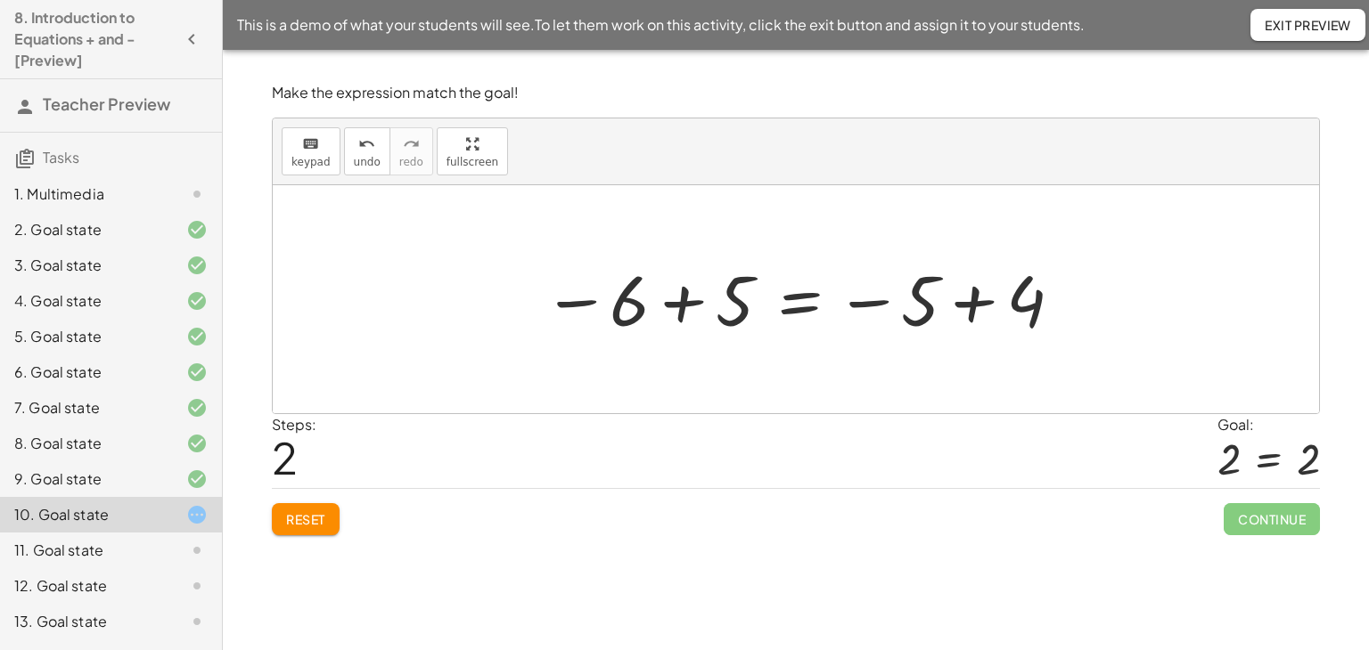
click at [702, 301] on div at bounding box center [803, 300] width 539 height 88
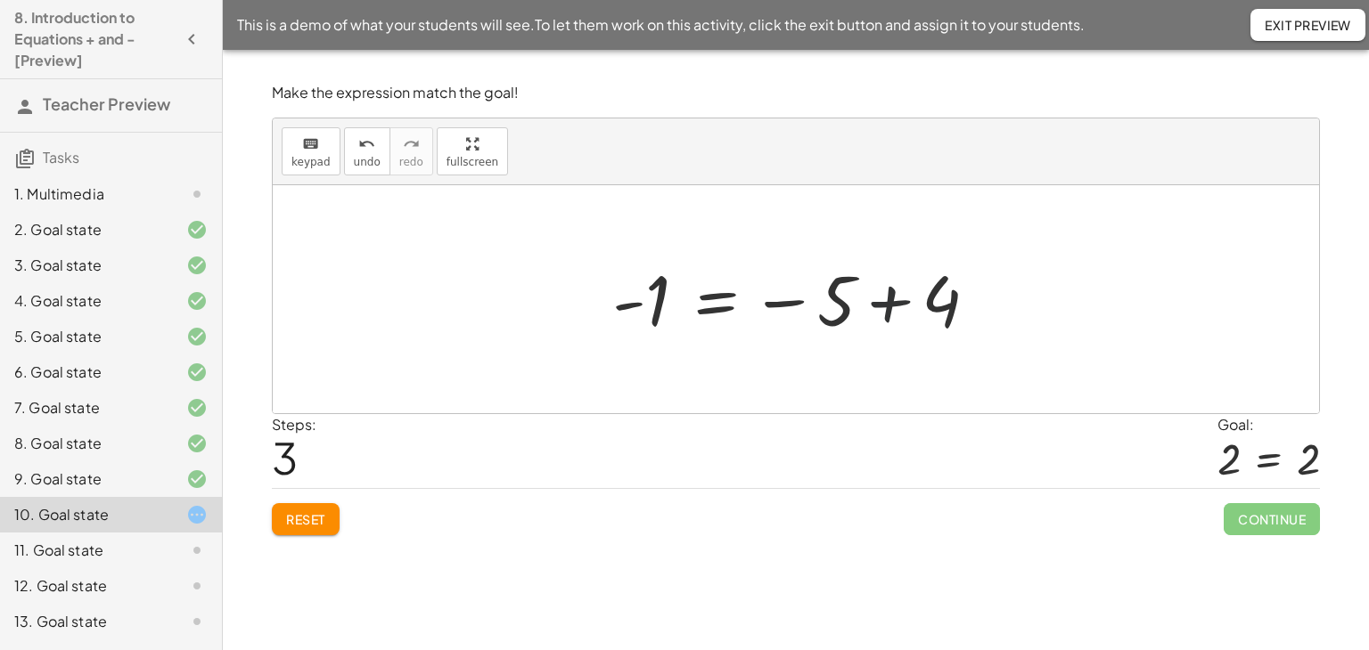
click at [888, 299] on div at bounding box center [801, 300] width 397 height 88
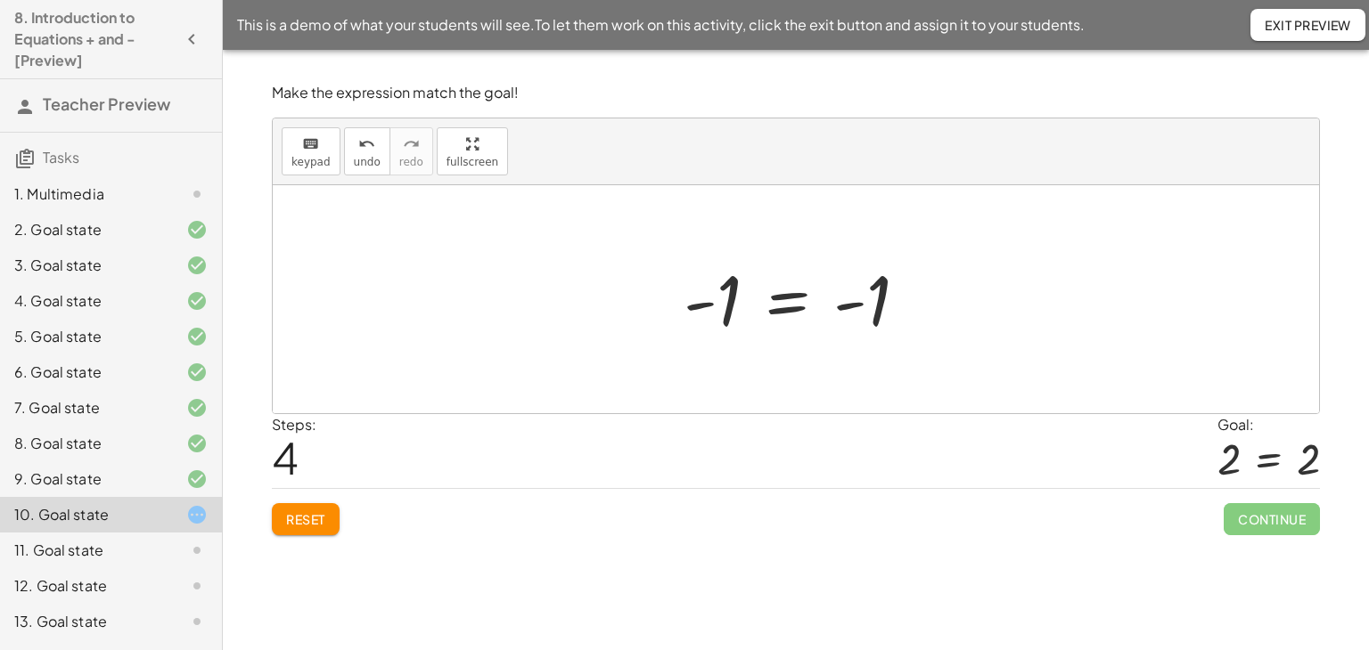
click at [297, 525] on span "Reset" at bounding box center [305, 519] width 39 height 16
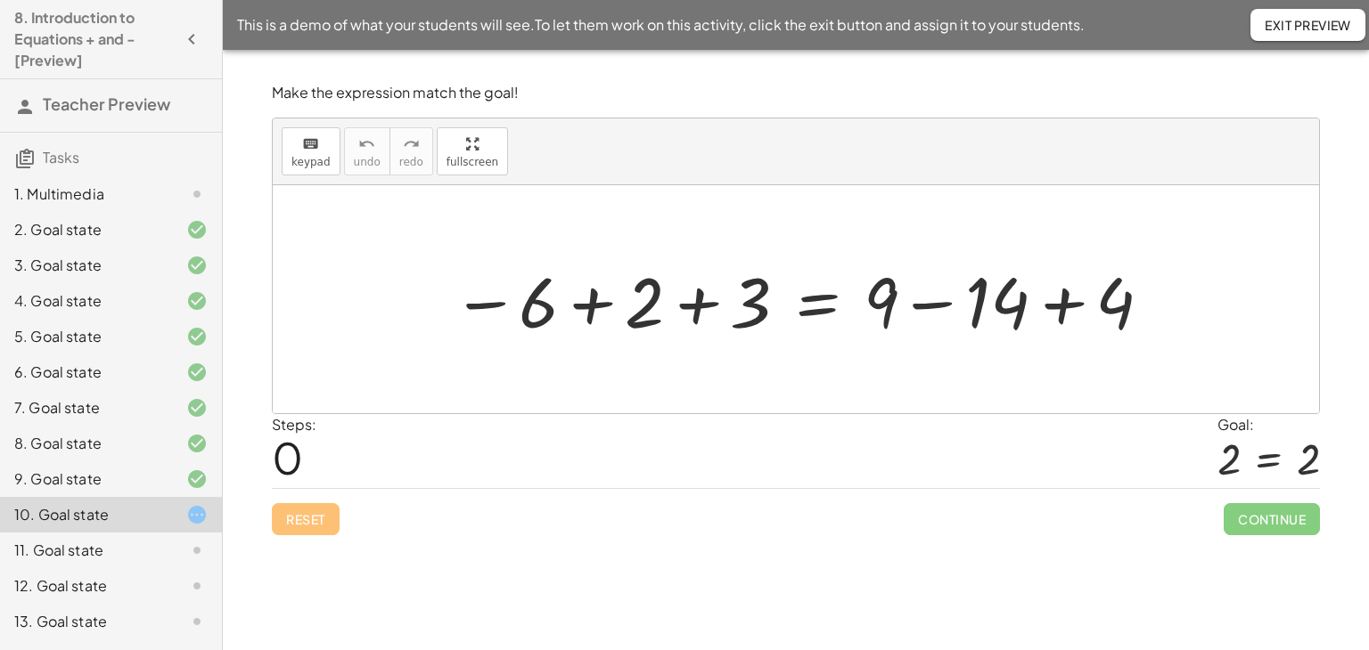
click at [594, 307] on div at bounding box center [803, 300] width 720 height 92
click at [927, 305] on div at bounding box center [856, 300] width 614 height 92
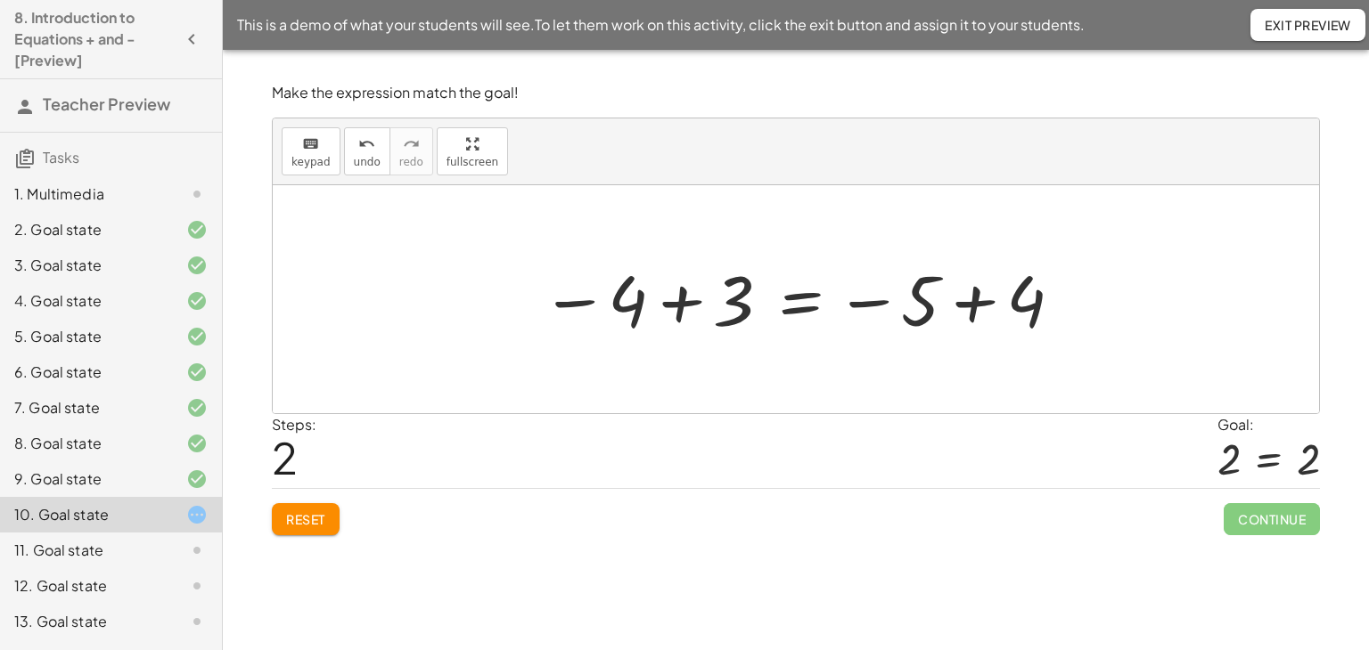
click at [681, 305] on div at bounding box center [803, 300] width 542 height 88
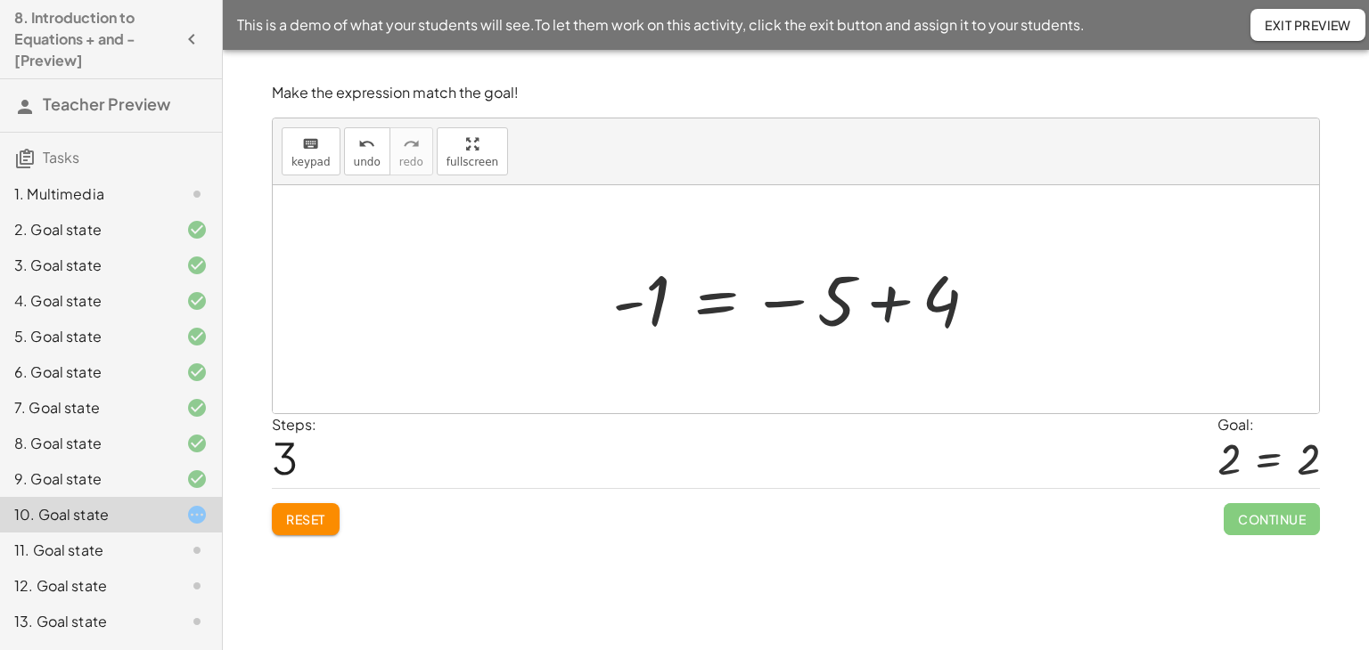
click at [889, 297] on div at bounding box center [801, 300] width 397 height 88
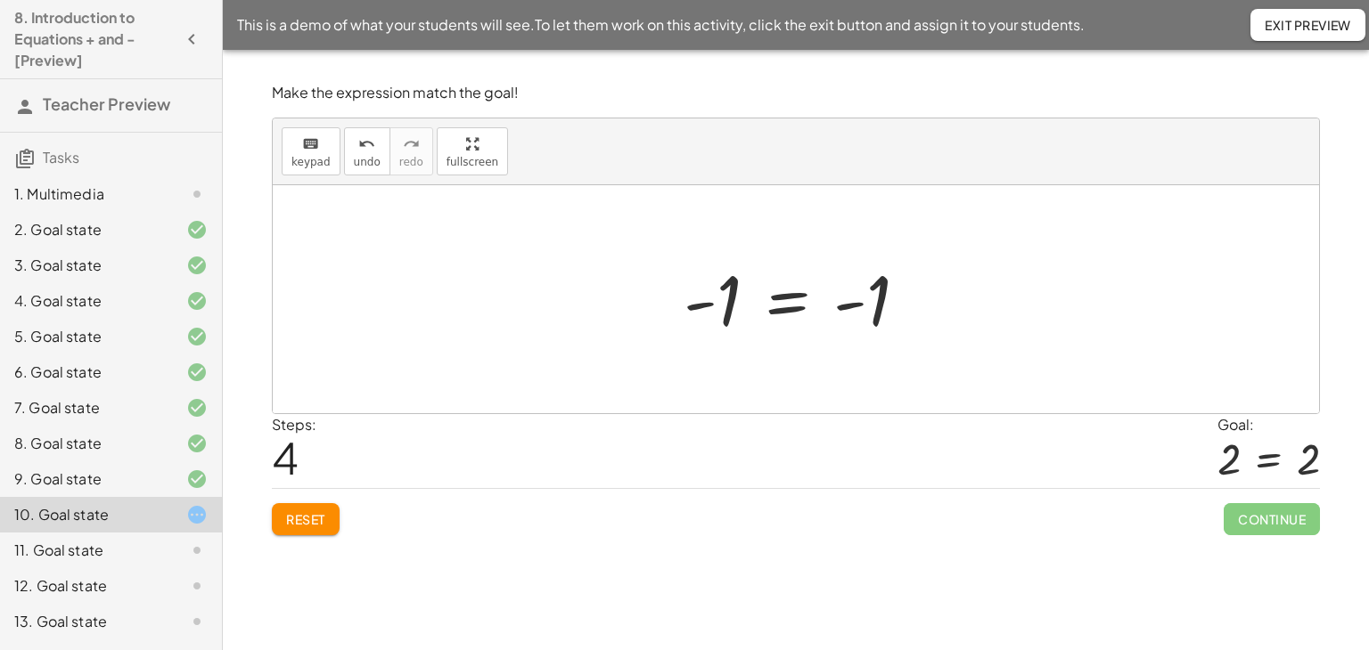
click at [784, 305] on div at bounding box center [803, 300] width 257 height 88
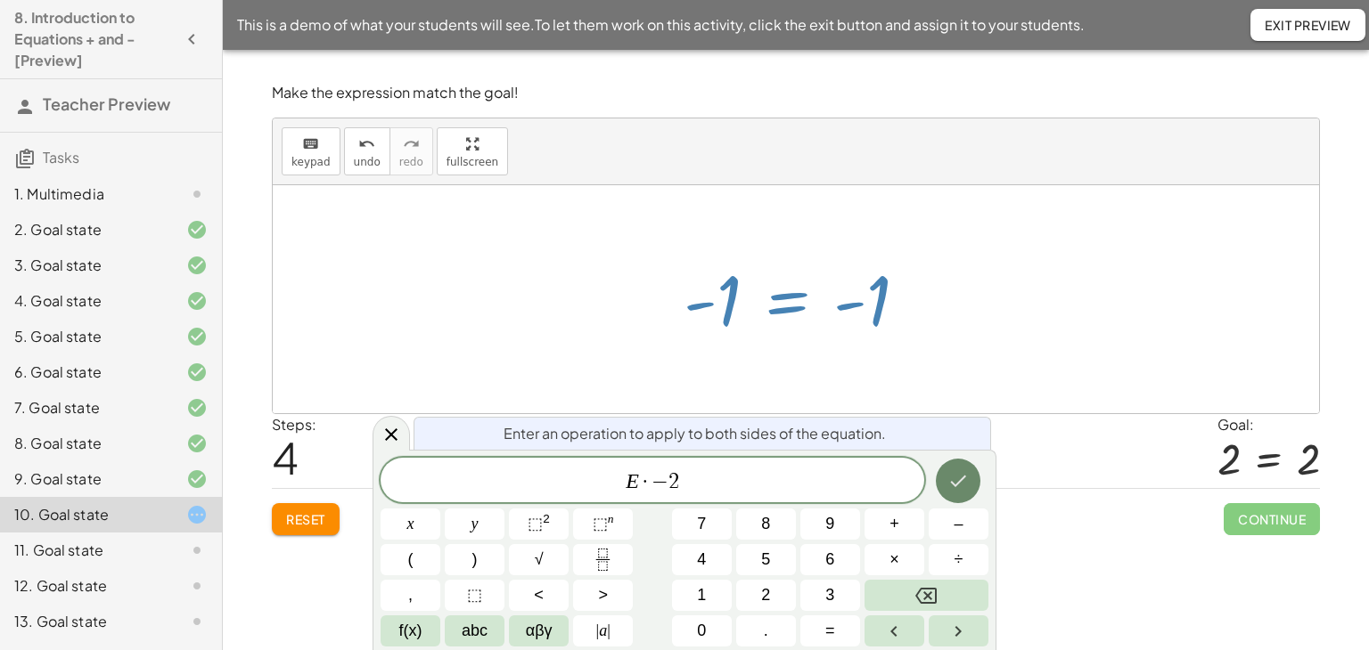
click at [955, 475] on icon "Done" at bounding box center [957, 480] width 21 height 21
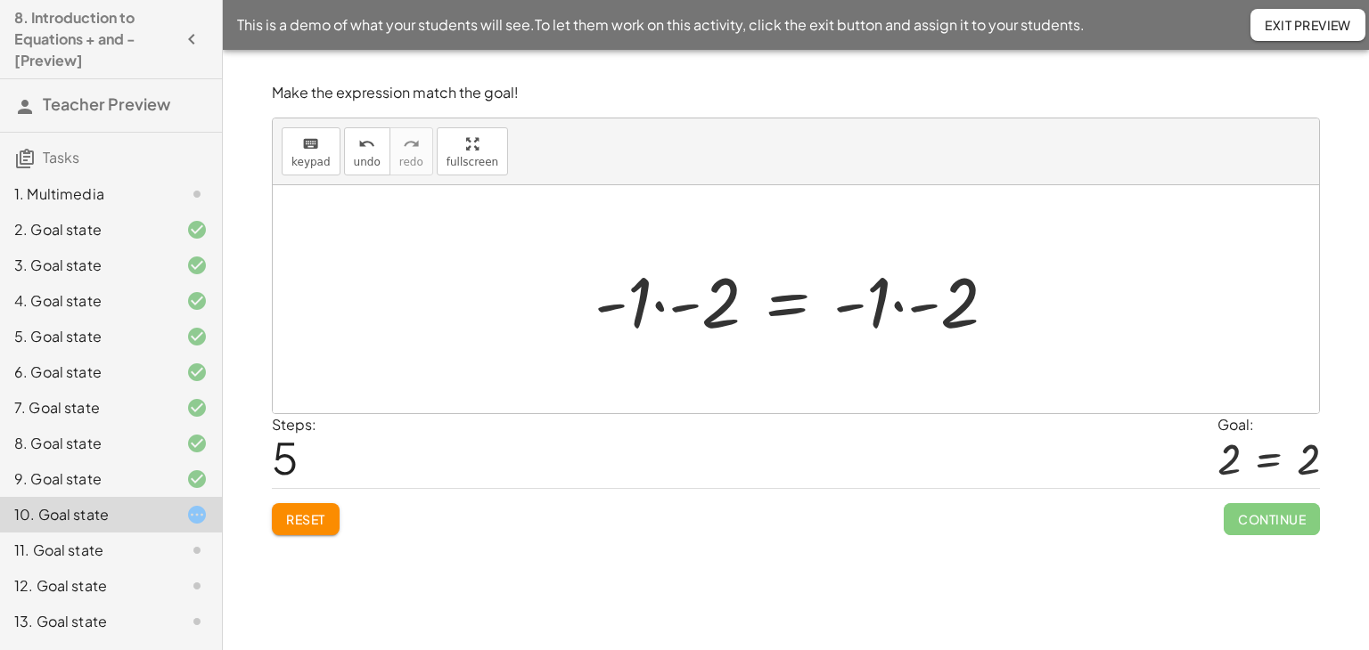
click at [900, 308] on div at bounding box center [802, 300] width 434 height 92
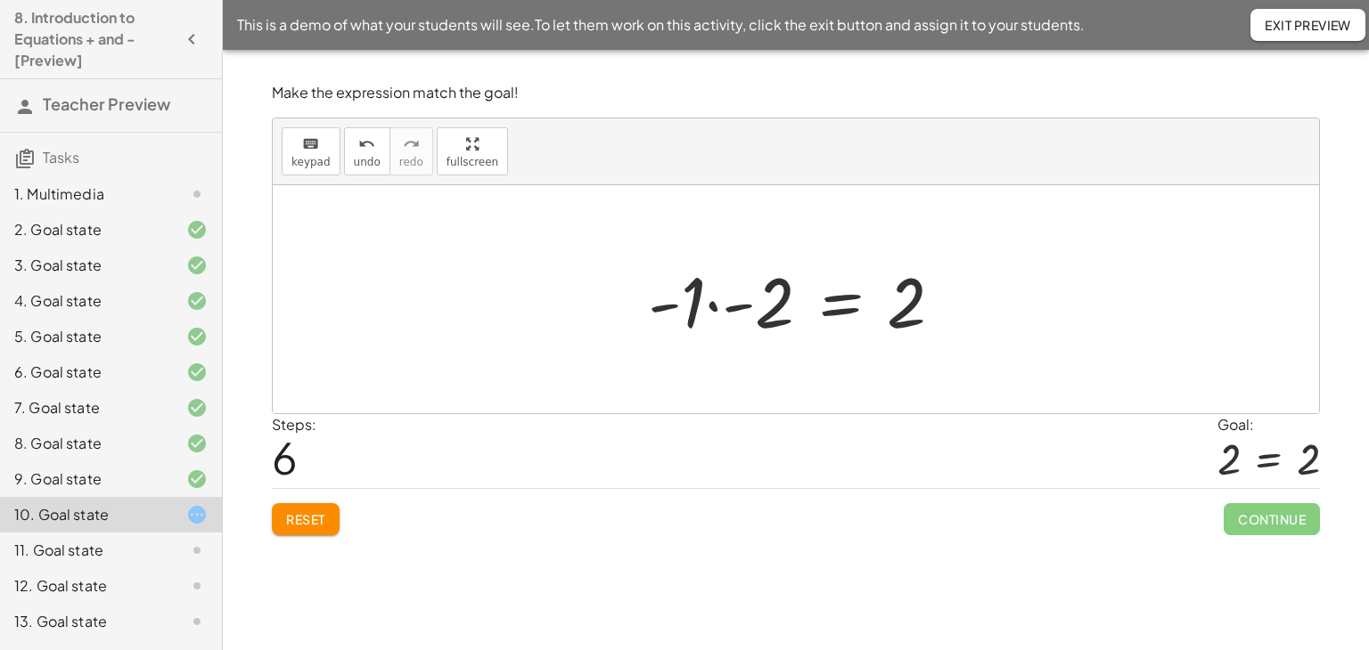
click at [718, 306] on div at bounding box center [802, 300] width 327 height 92
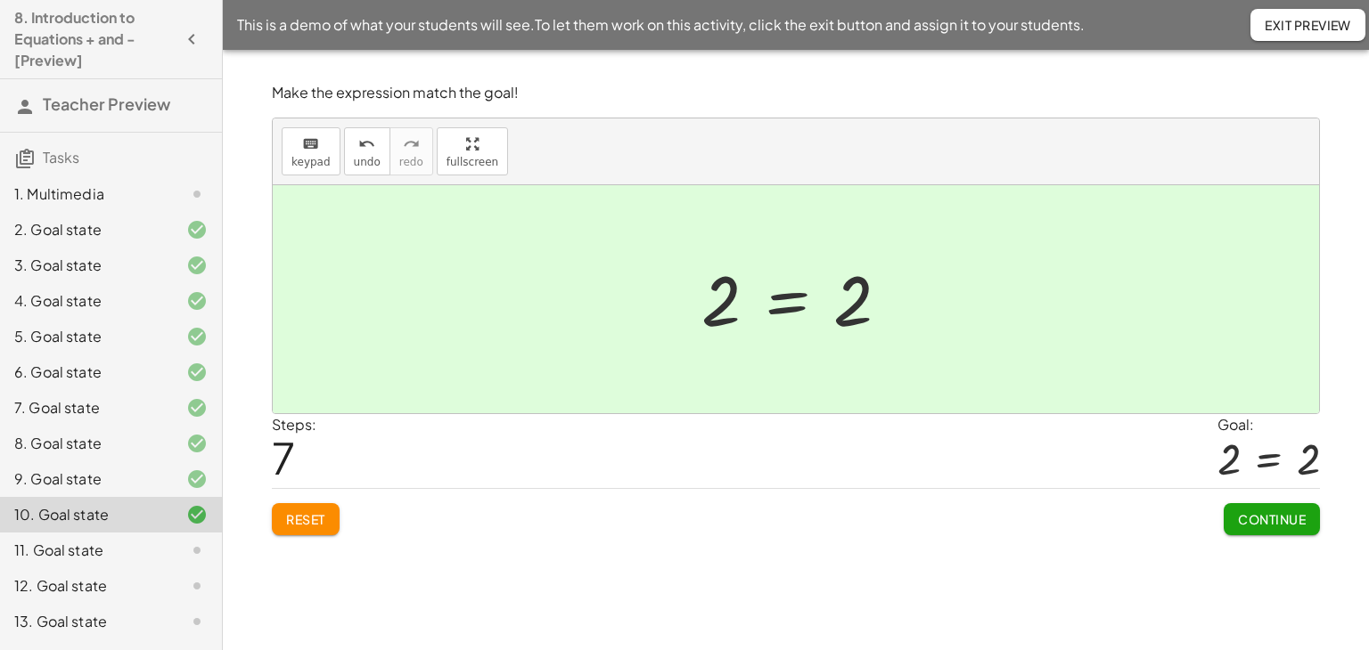
click at [1271, 514] on span "Continue" at bounding box center [1272, 519] width 68 height 16
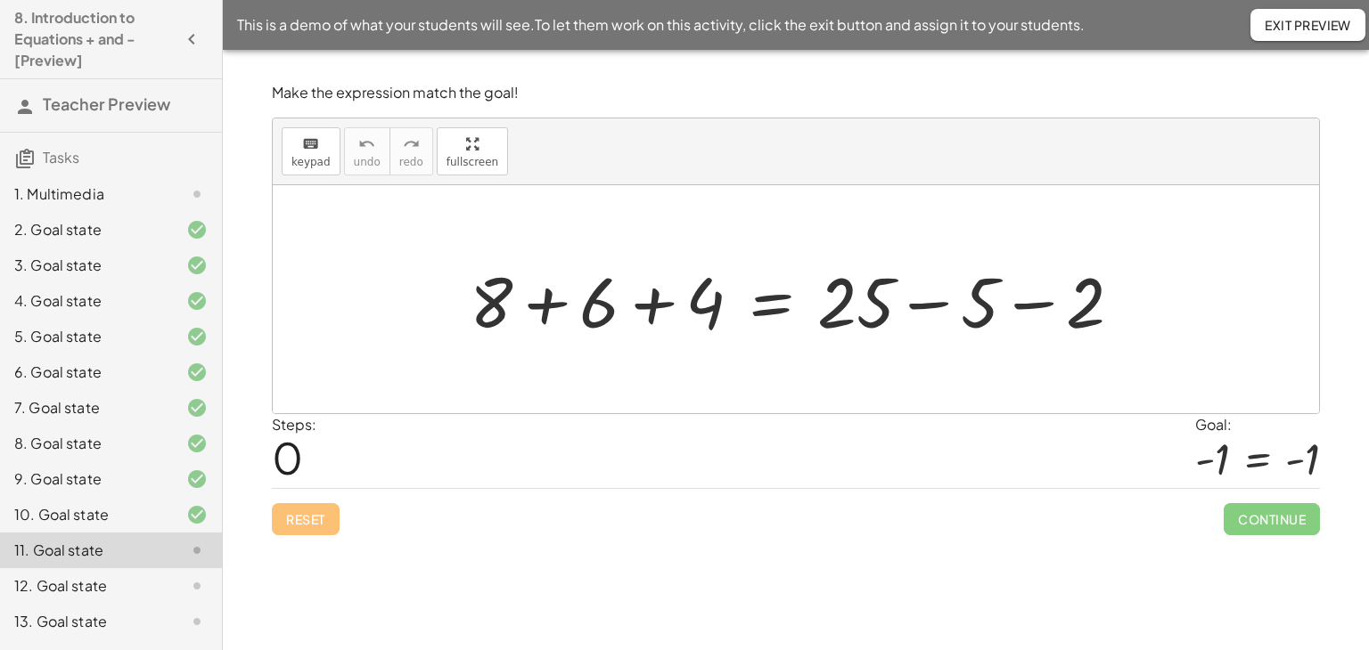
click at [930, 304] on div at bounding box center [803, 300] width 684 height 92
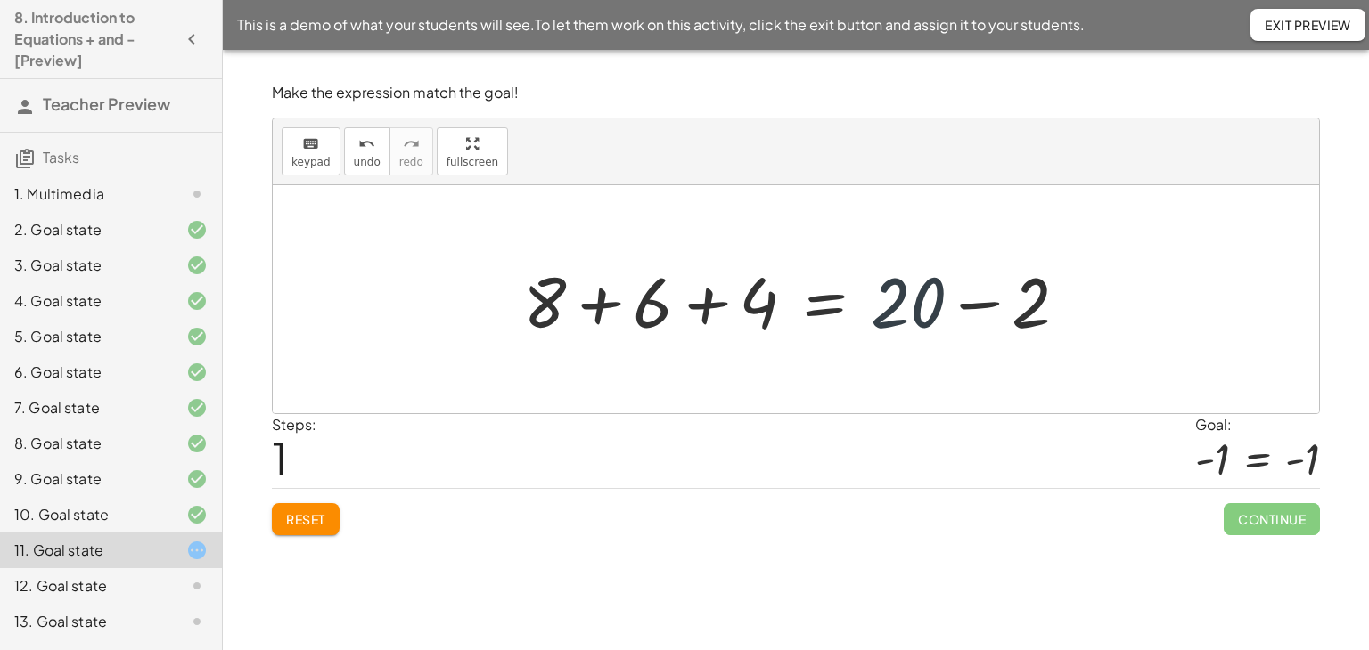
click at [930, 304] on div at bounding box center [802, 300] width 577 height 92
click at [986, 302] on div at bounding box center [802, 300] width 577 height 92
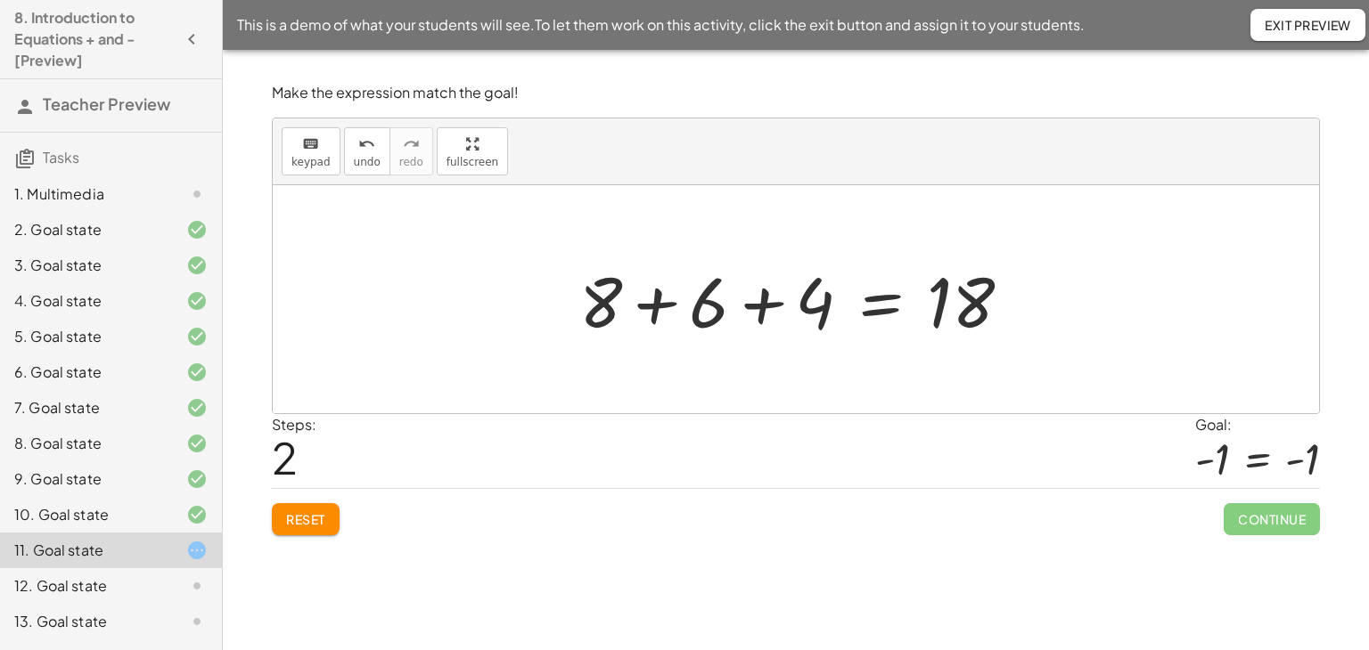
click at [765, 310] on div at bounding box center [802, 300] width 464 height 92
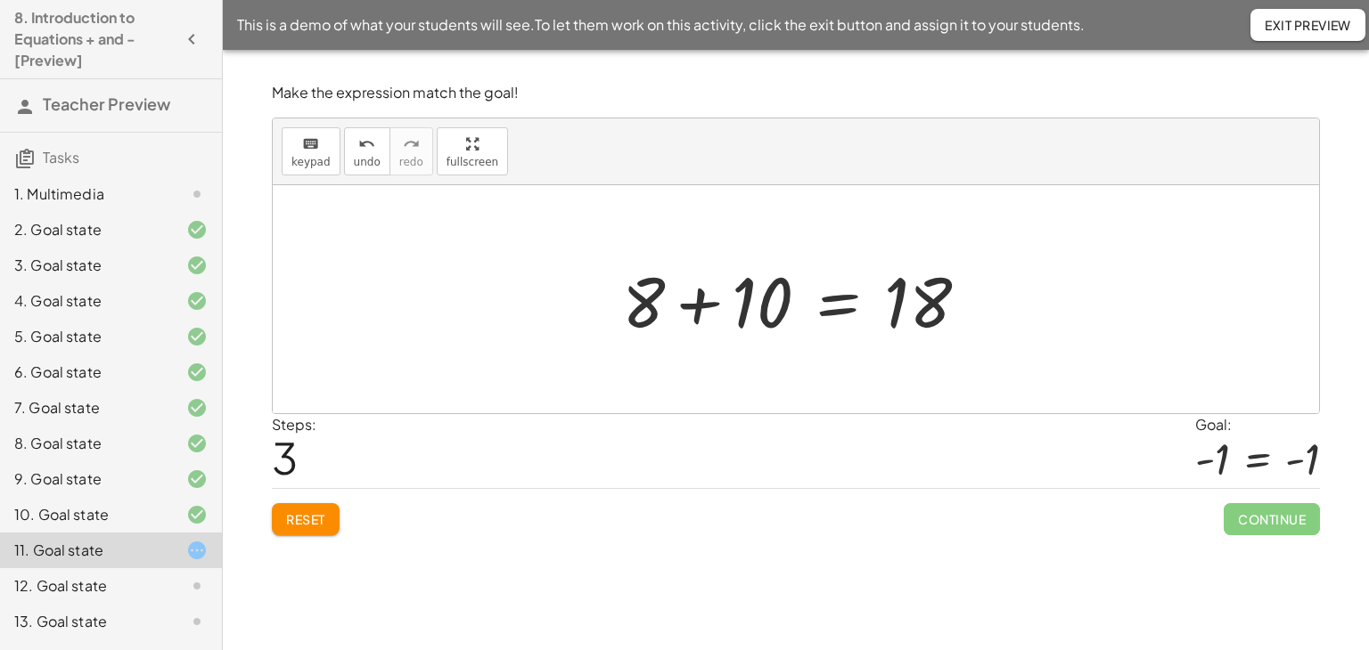
click at [706, 311] on div at bounding box center [802, 300] width 379 height 92
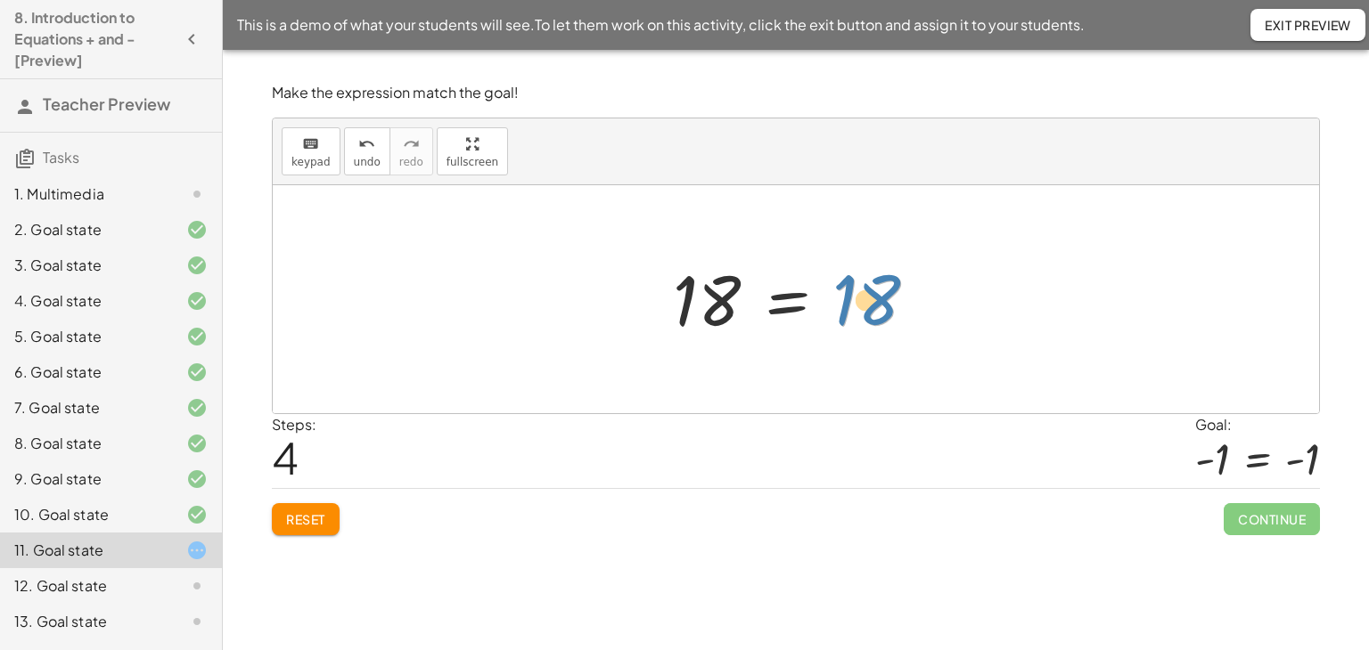
click at [873, 291] on div at bounding box center [802, 300] width 276 height 88
click at [784, 302] on div at bounding box center [802, 300] width 276 height 88
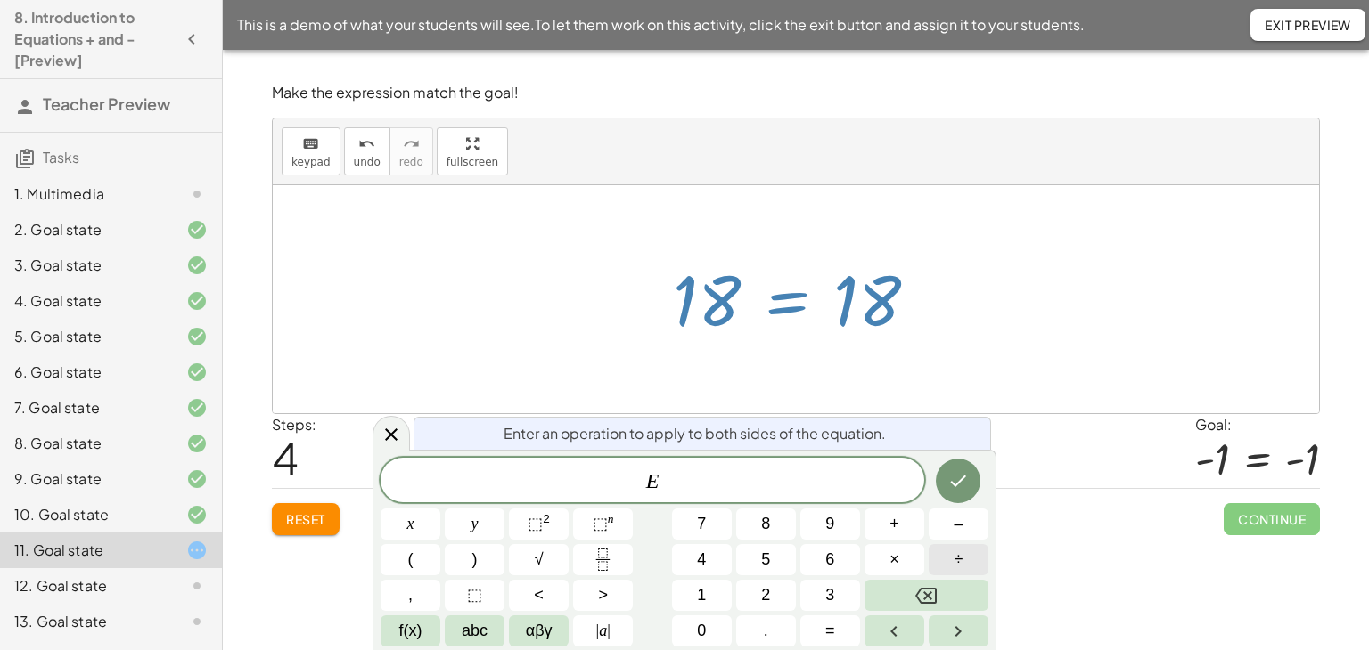
click at [966, 562] on button "÷" at bounding box center [958, 559] width 60 height 31
click at [962, 469] on button "Done" at bounding box center [958, 481] width 45 height 45
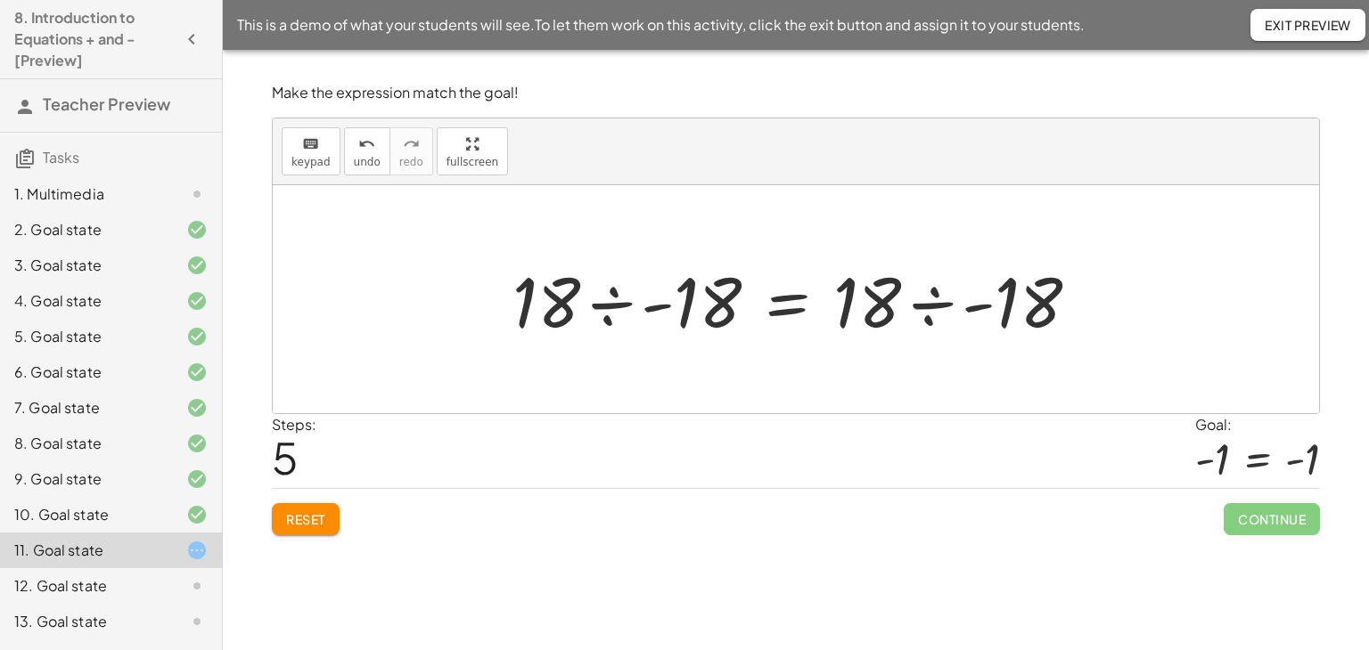
click at [610, 314] on div at bounding box center [802, 300] width 599 height 92
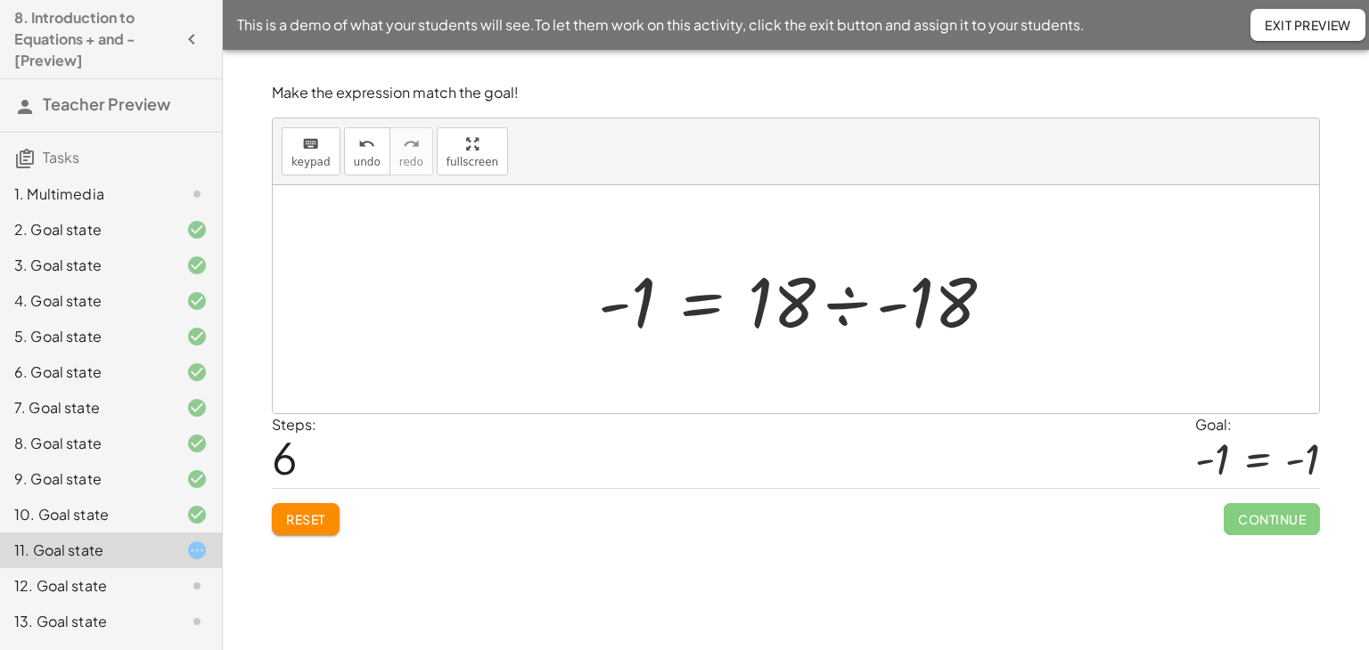
click at [854, 300] on div at bounding box center [803, 300] width 428 height 92
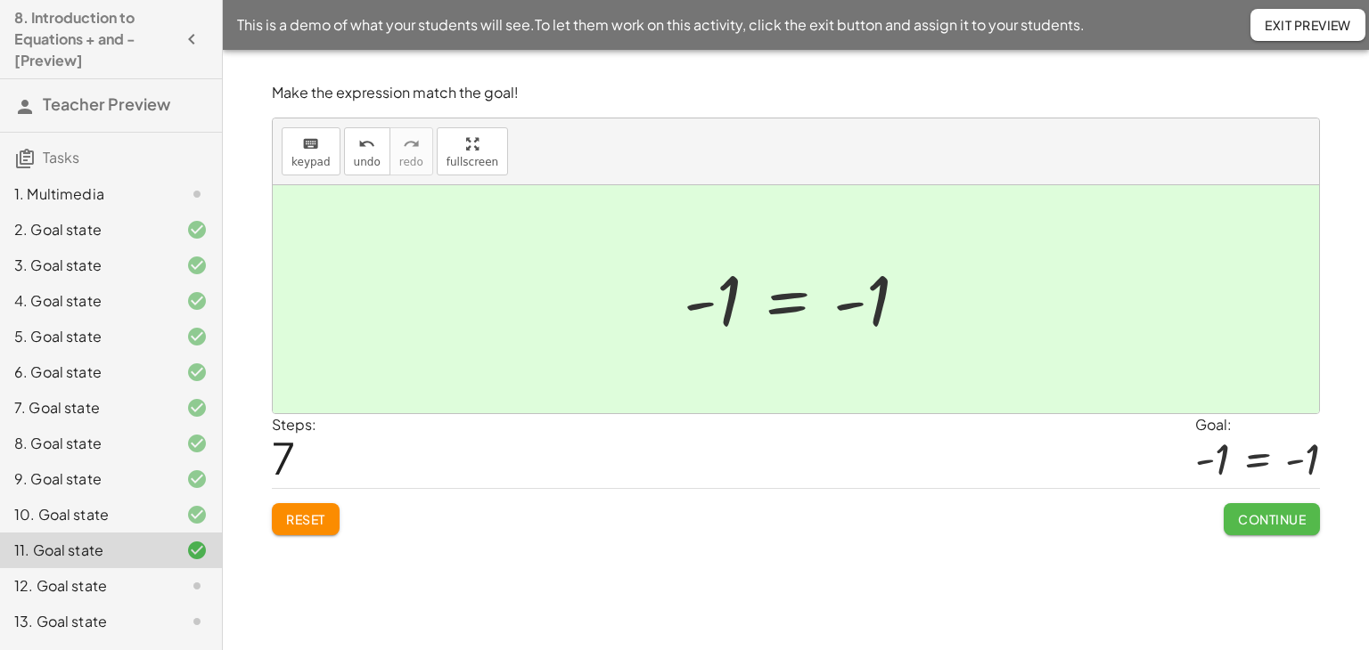
drag, startPoint x: 1284, startPoint y: 511, endPoint x: 1225, endPoint y: 524, distance: 60.3
click at [1284, 511] on span "Continue" at bounding box center [1272, 519] width 68 height 16
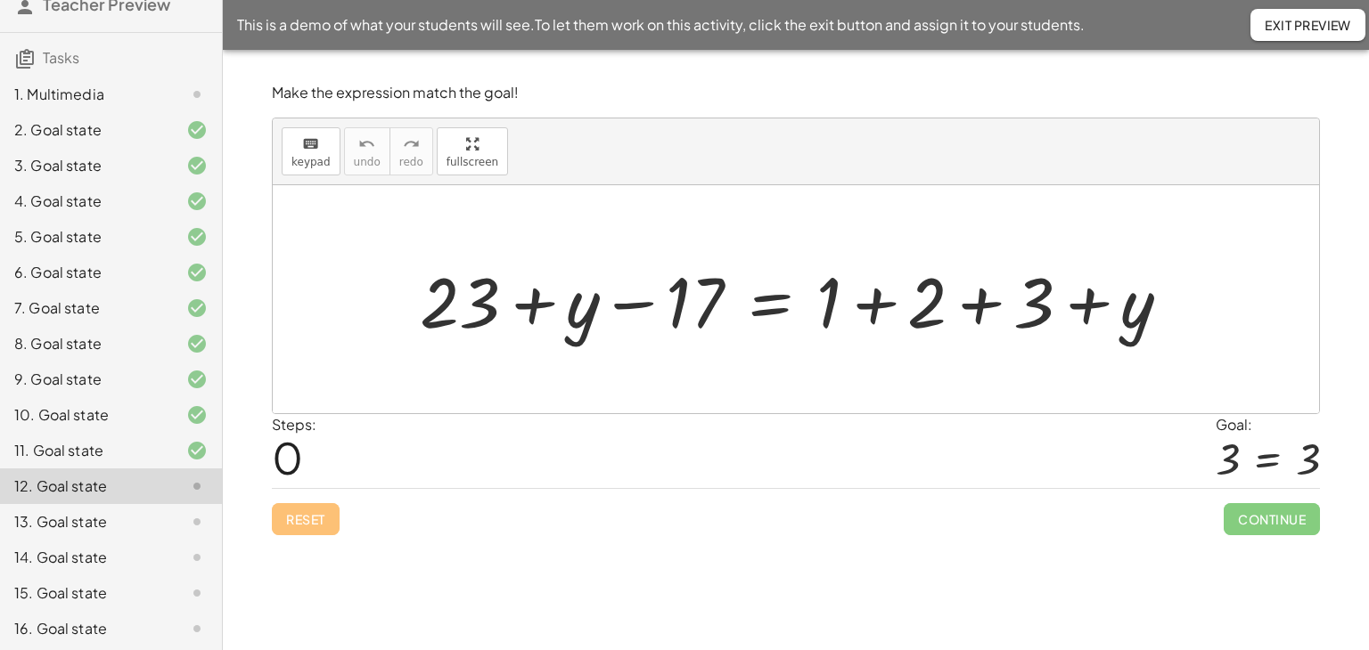
scroll to position [210, 0]
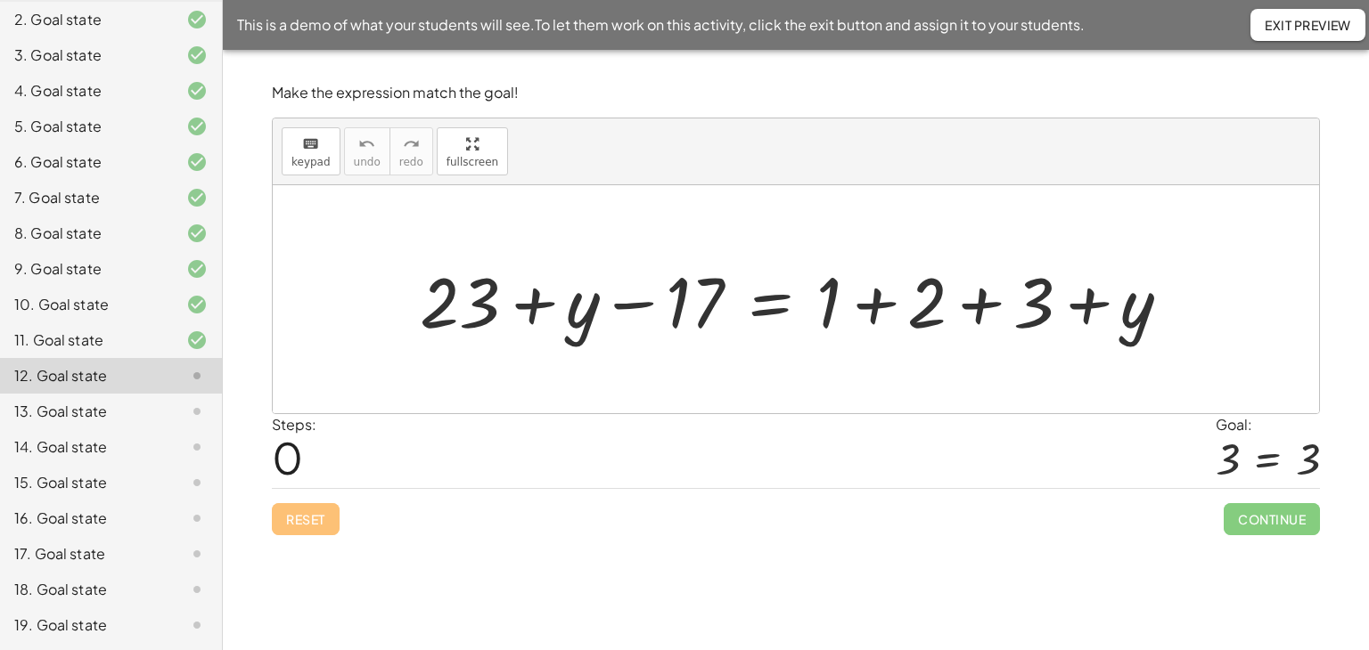
click at [767, 304] on div at bounding box center [802, 300] width 783 height 92
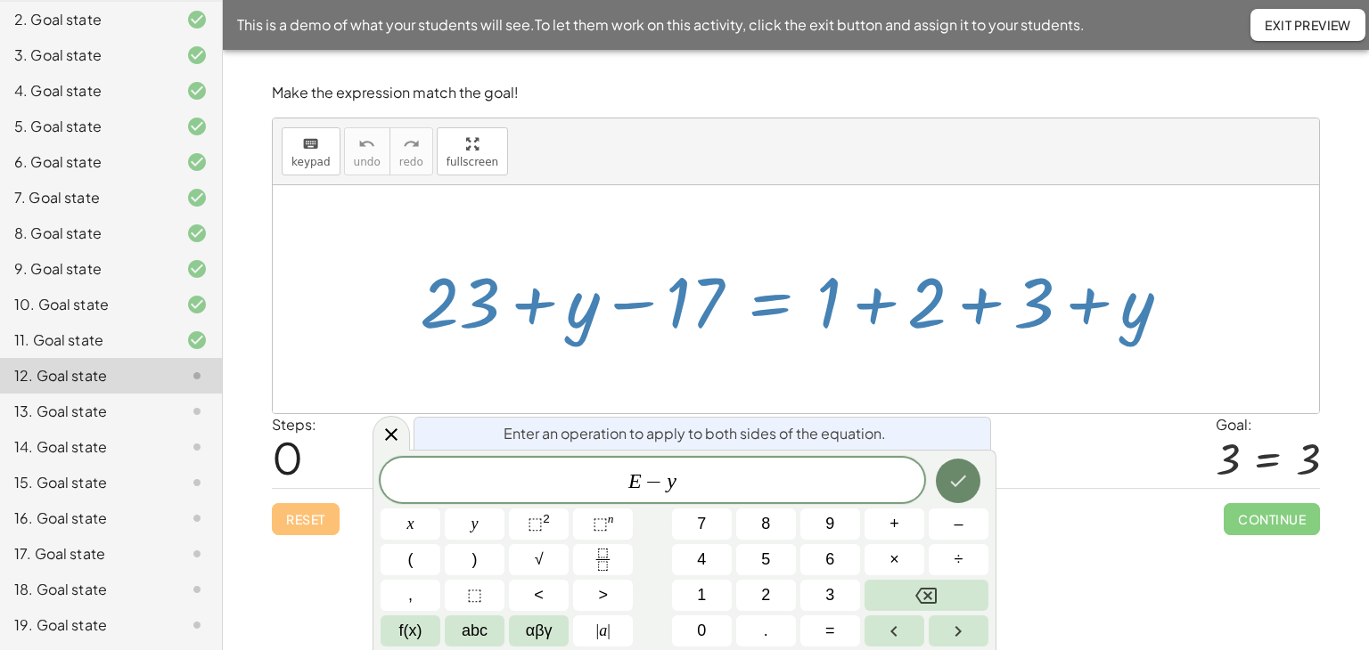
click at [955, 487] on icon "Done" at bounding box center [957, 480] width 21 height 21
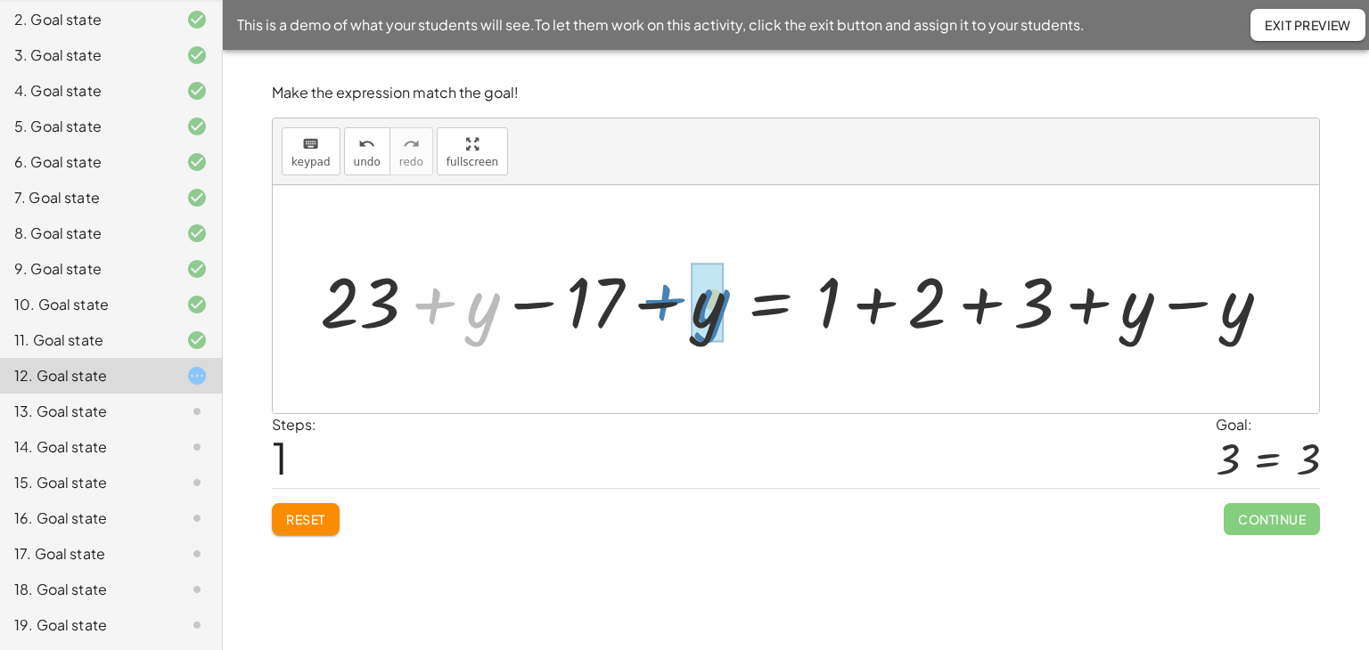
drag, startPoint x: 449, startPoint y: 308, endPoint x: 685, endPoint y: 307, distance: 236.1
click at [679, 307] on div at bounding box center [802, 300] width 983 height 92
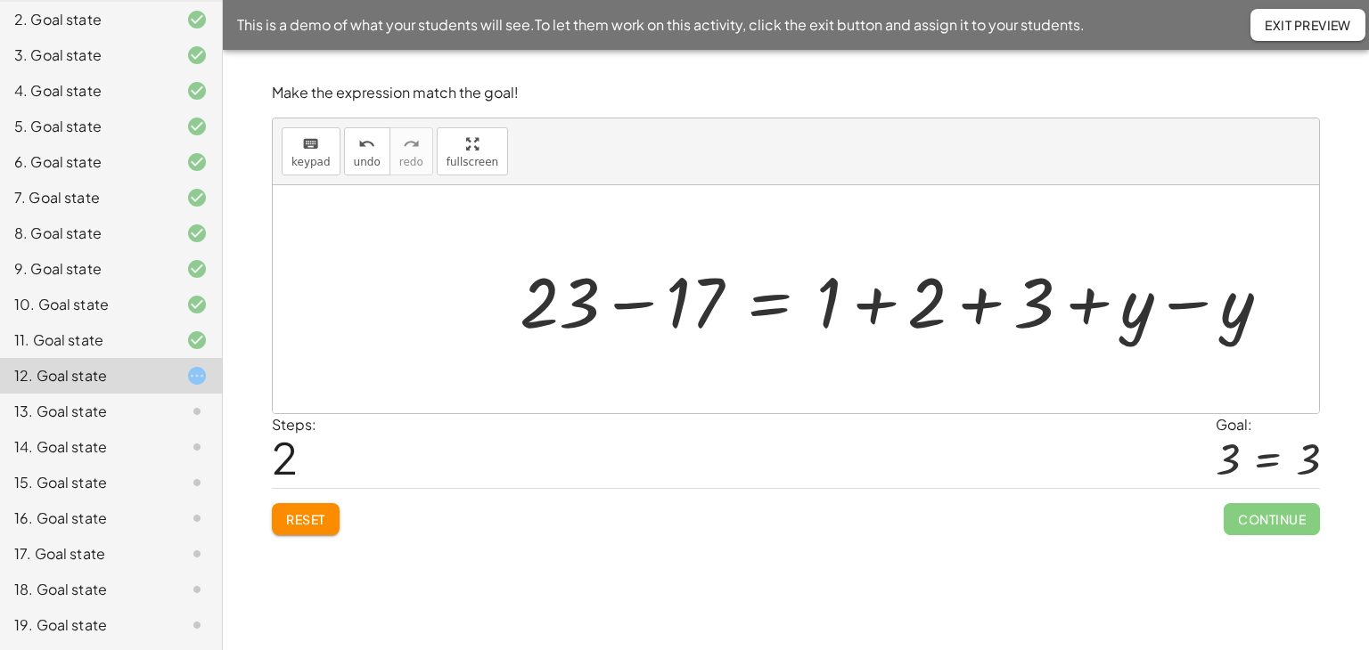
click at [1181, 306] on div at bounding box center [902, 300] width 783 height 92
click at [634, 301] on div at bounding box center [802, 300] width 583 height 92
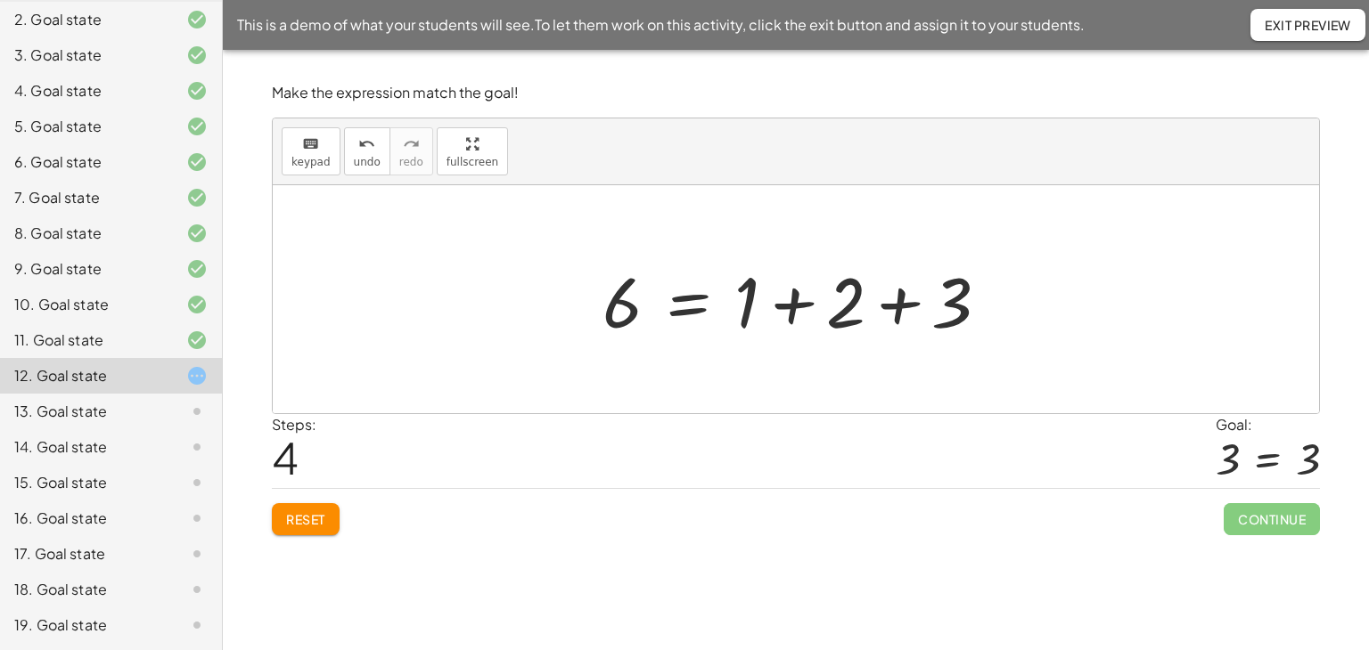
click at [891, 302] on div at bounding box center [802, 300] width 419 height 92
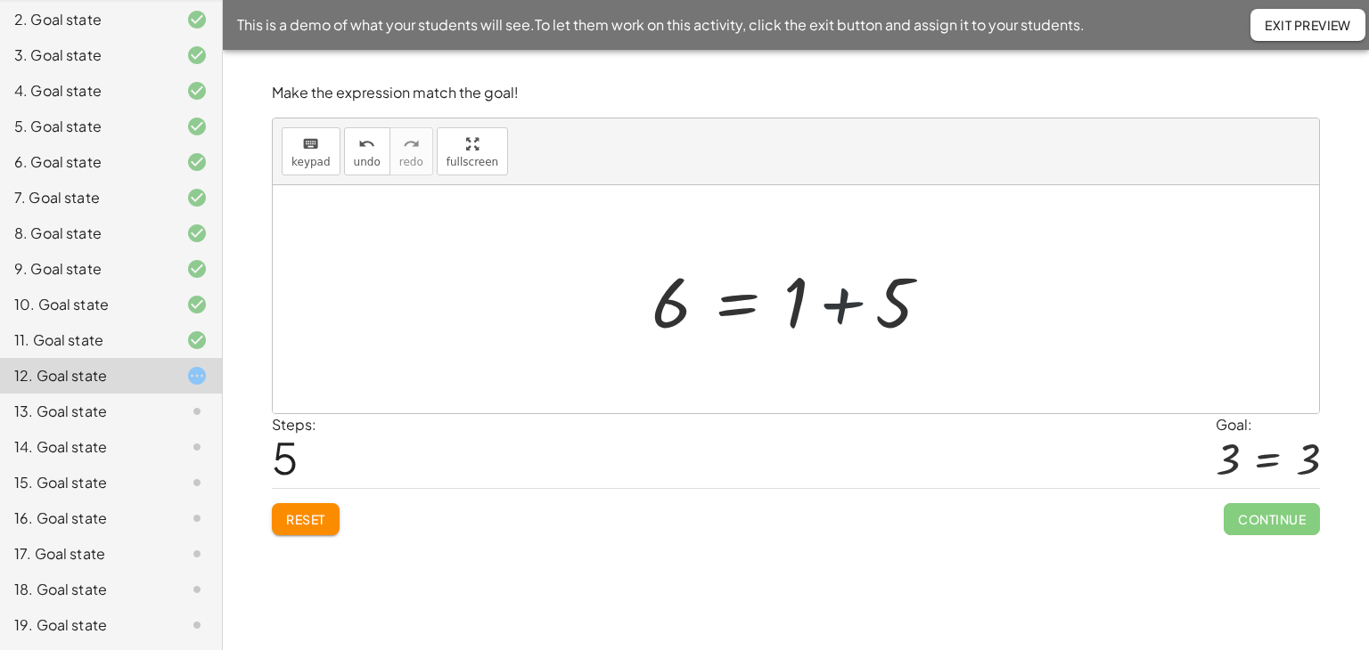
click at [791, 305] on div at bounding box center [797, 300] width 311 height 92
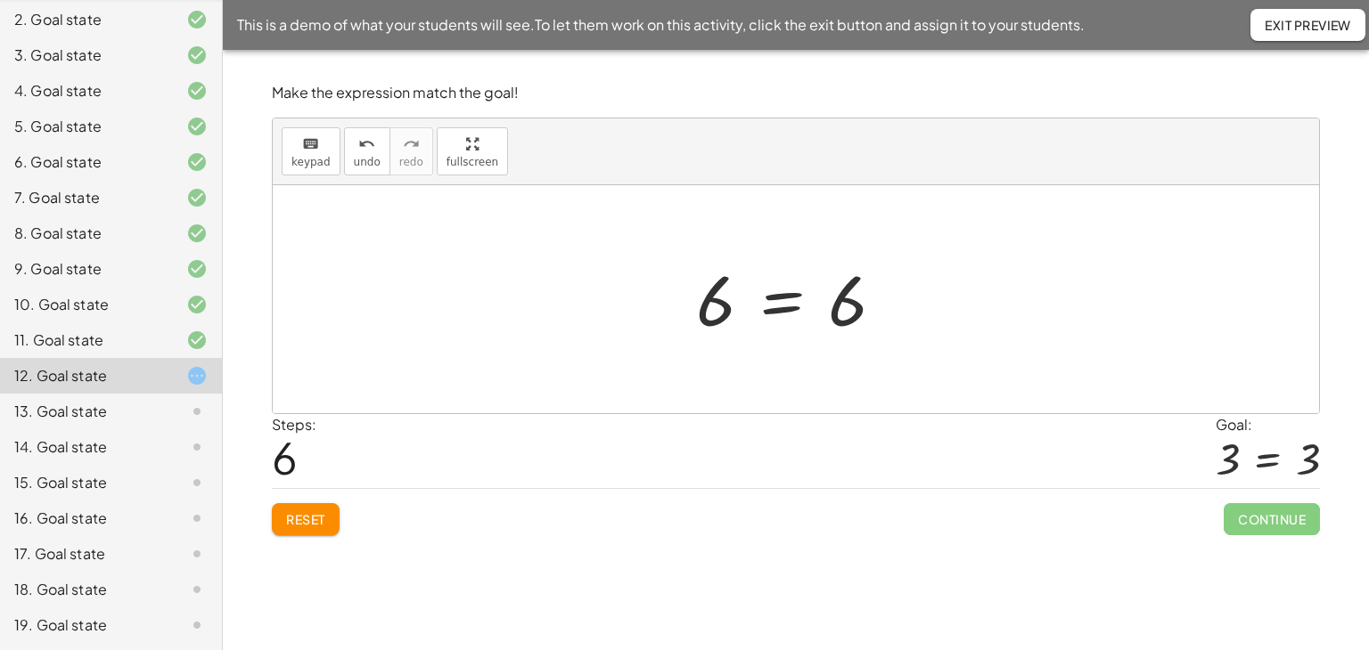
click at [751, 300] on div at bounding box center [797, 300] width 221 height 88
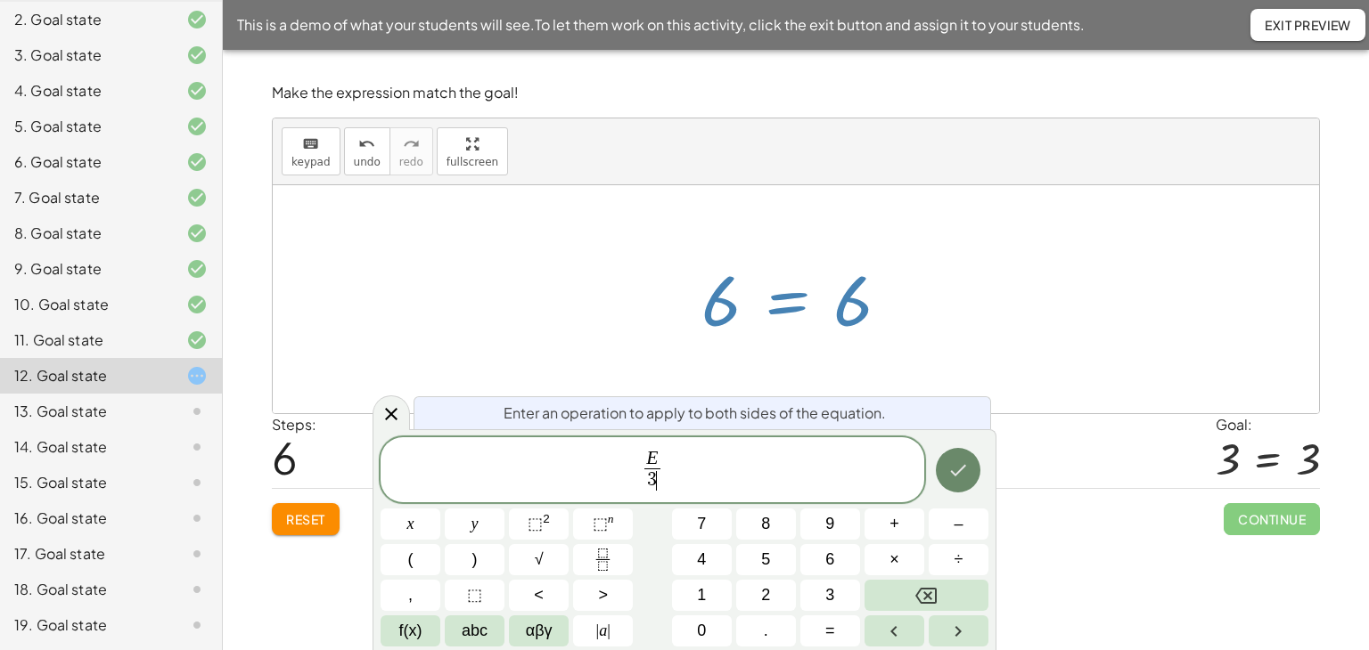
click at [955, 474] on icon "Done" at bounding box center [959, 471] width 16 height 12
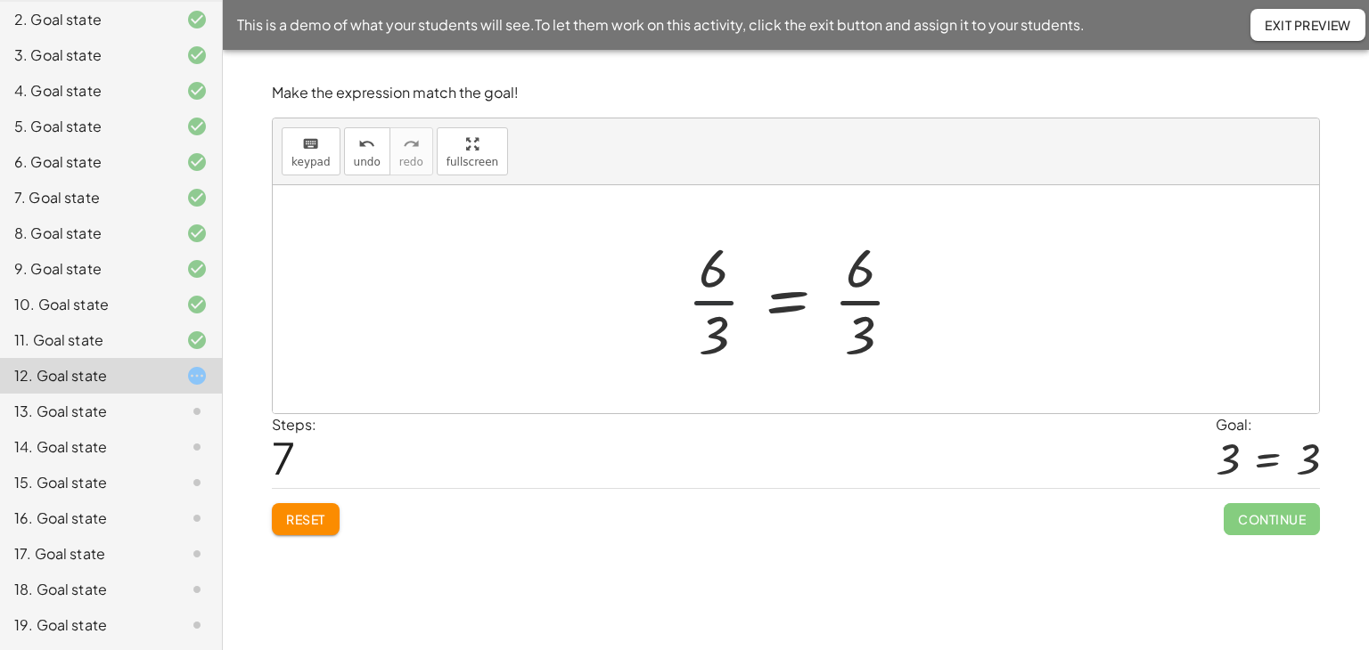
click at [716, 307] on div at bounding box center [802, 299] width 249 height 137
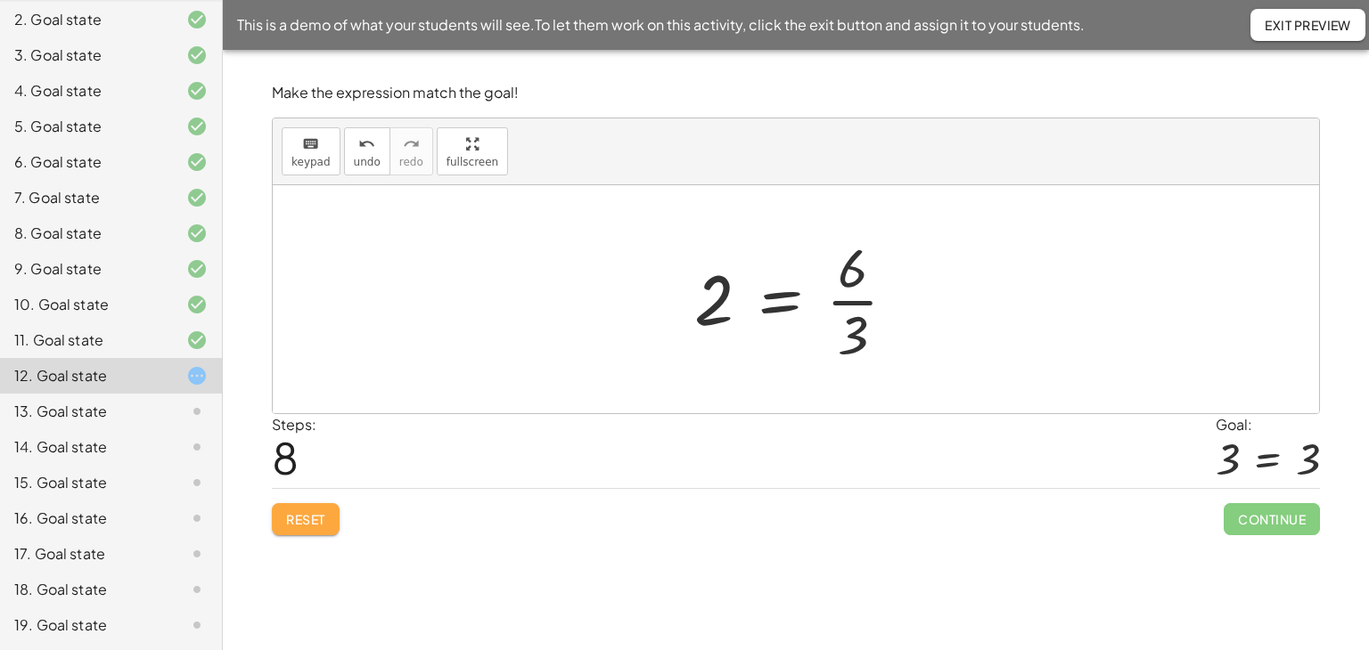
click at [302, 525] on span "Reset" at bounding box center [305, 519] width 39 height 16
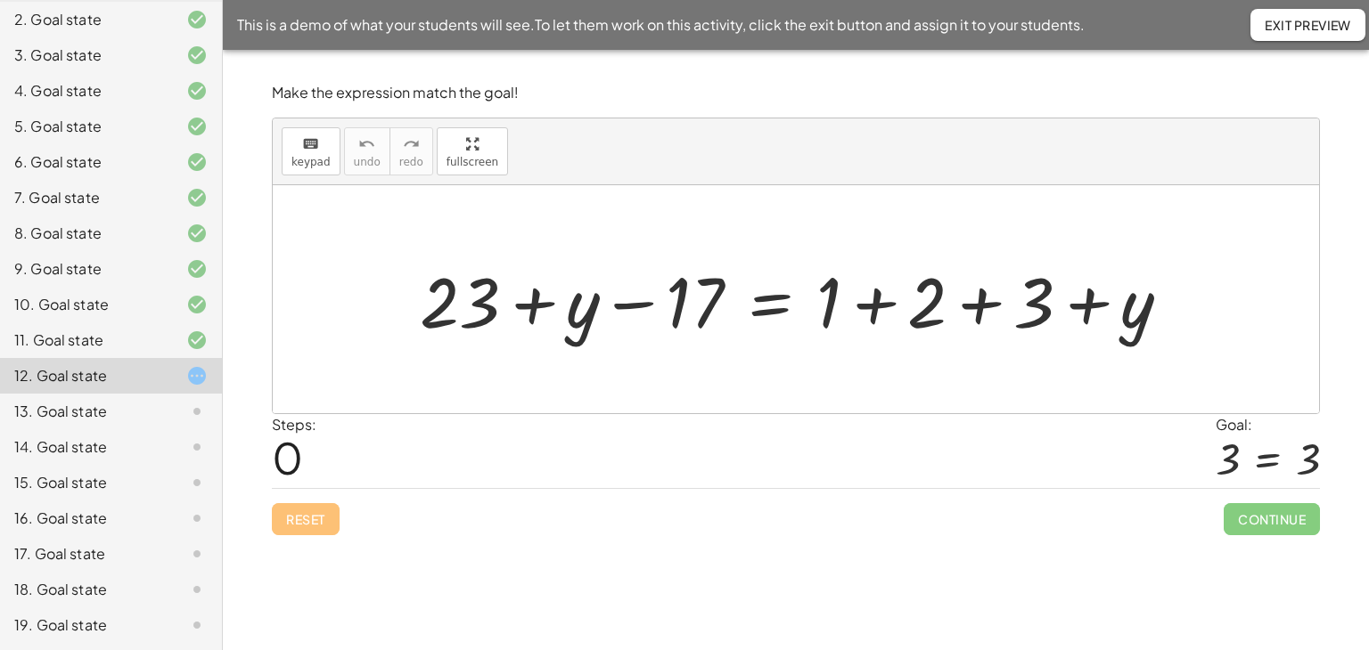
click at [765, 304] on div at bounding box center [802, 300] width 783 height 92
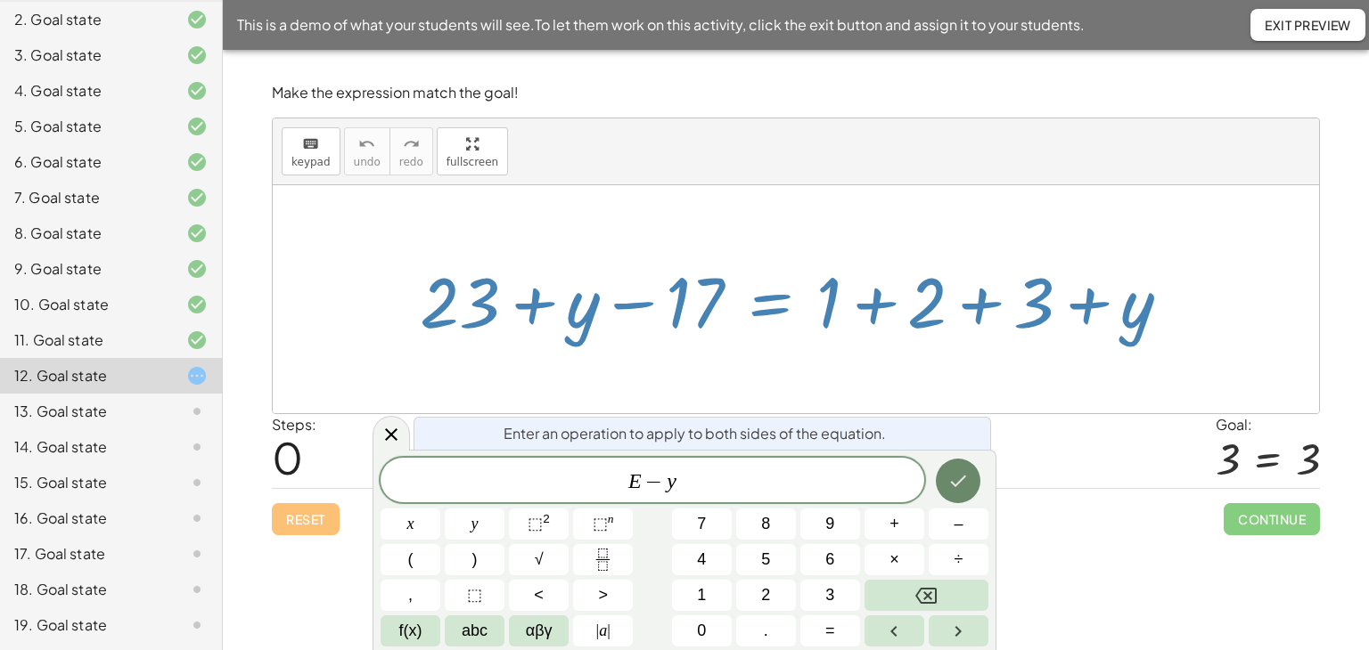
click at [952, 475] on icon "Done" at bounding box center [957, 480] width 21 height 21
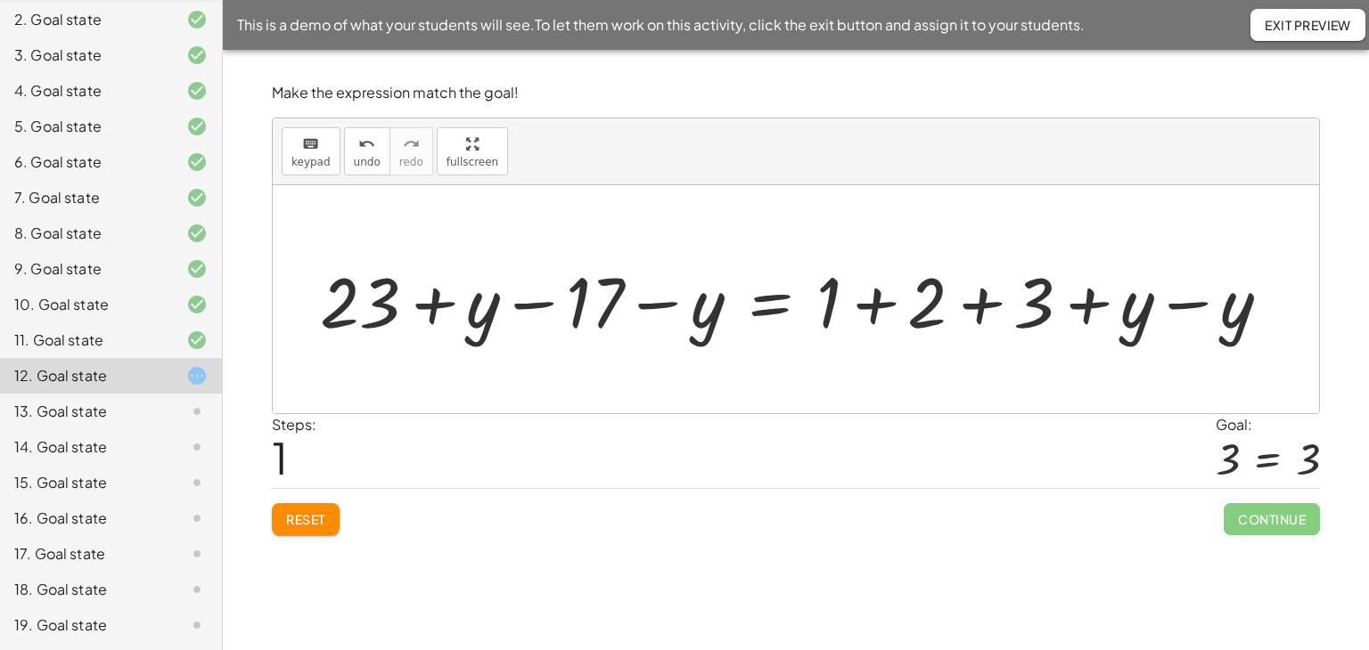
click at [1191, 303] on div at bounding box center [802, 300] width 983 height 92
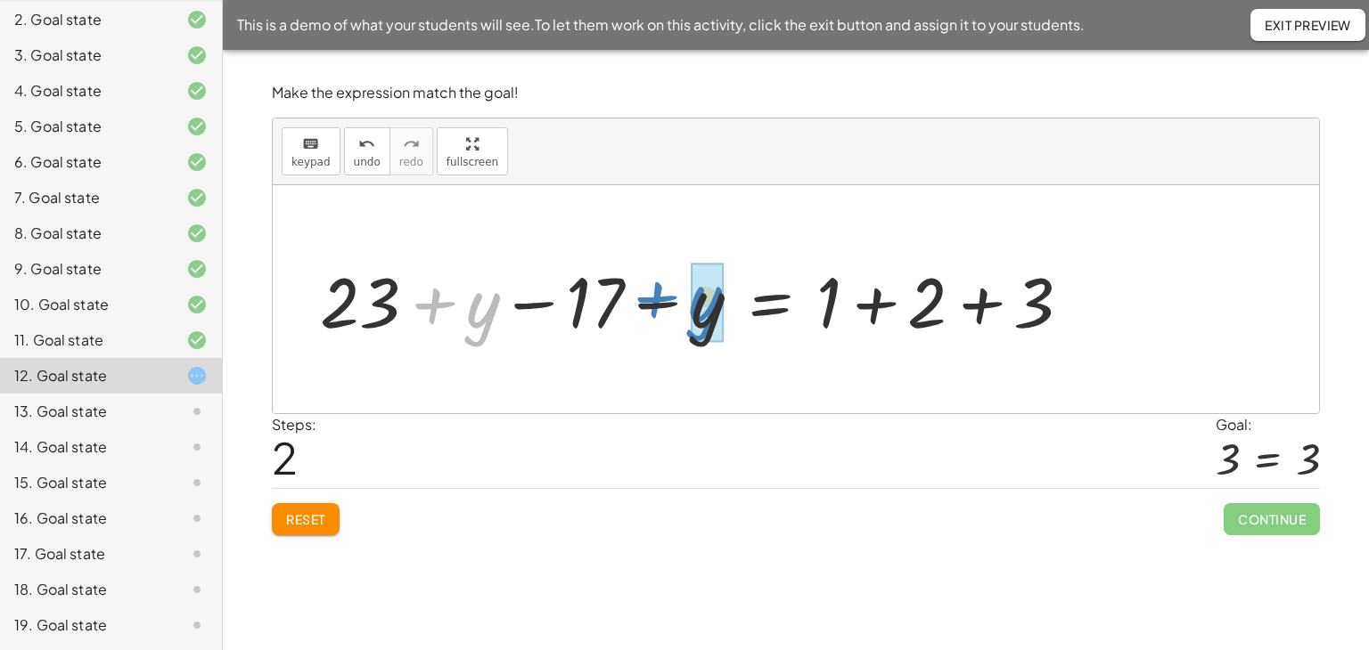
drag, startPoint x: 434, startPoint y: 298, endPoint x: 656, endPoint y: 291, distance: 222.0
click at [656, 291] on div at bounding box center [702, 300] width 783 height 92
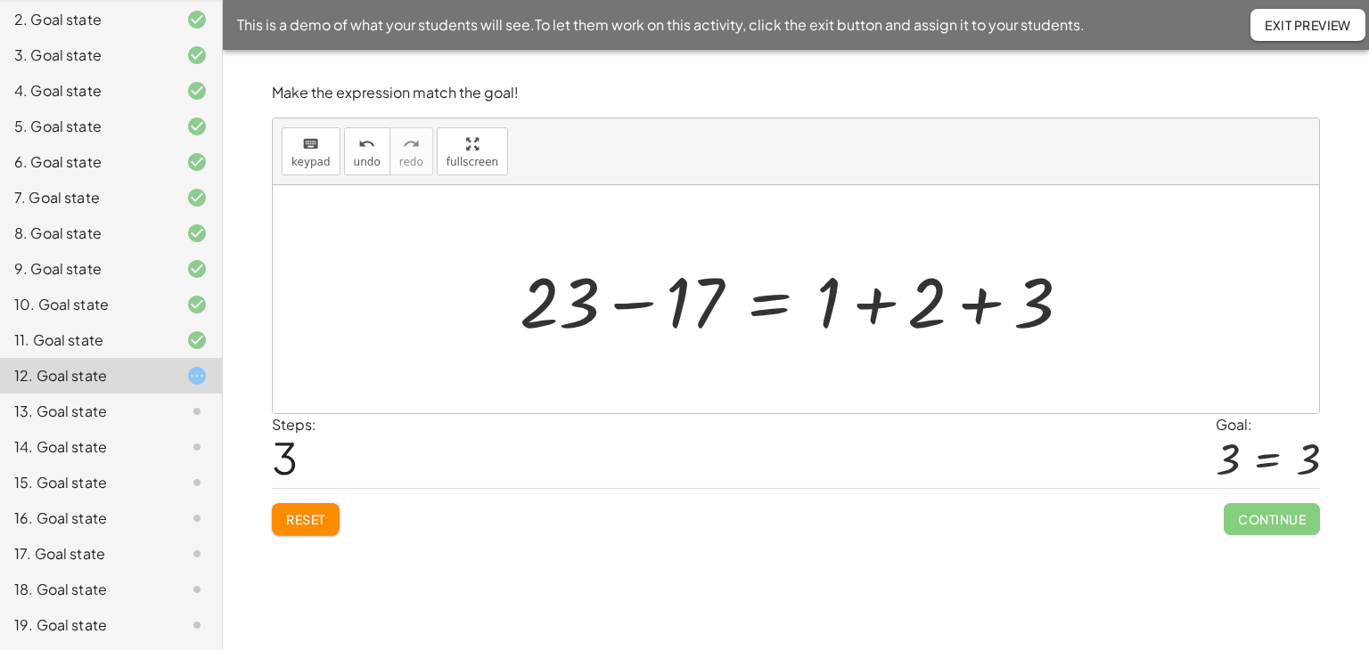
drag, startPoint x: 643, startPoint y: 307, endPoint x: 734, endPoint y: 318, distance: 91.6
click at [645, 305] on div at bounding box center [802, 300] width 583 height 92
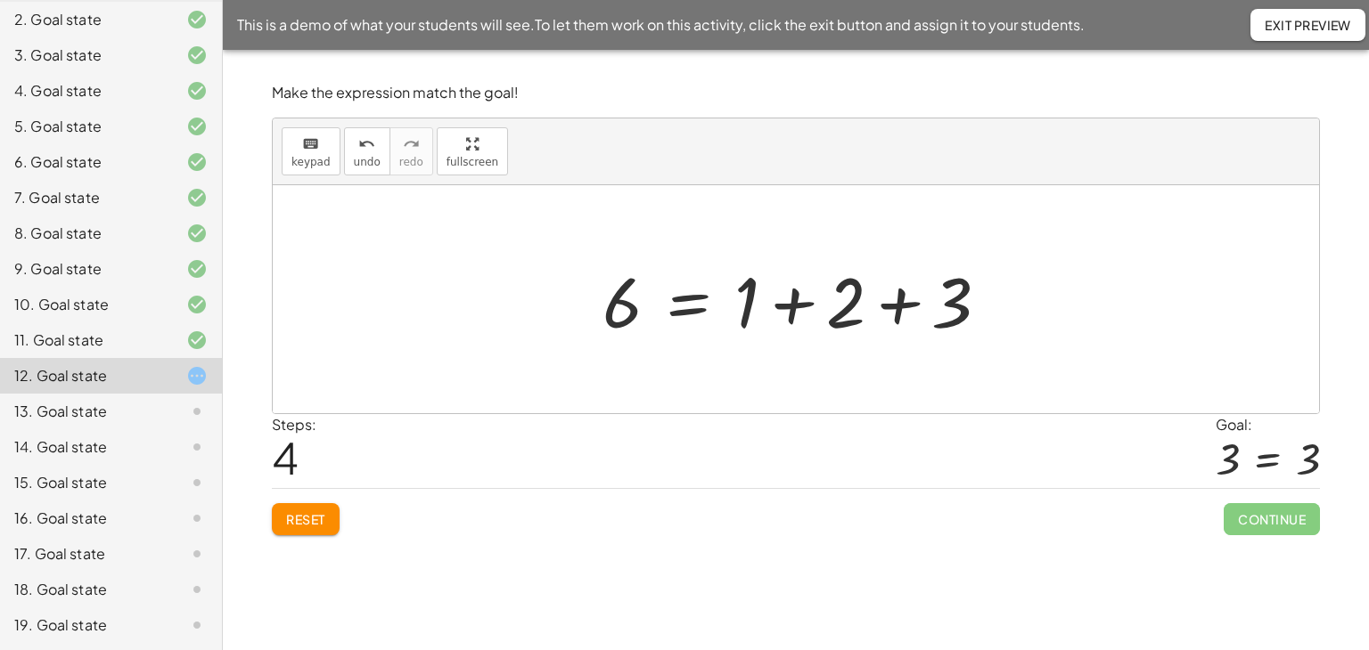
click at [896, 300] on div at bounding box center [802, 300] width 419 height 92
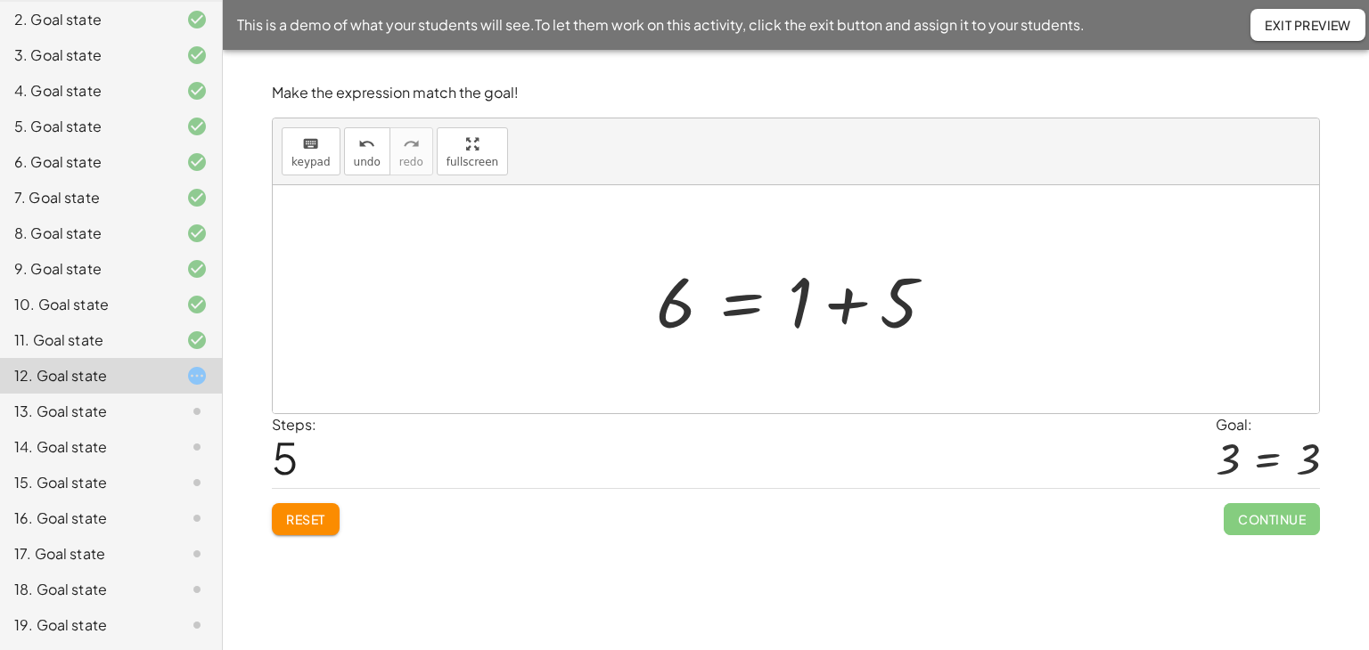
click at [846, 307] on div at bounding box center [802, 300] width 311 height 92
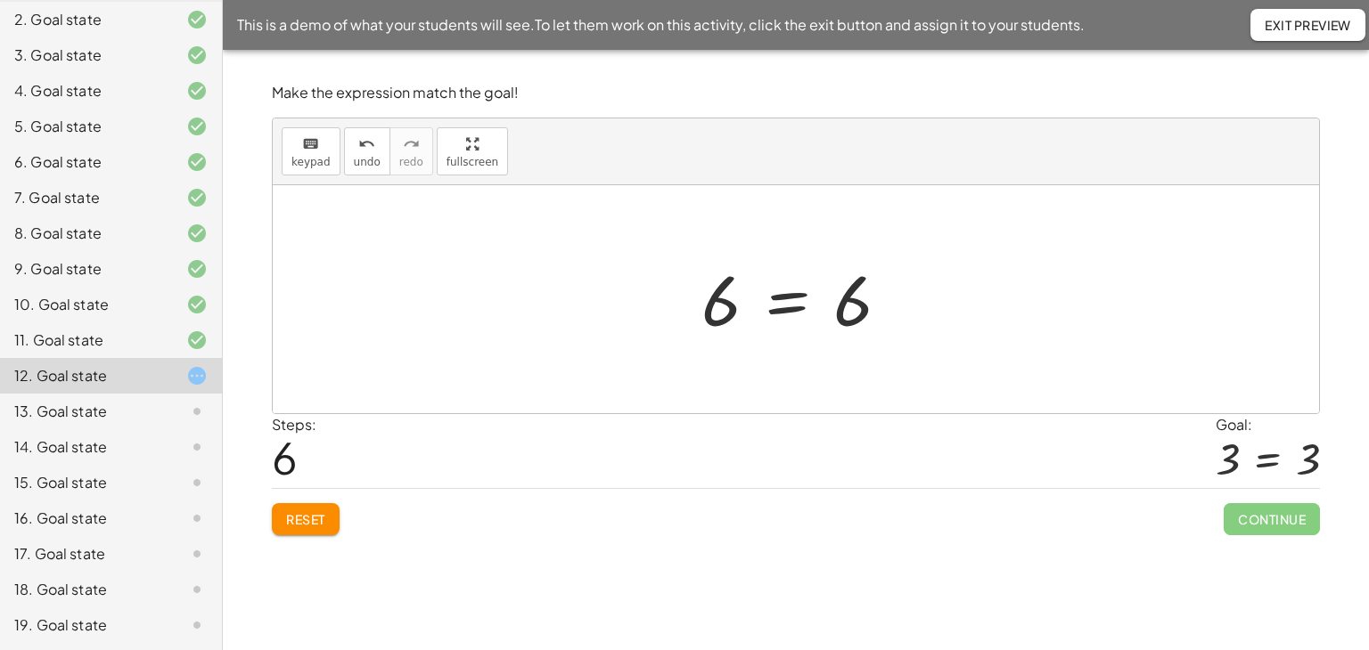
click at [789, 297] on div at bounding box center [802, 300] width 221 height 88
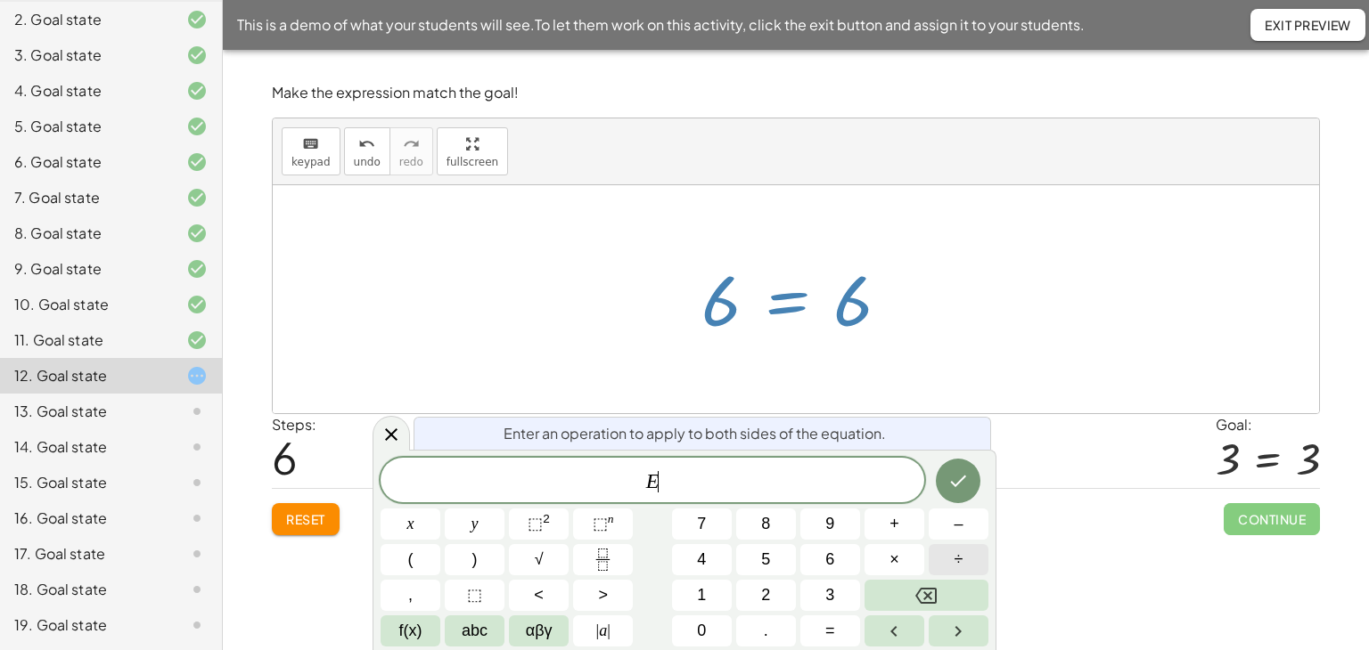
click at [954, 560] on span "÷" at bounding box center [958, 560] width 9 height 24
click at [975, 489] on button "Done" at bounding box center [958, 481] width 45 height 45
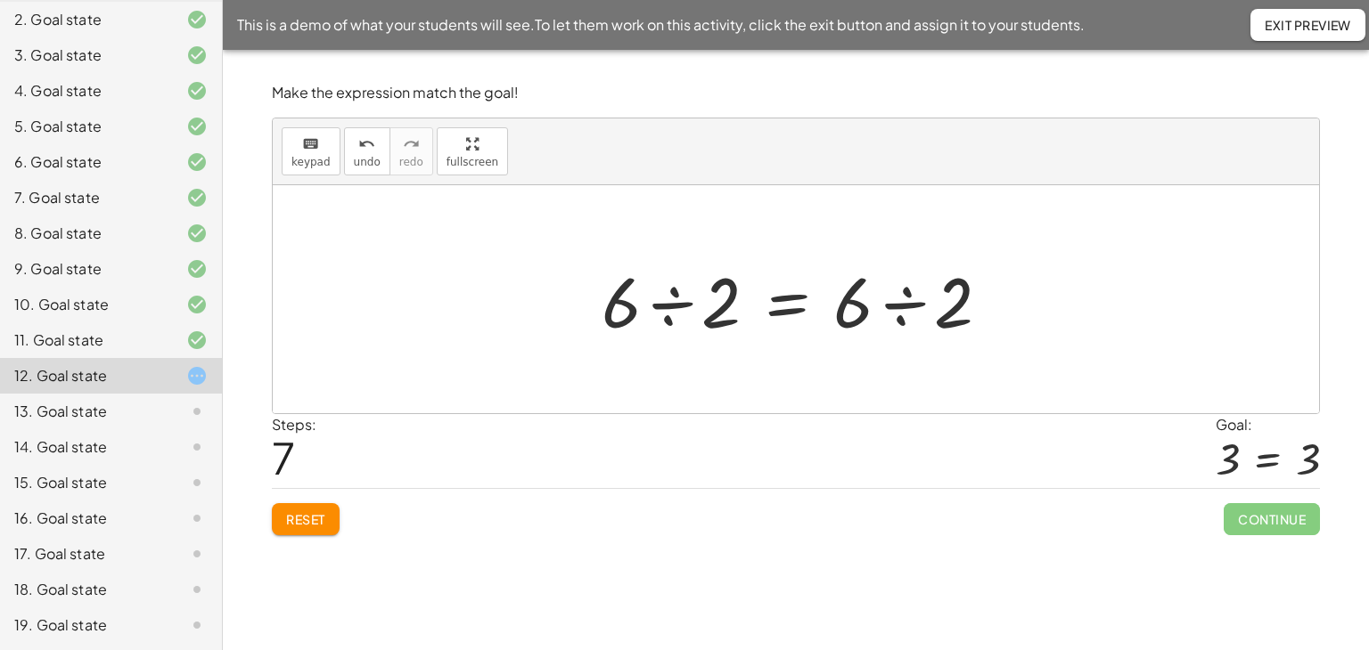
click at [671, 306] on div at bounding box center [803, 300] width 421 height 92
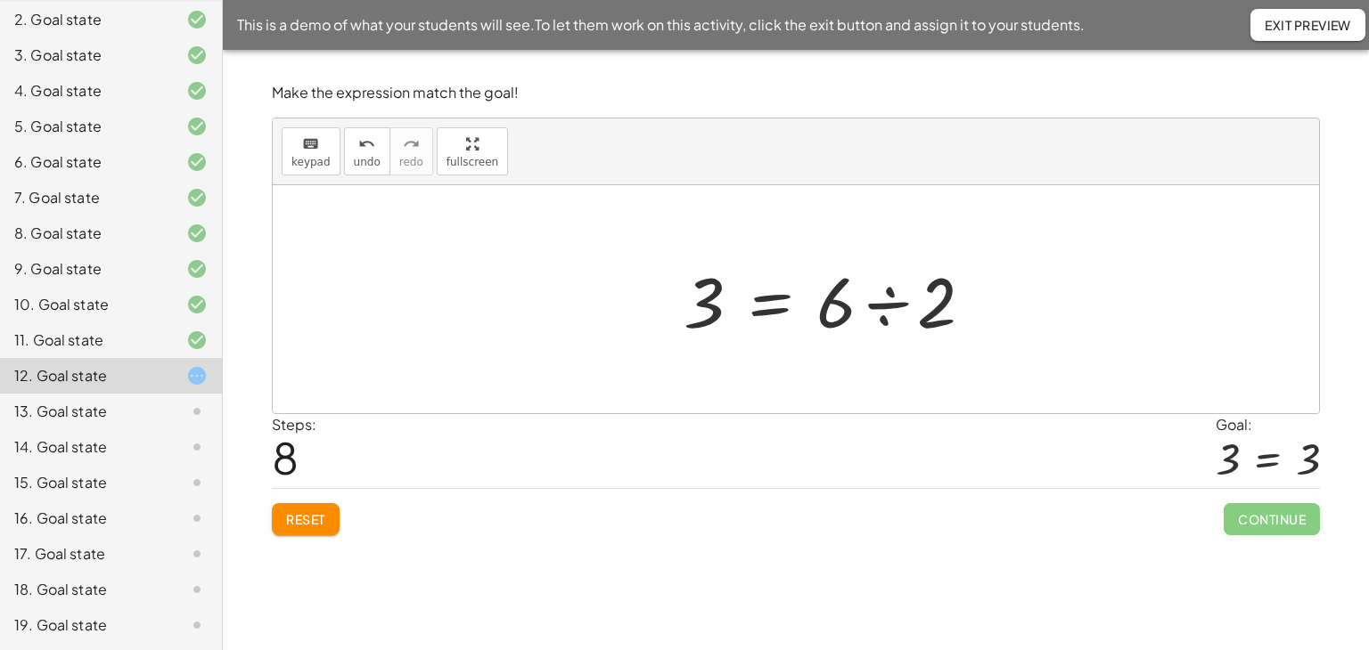
click at [898, 307] on div at bounding box center [836, 300] width 322 height 92
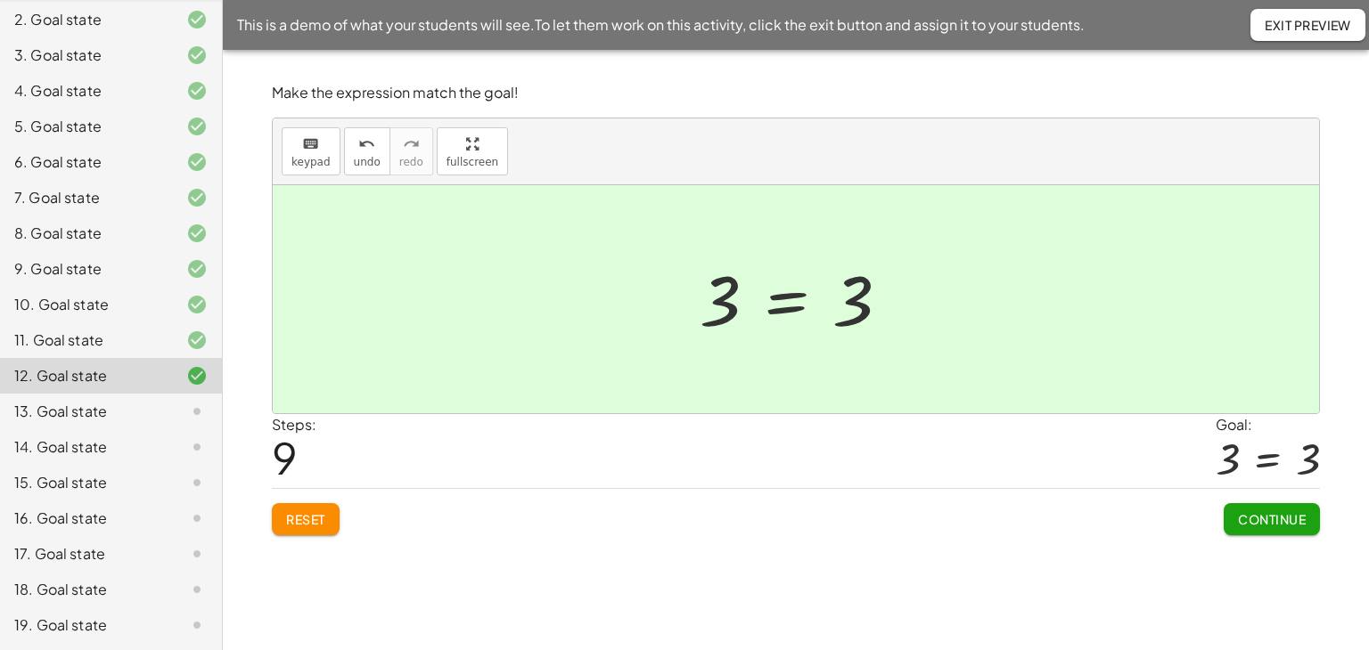
click at [1249, 531] on button "Continue" at bounding box center [1271, 519] width 96 height 32
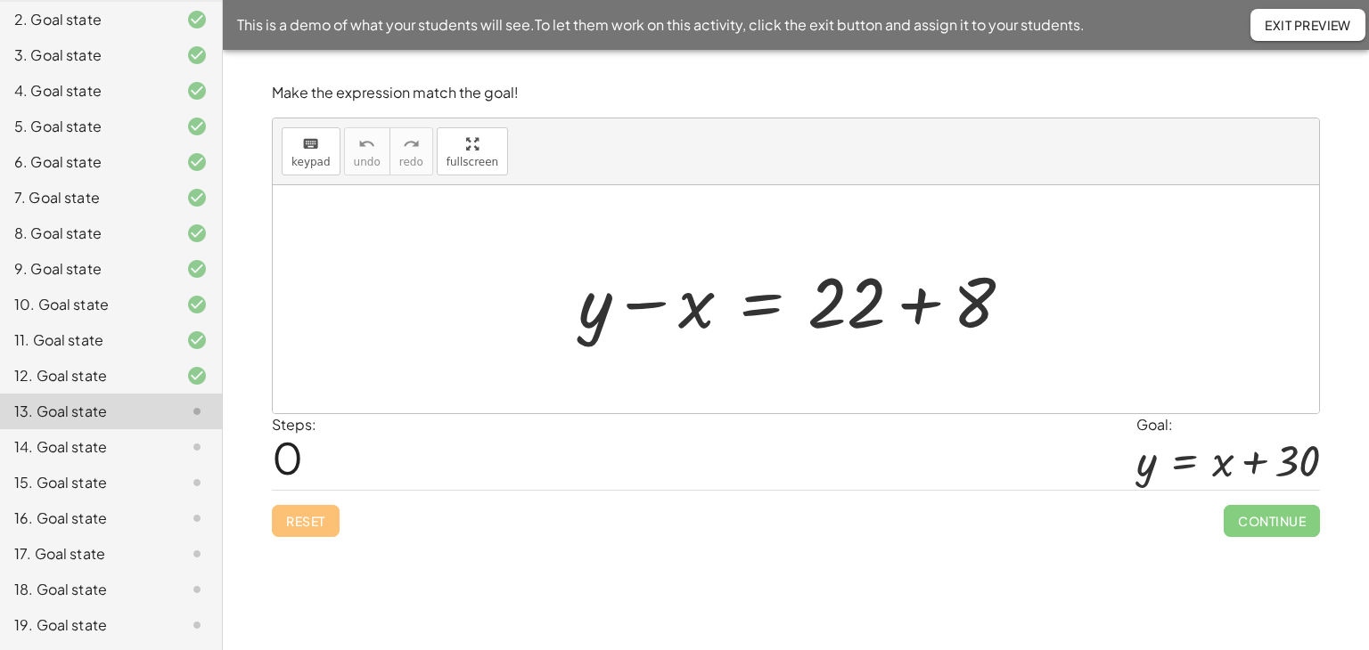
click at [920, 299] on div at bounding box center [802, 300] width 466 height 92
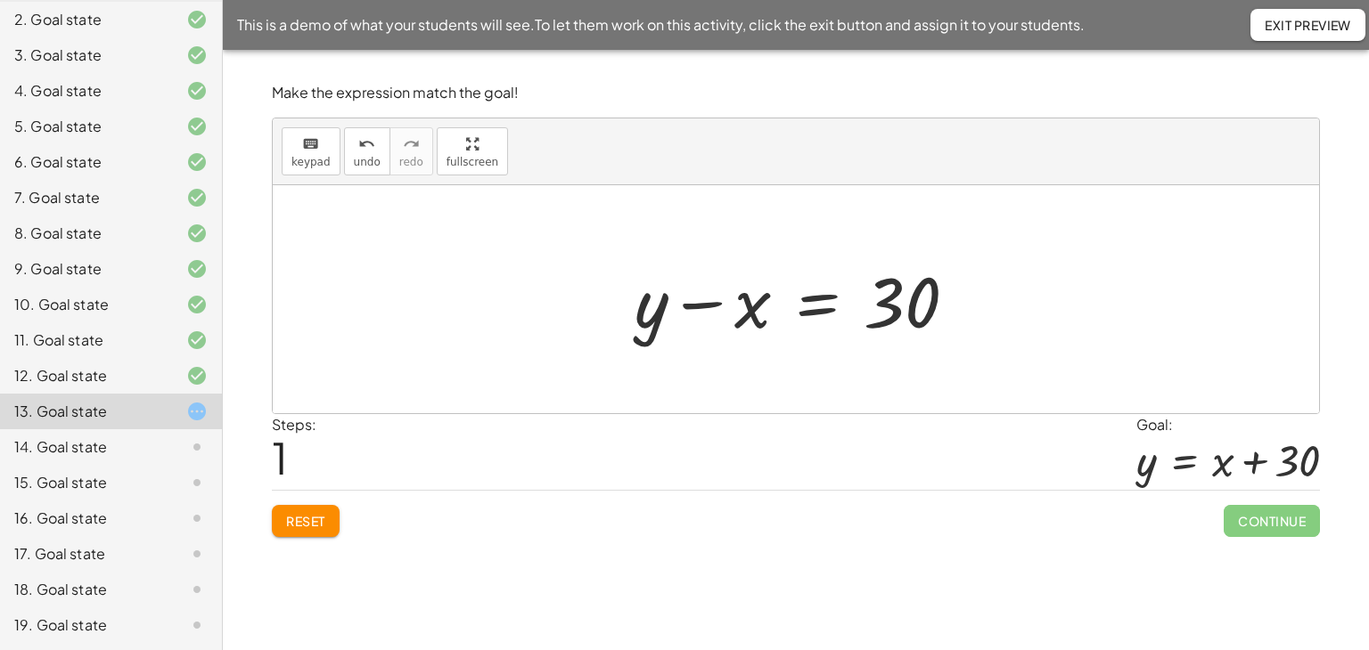
click at [812, 310] on div at bounding box center [803, 300] width 355 height 92
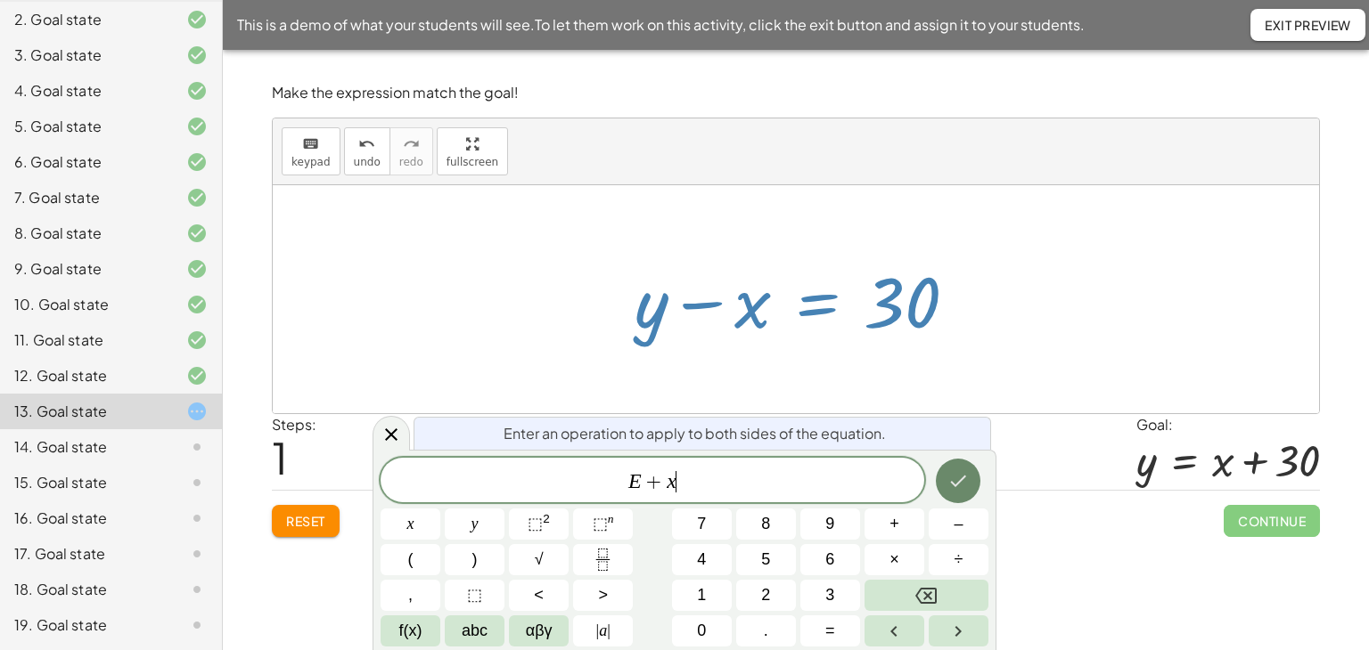
click at [970, 488] on button "Done" at bounding box center [958, 481] width 45 height 45
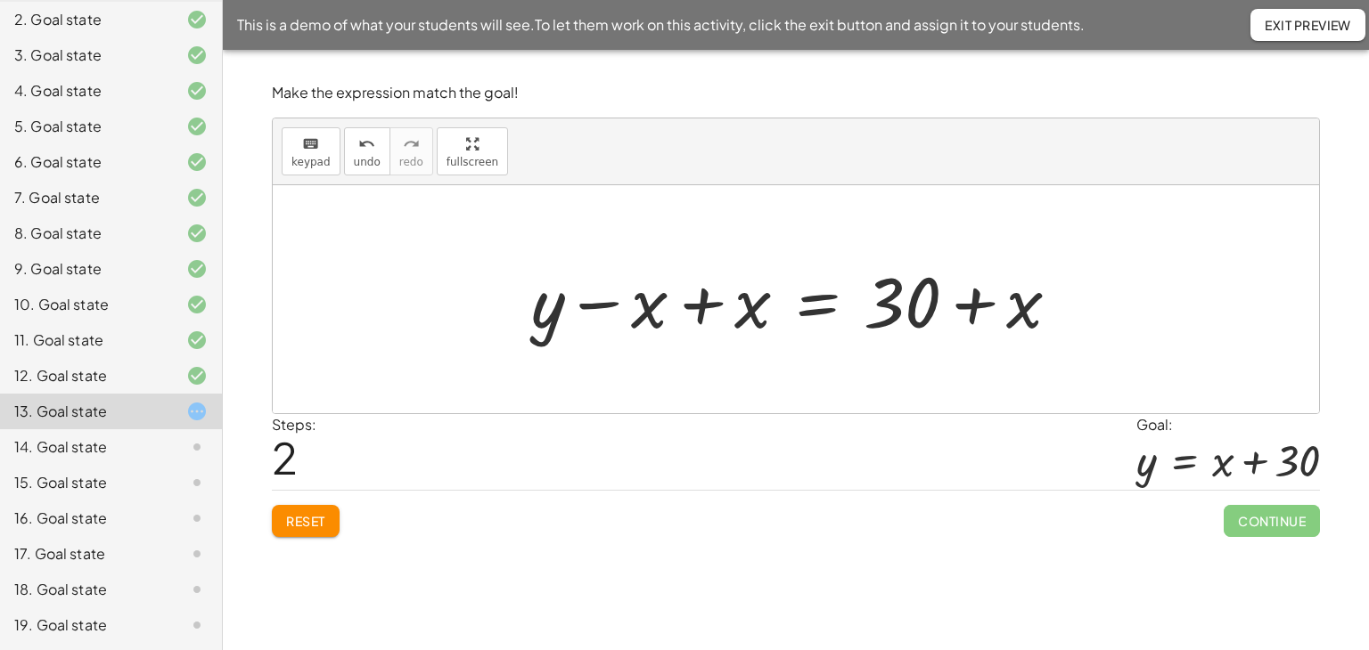
drag, startPoint x: 701, startPoint y: 302, endPoint x: 724, endPoint y: 308, distance: 23.1
click at [701, 303] on div at bounding box center [802, 300] width 560 height 92
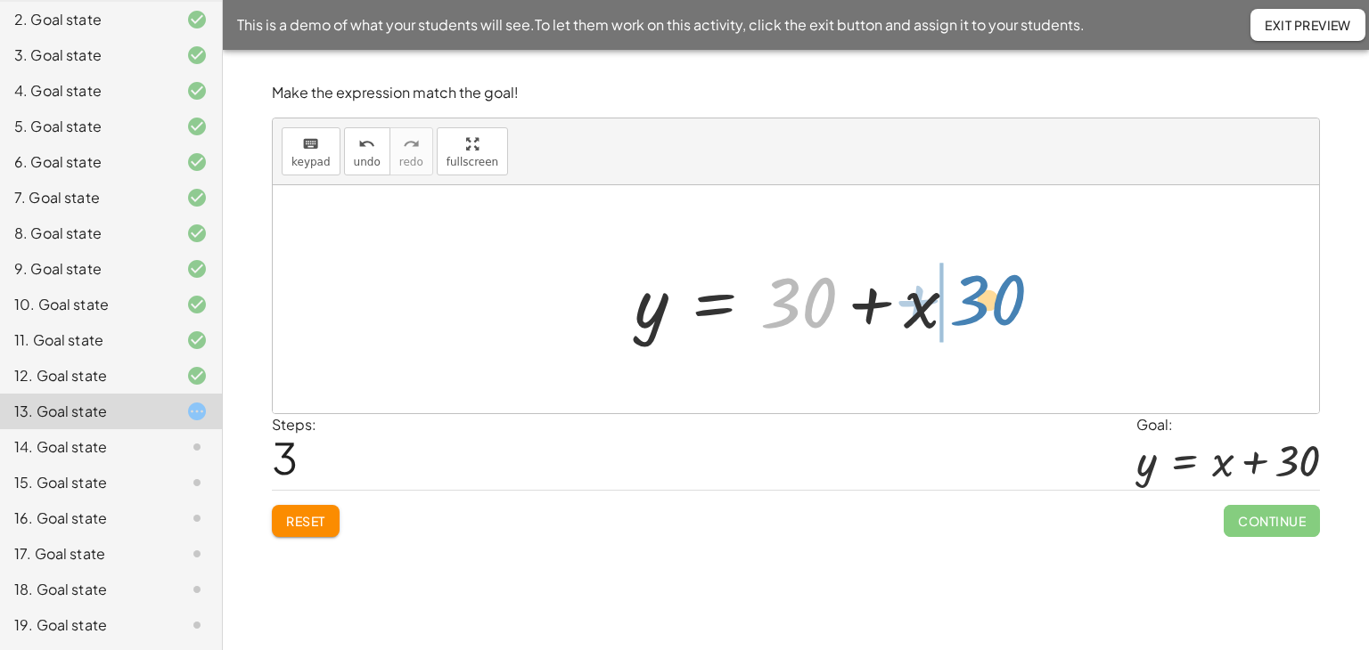
drag, startPoint x: 791, startPoint y: 301, endPoint x: 977, endPoint y: 295, distance: 185.4
click at [977, 295] on div at bounding box center [803, 300] width 355 height 92
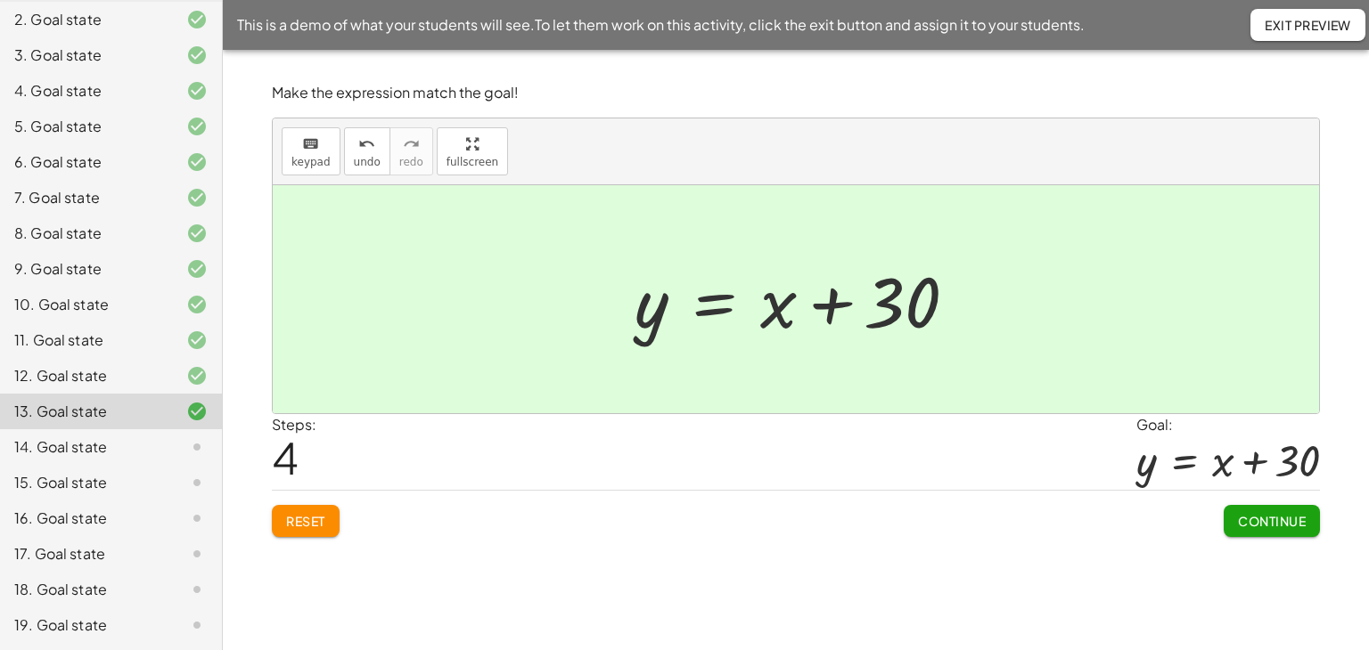
drag, startPoint x: 1237, startPoint y: 514, endPoint x: 1224, endPoint y: 517, distance: 12.8
click at [1238, 514] on span "Continue" at bounding box center [1272, 521] width 68 height 16
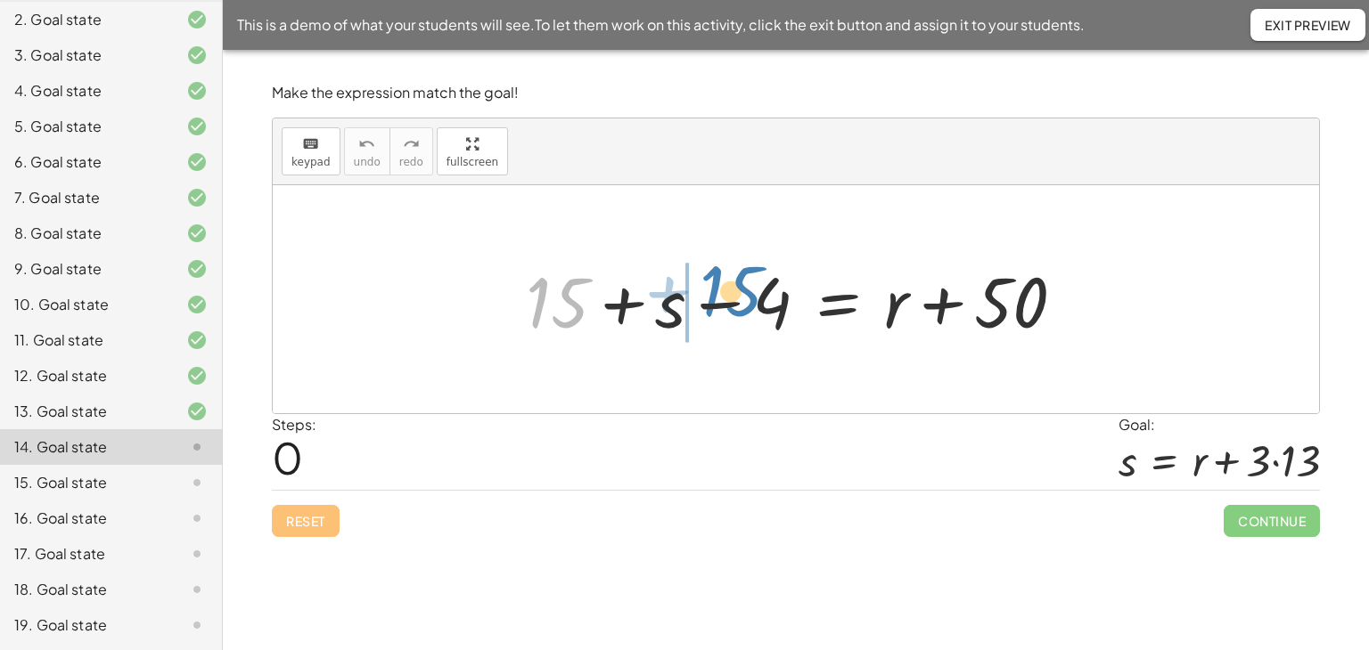
drag, startPoint x: 546, startPoint y: 293, endPoint x: 720, endPoint y: 282, distance: 174.1
click at [720, 282] on div at bounding box center [802, 300] width 571 height 92
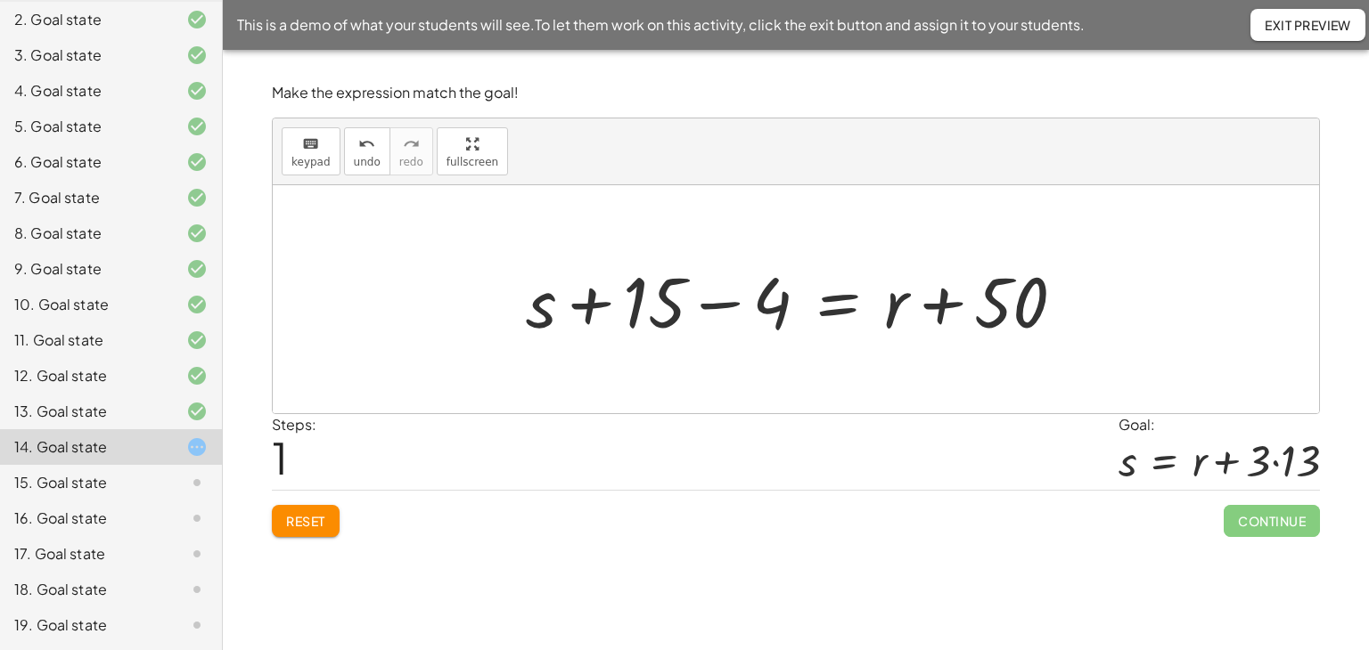
click at [720, 304] on div at bounding box center [802, 300] width 571 height 92
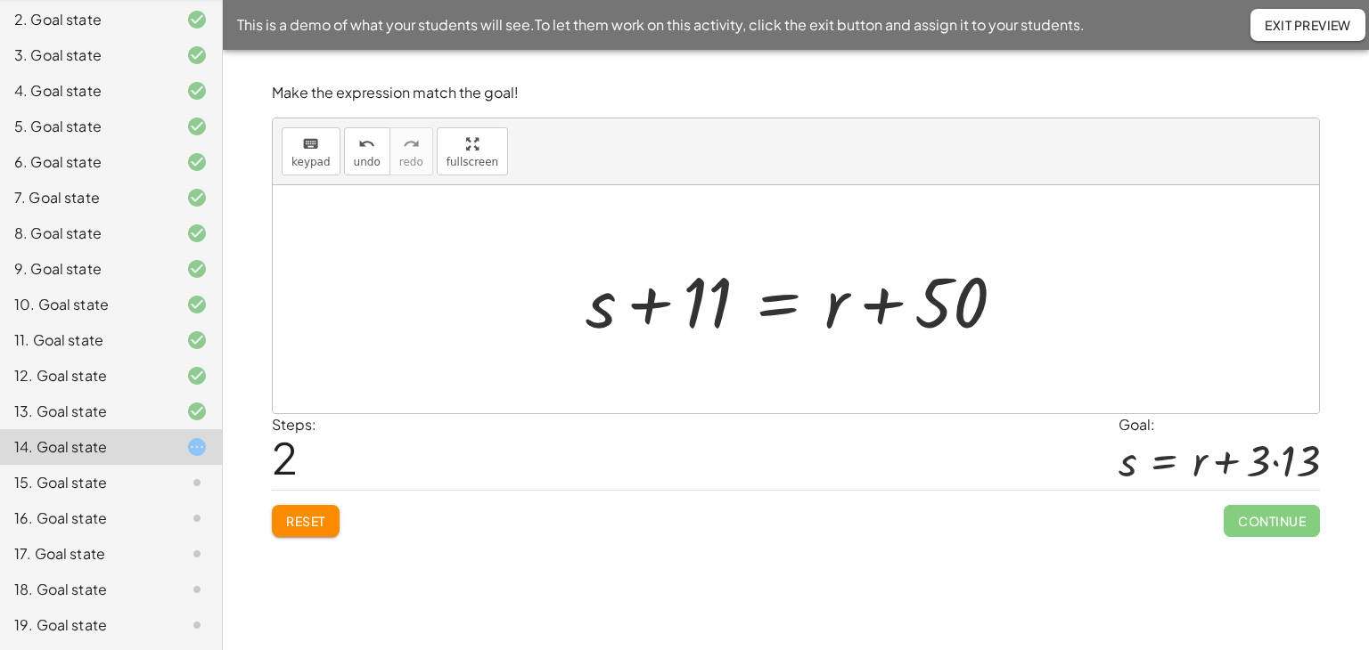
click at [777, 307] on div at bounding box center [803, 300] width 452 height 92
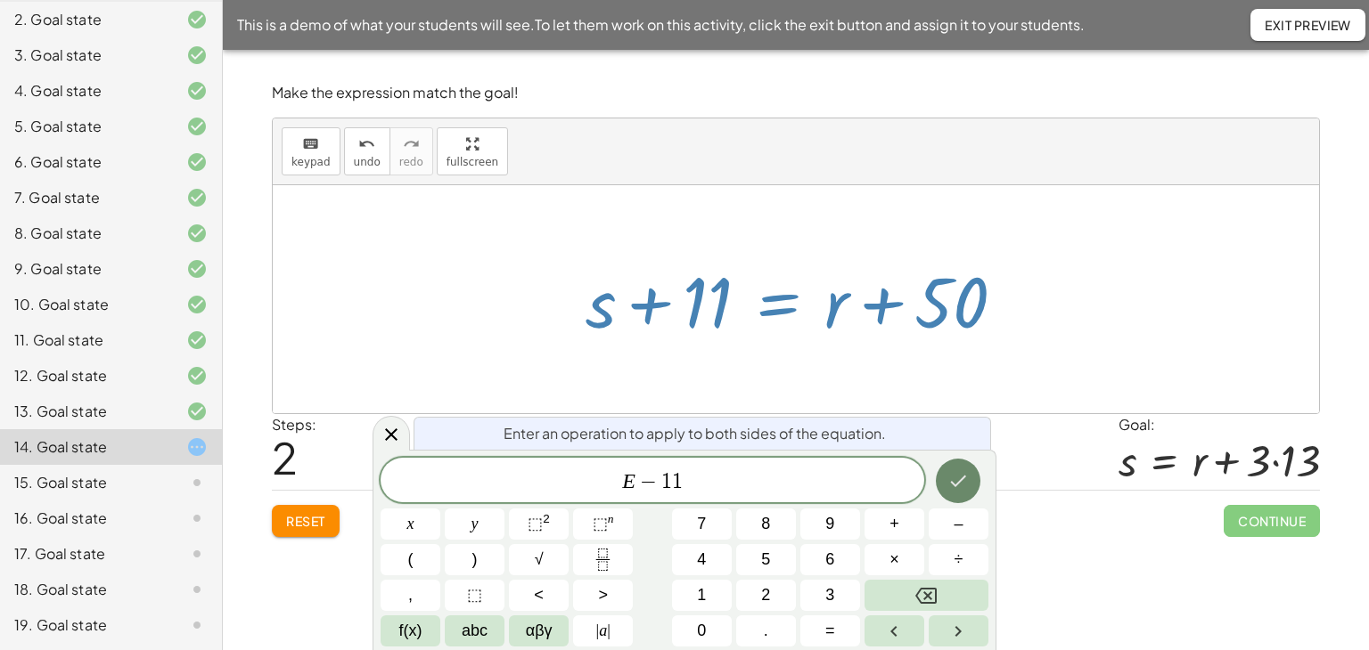
click at [948, 480] on icon "Done" at bounding box center [957, 480] width 21 height 21
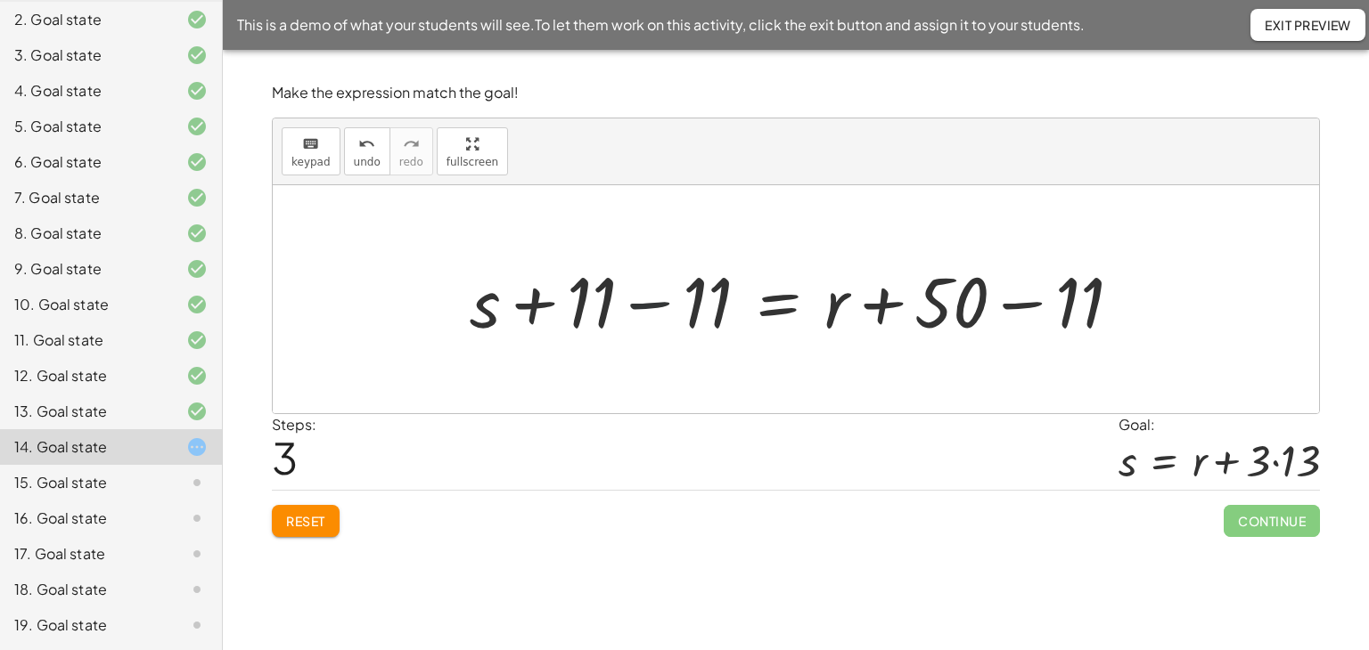
click at [665, 307] on div at bounding box center [802, 300] width 683 height 92
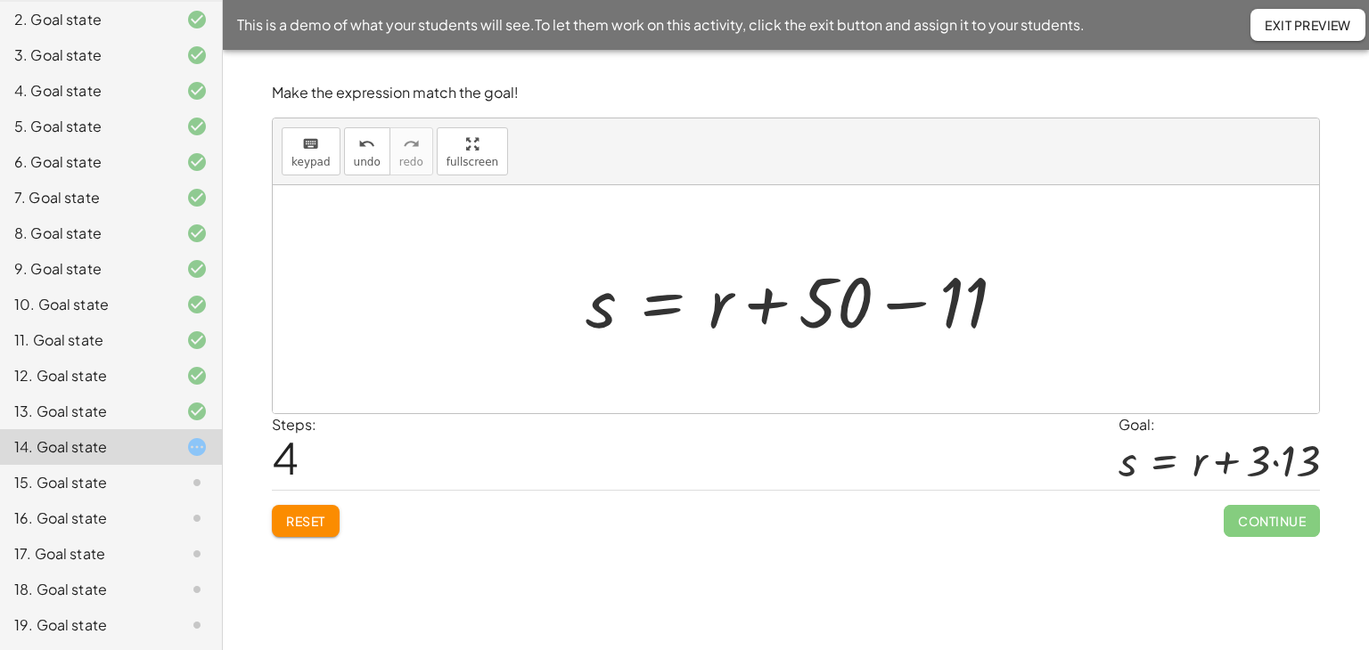
click at [912, 308] on div at bounding box center [803, 300] width 452 height 92
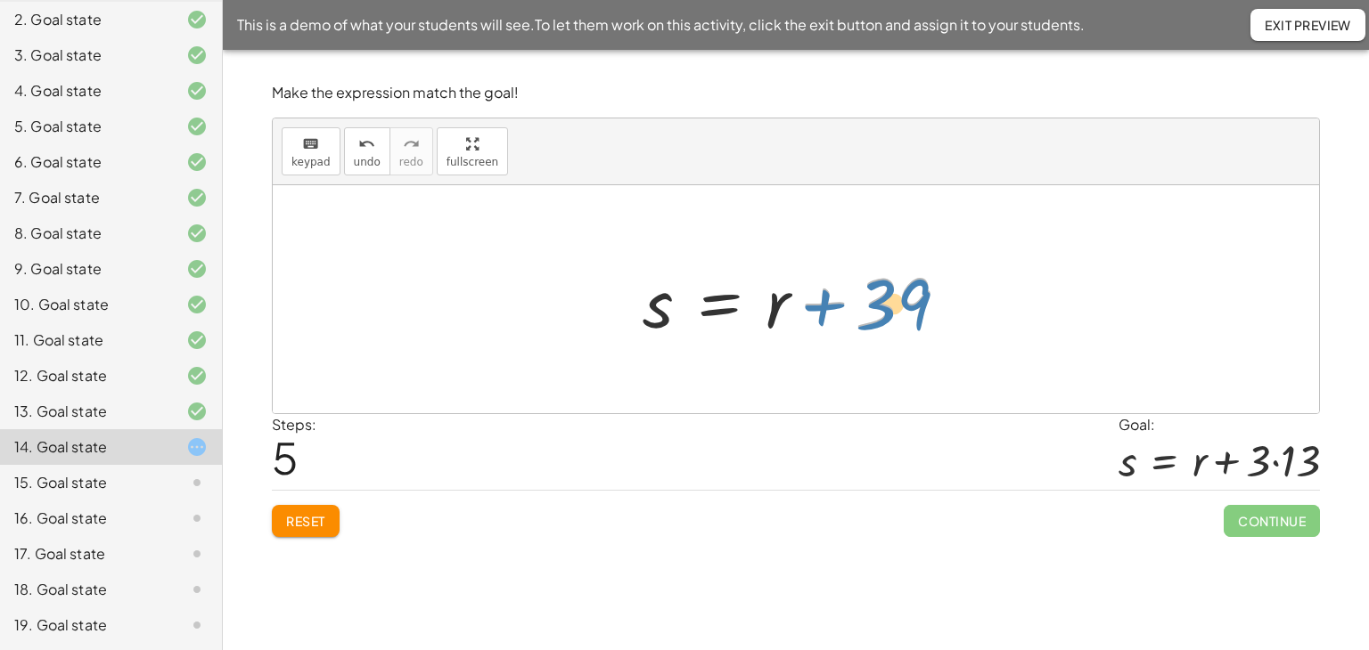
click at [901, 286] on div at bounding box center [803, 300] width 338 height 92
drag, startPoint x: 307, startPoint y: 147, endPoint x: 314, endPoint y: 154, distance: 10.1
click at [307, 148] on icon "keyboard" at bounding box center [310, 144] width 17 height 21
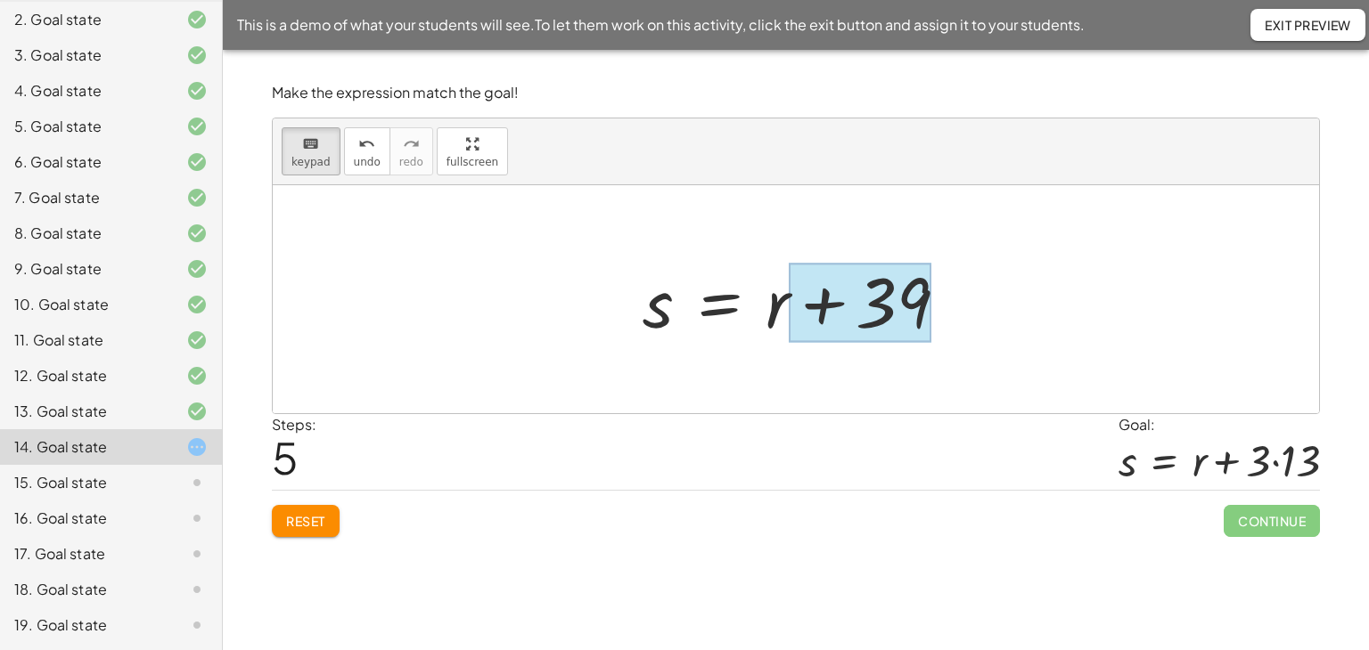
click at [894, 293] on div at bounding box center [860, 303] width 142 height 79
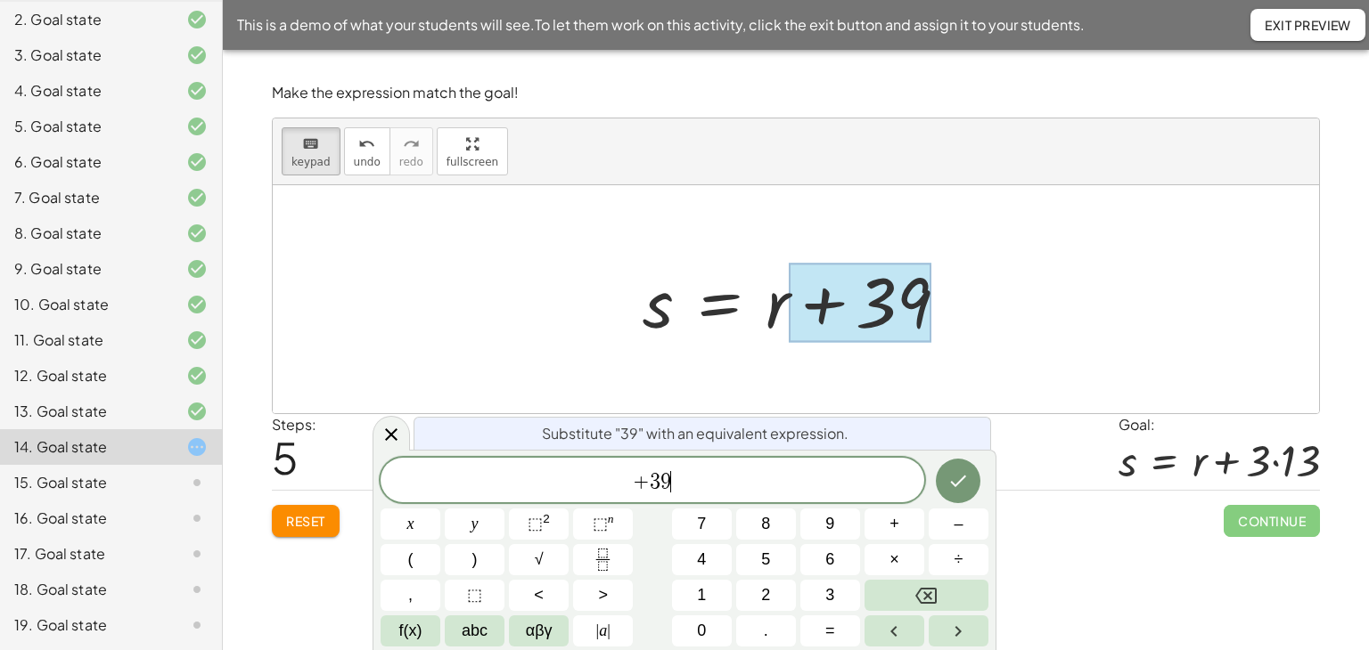
click at [697, 492] on span "+ 3 9 ​" at bounding box center [652, 482] width 544 height 25
click at [959, 478] on icon "Done" at bounding box center [957, 480] width 21 height 21
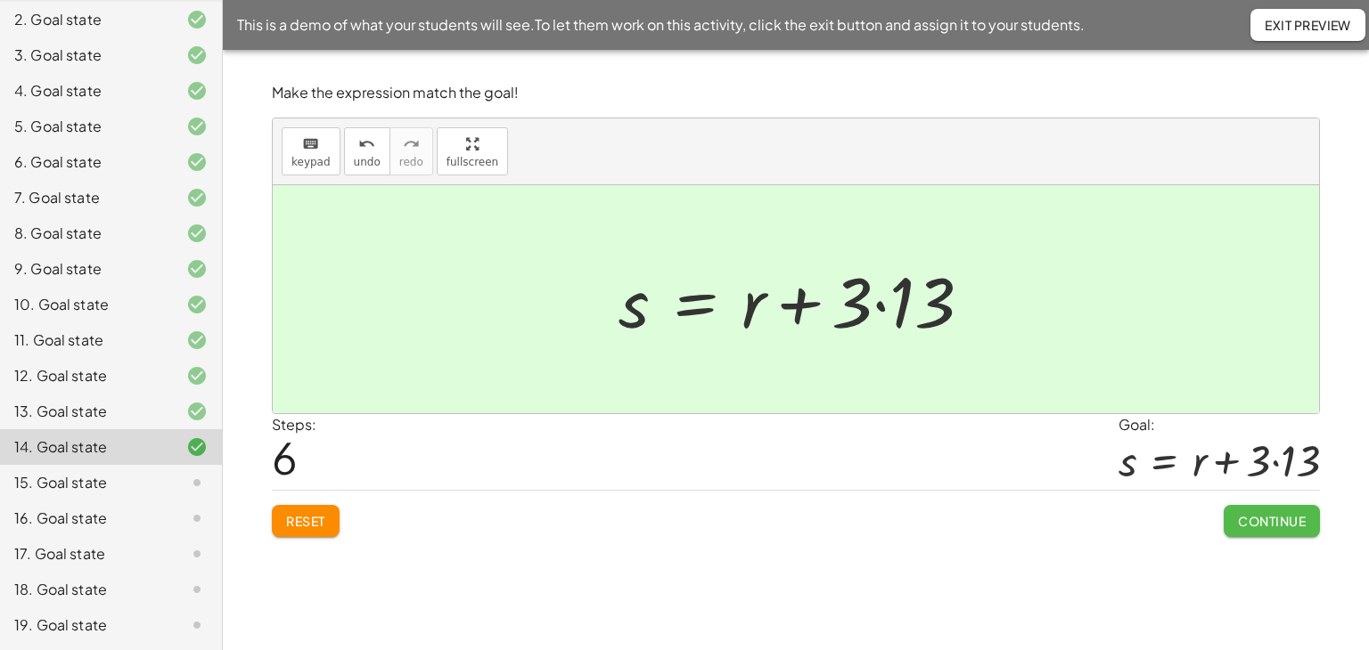
click at [1264, 521] on span "Continue" at bounding box center [1272, 521] width 68 height 16
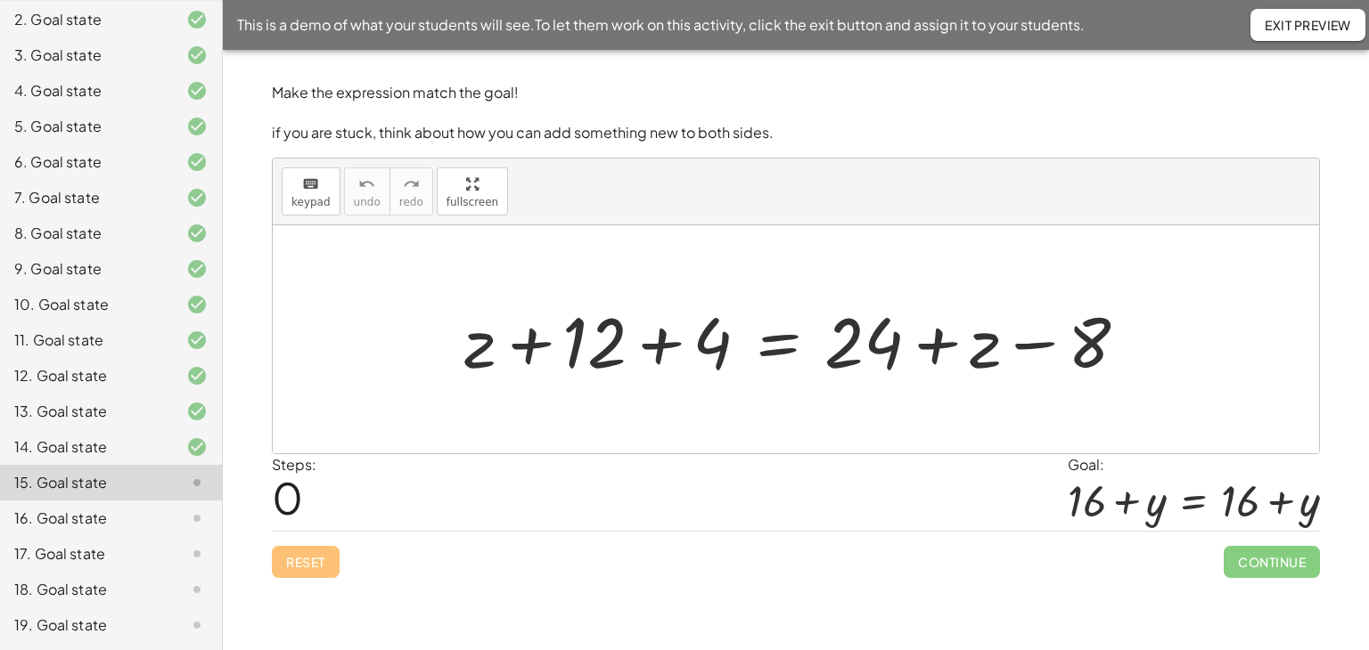
click at [114, 501] on div "14. Goal state" at bounding box center [111, 519] width 222 height 36
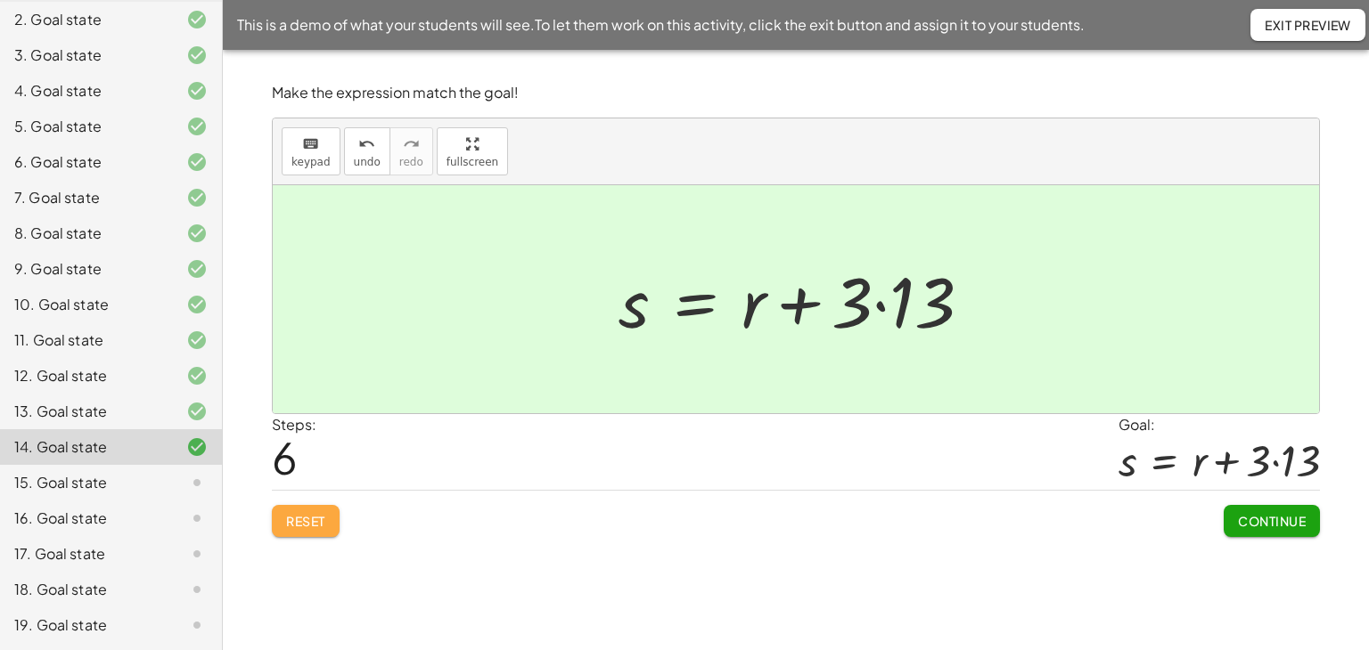
click at [323, 529] on button "Reset" at bounding box center [306, 521] width 68 height 32
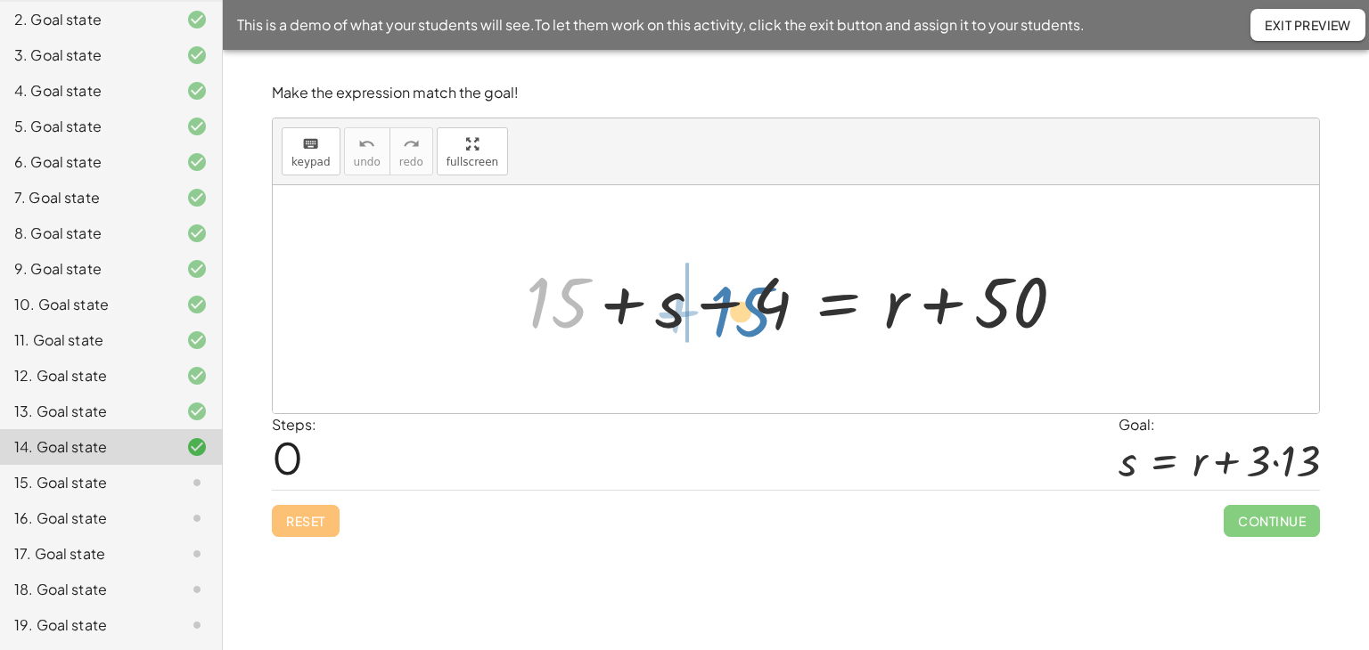
drag, startPoint x: 568, startPoint y: 289, endPoint x: 752, endPoint y: 298, distance: 183.8
click at [752, 298] on div at bounding box center [802, 300] width 571 height 92
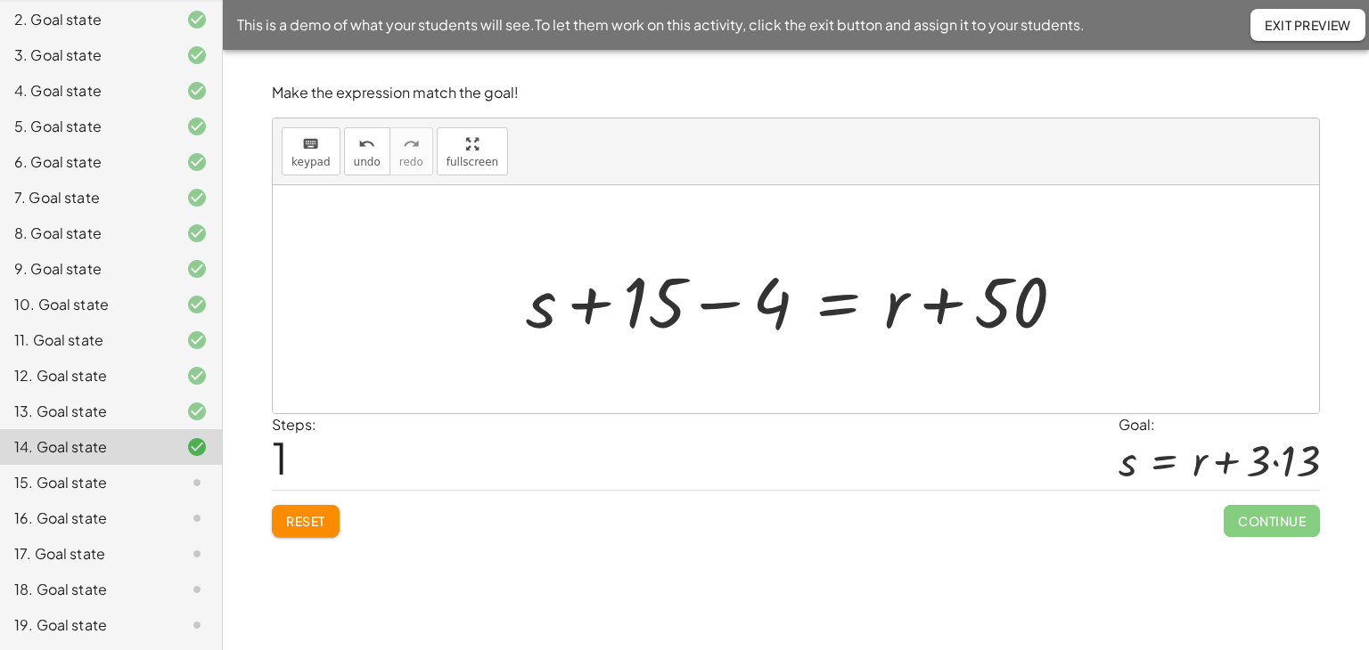
click at [711, 301] on div at bounding box center [802, 300] width 571 height 92
click at [832, 303] on div at bounding box center [862, 300] width 452 height 92
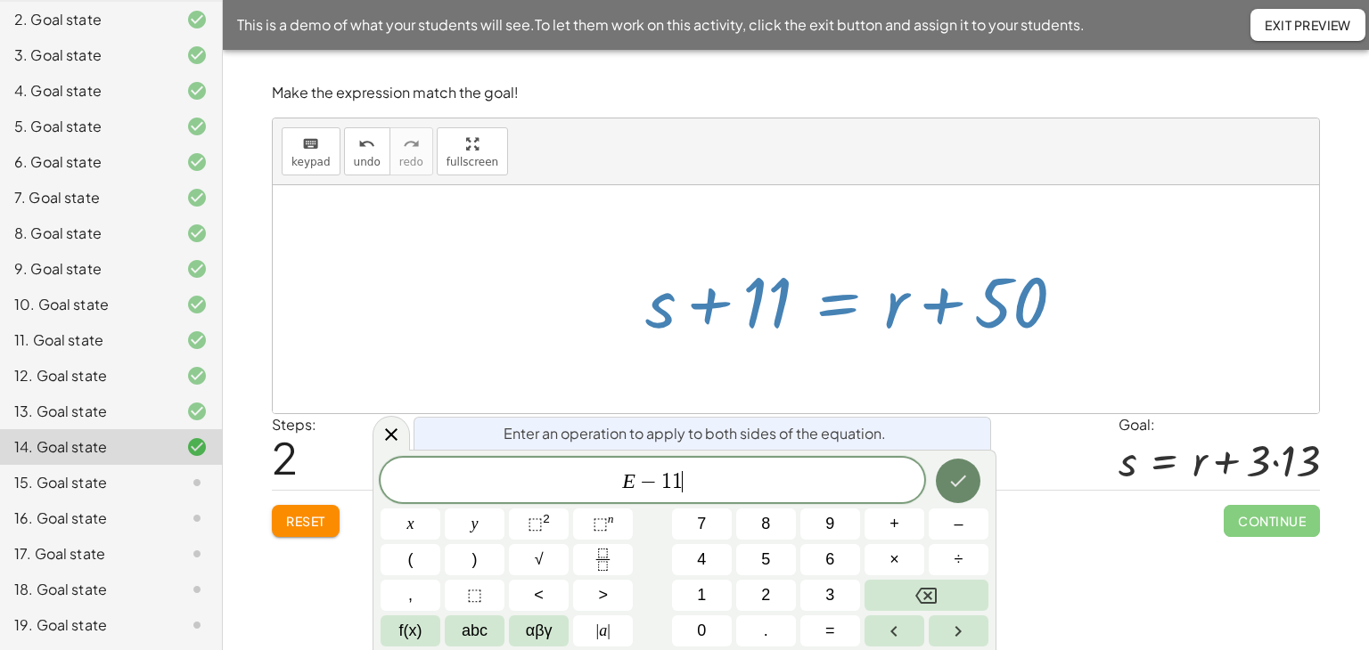
click at [962, 478] on icon "Done" at bounding box center [959, 482] width 16 height 12
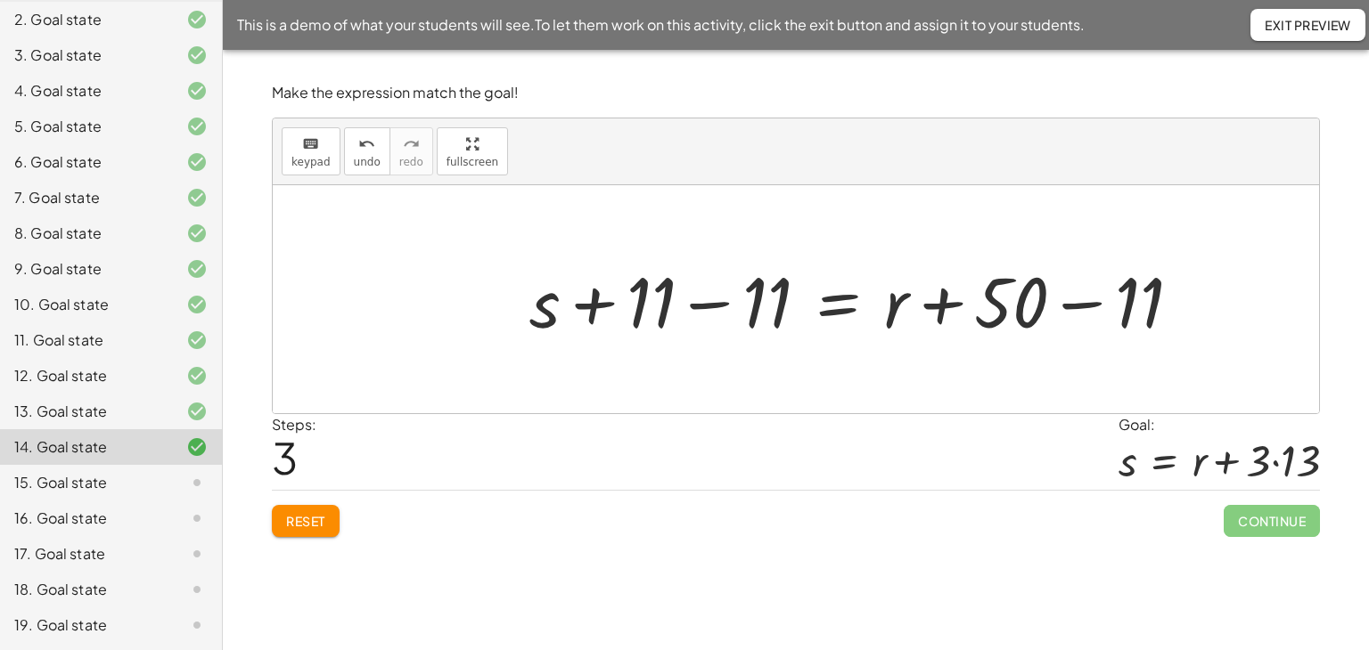
drag, startPoint x: 716, startPoint y: 304, endPoint x: 751, endPoint y: 306, distance: 34.8
click at [716, 304] on div at bounding box center [861, 300] width 683 height 92
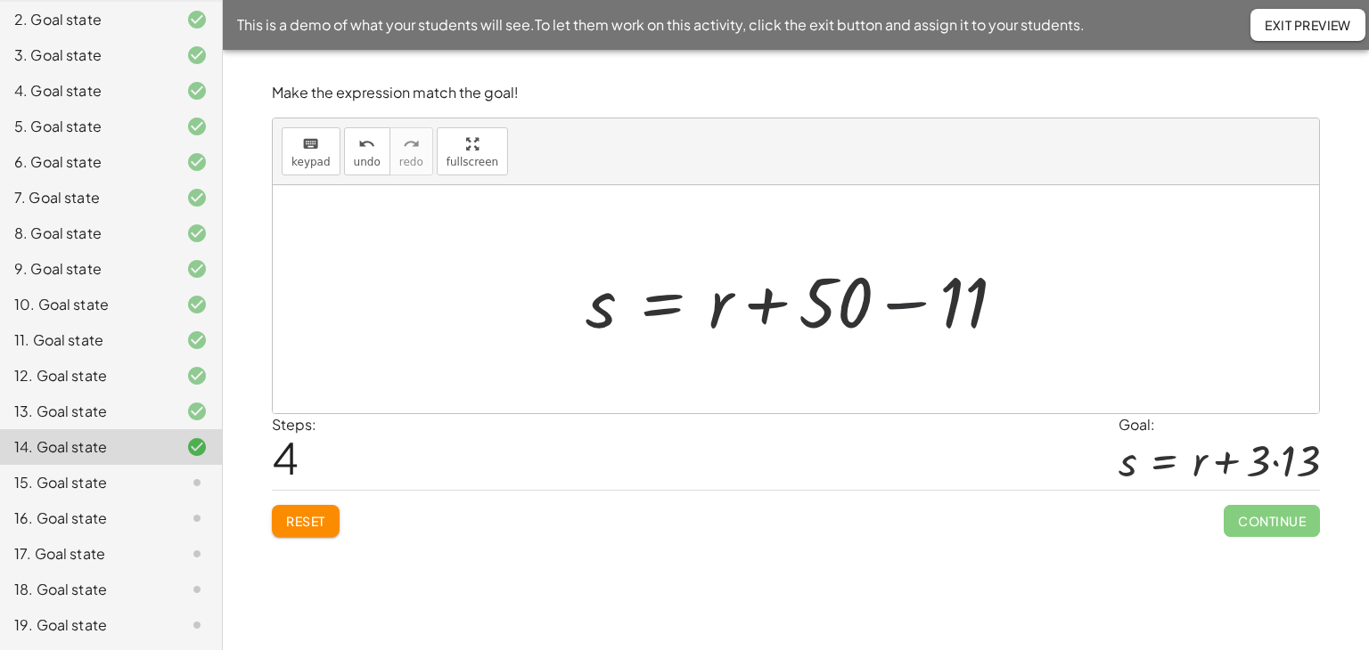
drag, startPoint x: 904, startPoint y: 309, endPoint x: 887, endPoint y: 341, distance: 35.9
click at [904, 311] on div at bounding box center [803, 300] width 452 height 92
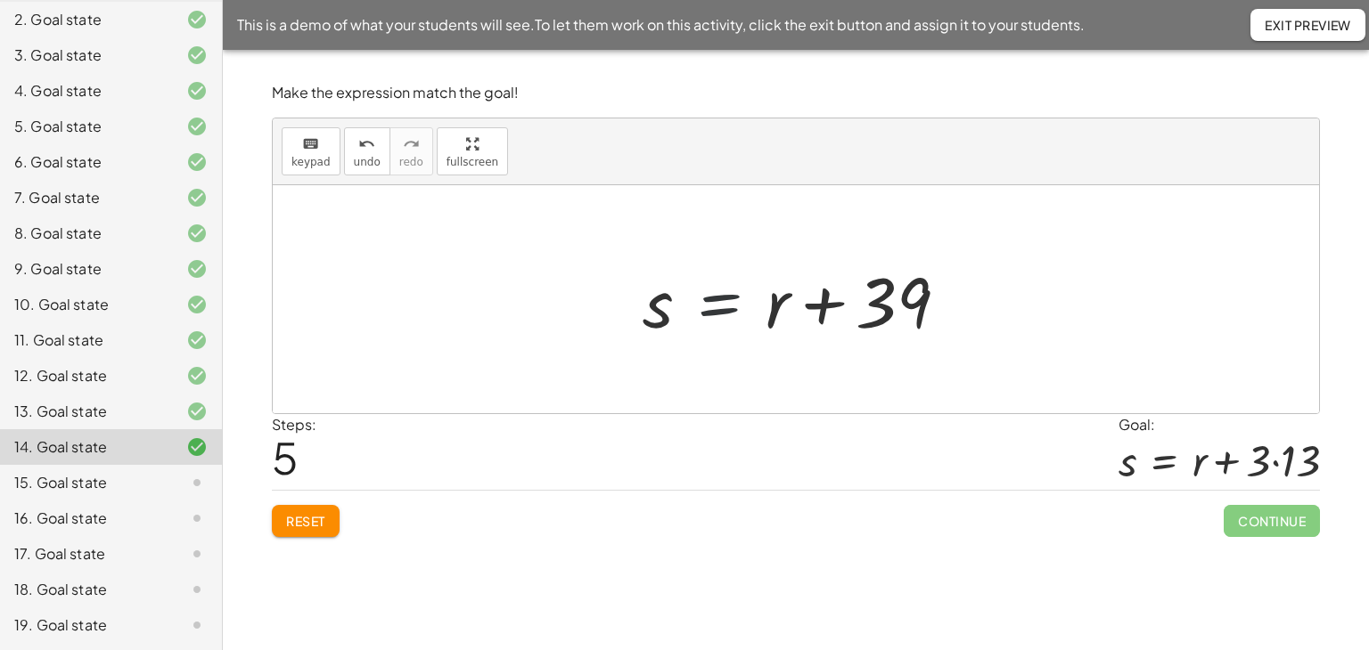
click at [715, 300] on div at bounding box center [803, 300] width 338 height 92
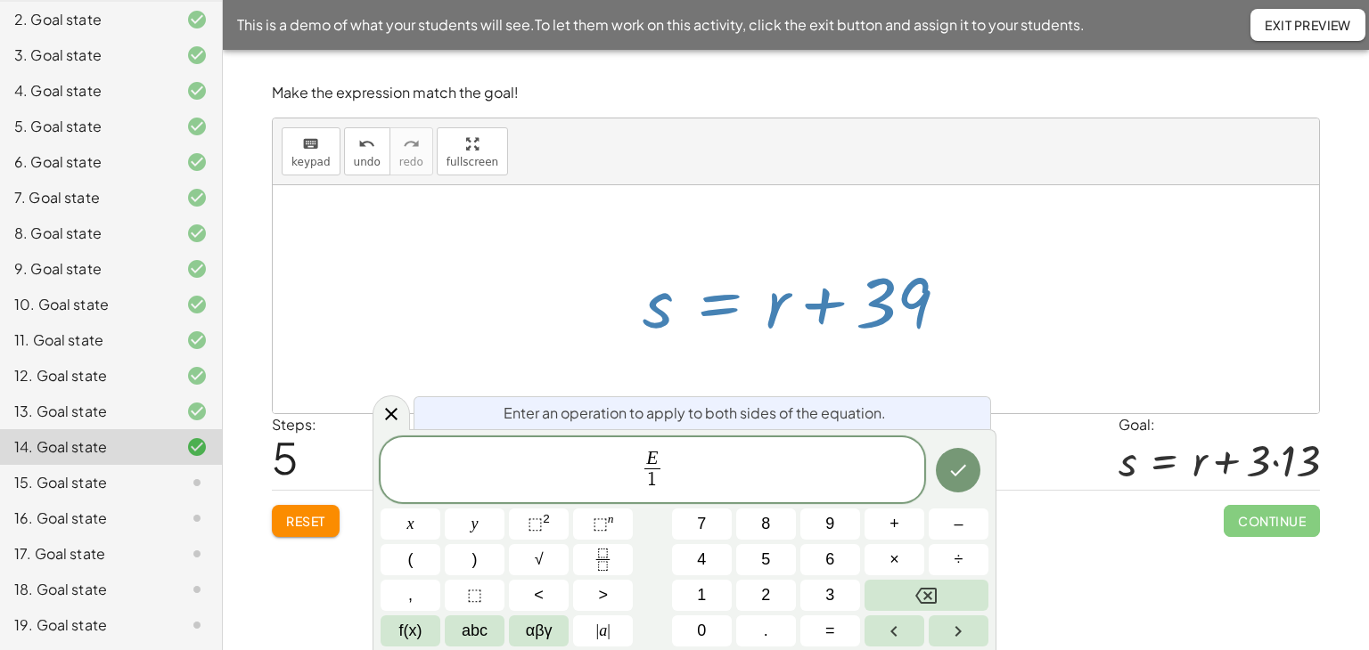
click at [440, 509] on div at bounding box center [410, 524] width 60 height 31
click at [953, 478] on icon "Done" at bounding box center [957, 470] width 21 height 21
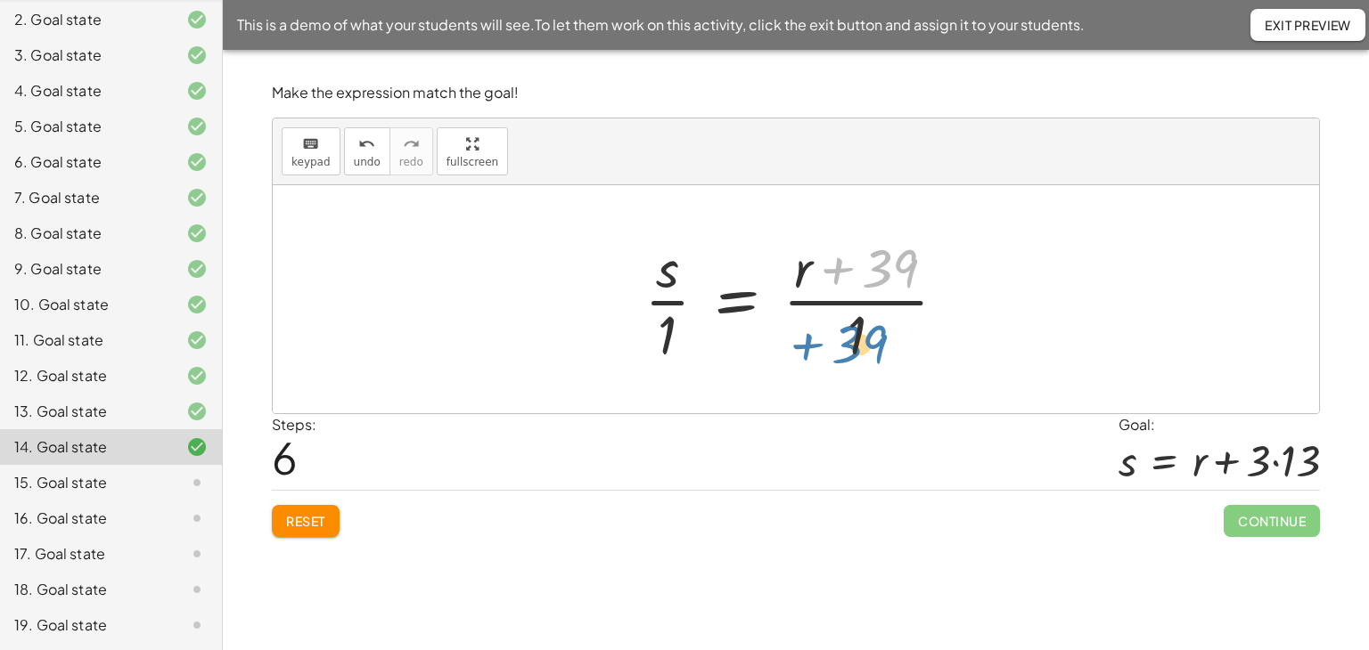
drag, startPoint x: 898, startPoint y: 259, endPoint x: 868, endPoint y: 335, distance: 81.6
click at [868, 335] on div at bounding box center [802, 299] width 335 height 137
drag, startPoint x: 909, startPoint y: 252, endPoint x: 861, endPoint y: 370, distance: 127.1
click at [861, 370] on div "+ 15 + s − 4 = + r + 50 + s + 15 − 4 = + r + 50 + s + 11 = + r + 50 + s + 11 − …" at bounding box center [795, 299] width 357 height 146
click at [864, 332] on div at bounding box center [802, 299] width 335 height 137
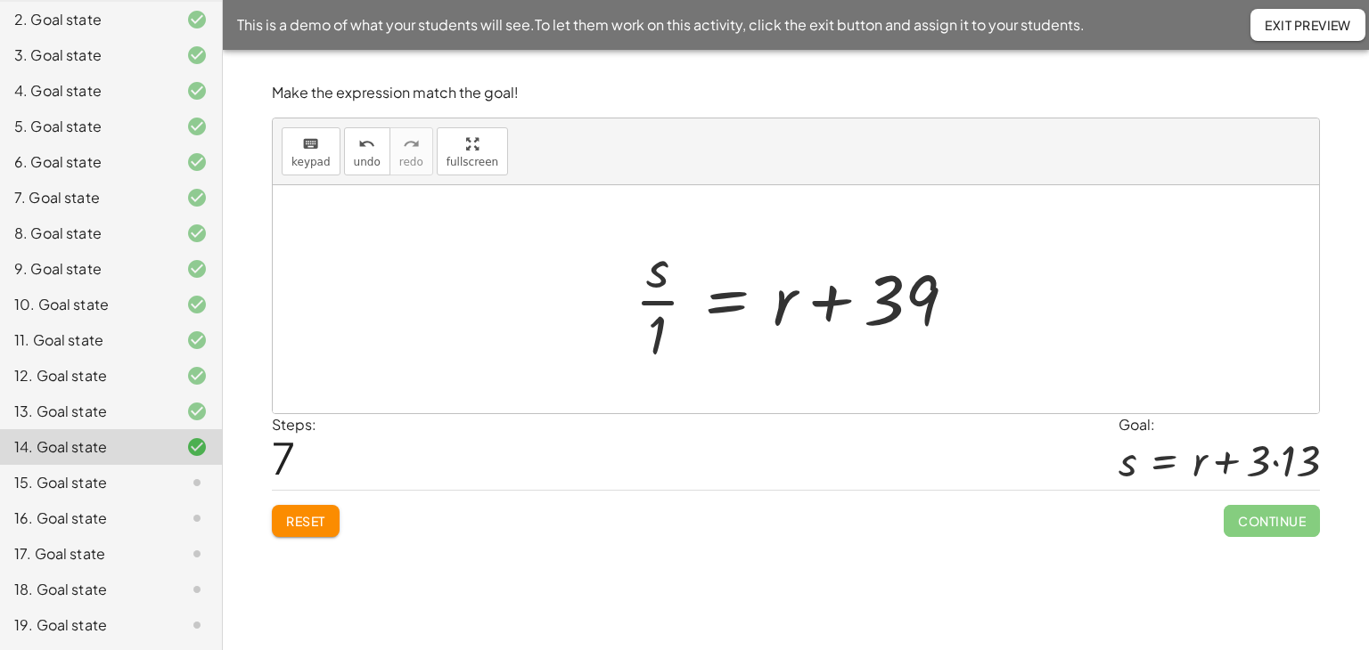
click at [653, 305] on div at bounding box center [802, 299] width 353 height 137
drag, startPoint x: 311, startPoint y: 151, endPoint x: 389, endPoint y: 175, distance: 82.0
click at [318, 154] on button "keyboard keypad" at bounding box center [311, 151] width 59 height 48
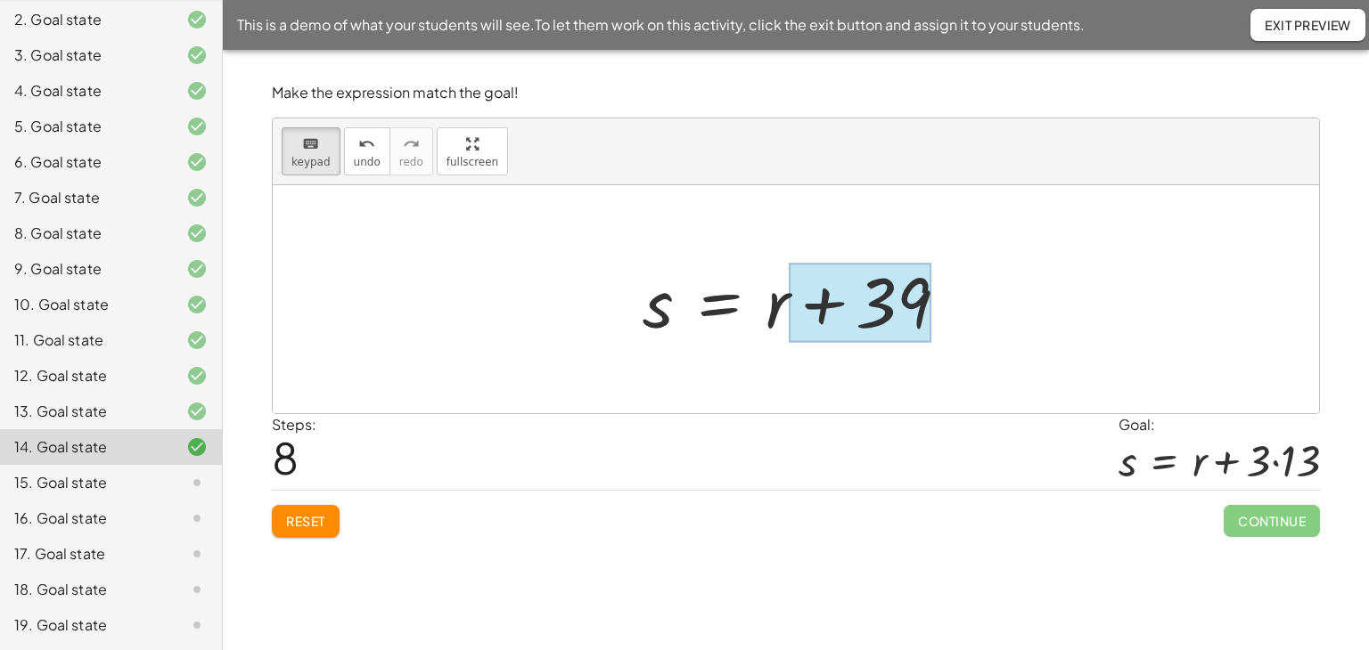
click at [878, 300] on div at bounding box center [860, 303] width 142 height 79
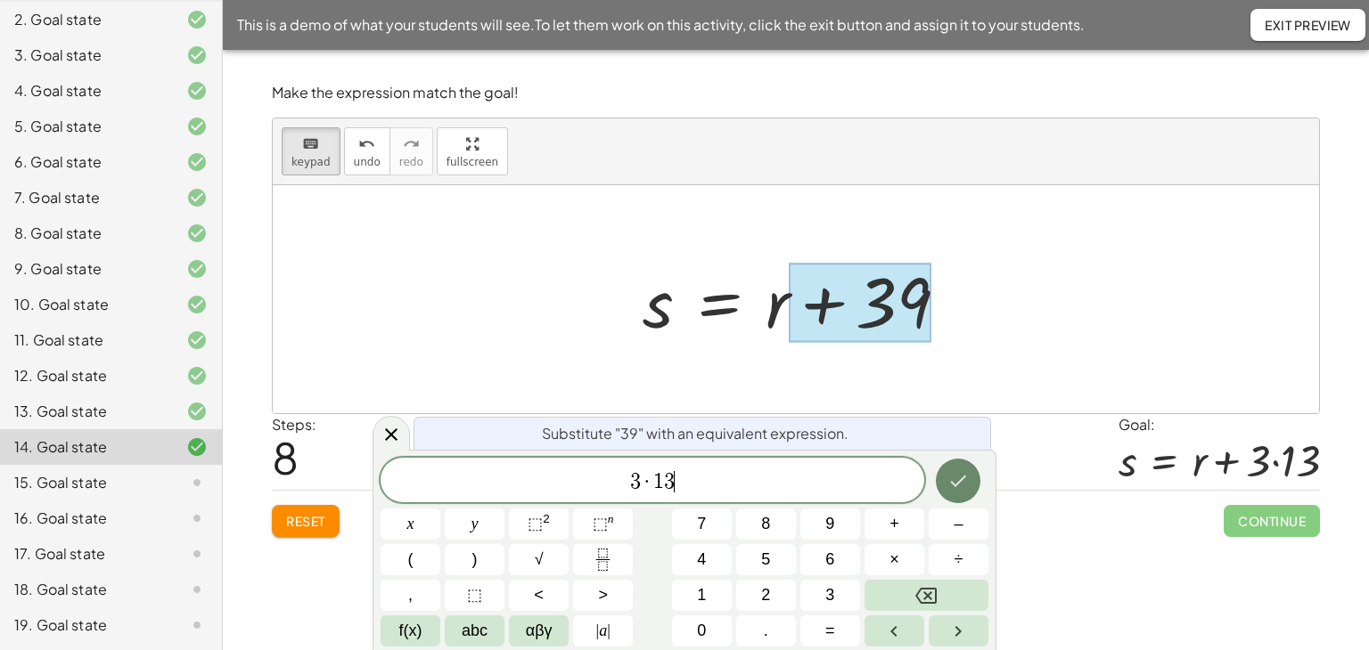
click at [975, 480] on button "Done" at bounding box center [958, 481] width 45 height 45
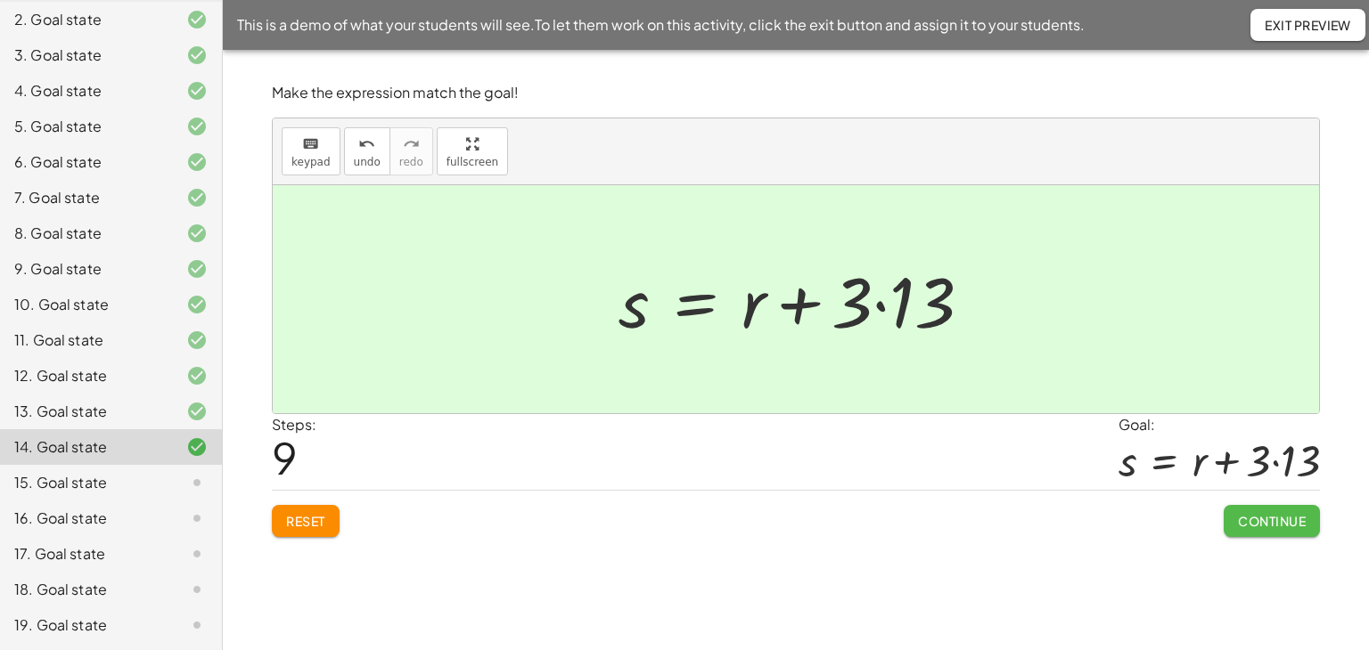
click at [1267, 521] on span "Continue" at bounding box center [1272, 521] width 68 height 16
